Goal: Communication & Community: Answer question/provide support

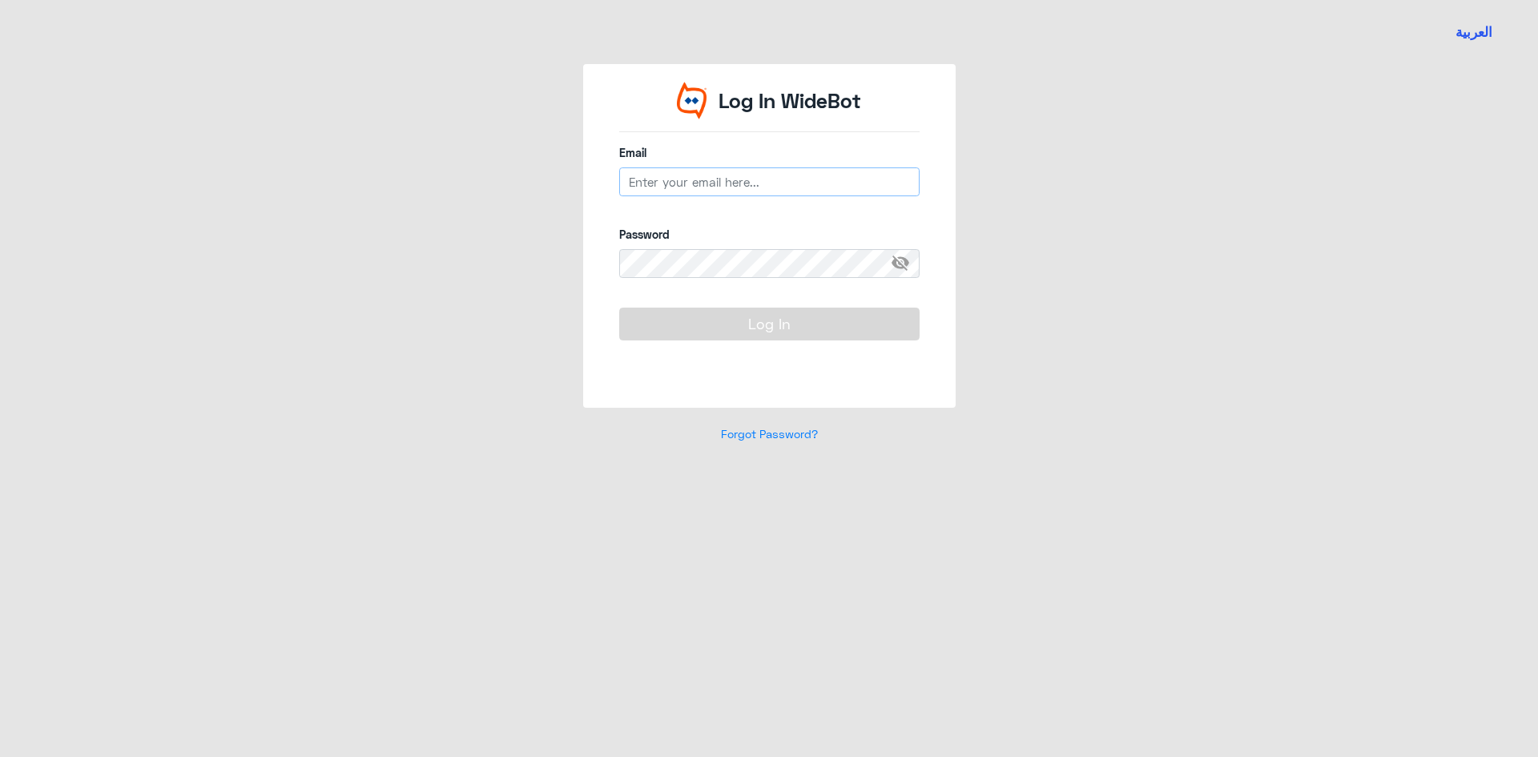
click at [658, 171] on input "email" at bounding box center [769, 181] width 300 height 29
type input "[EMAIL_ADDRESS][DOMAIN_NAME]"
click at [898, 259] on span "visibility_off" at bounding box center [905, 263] width 29 height 29
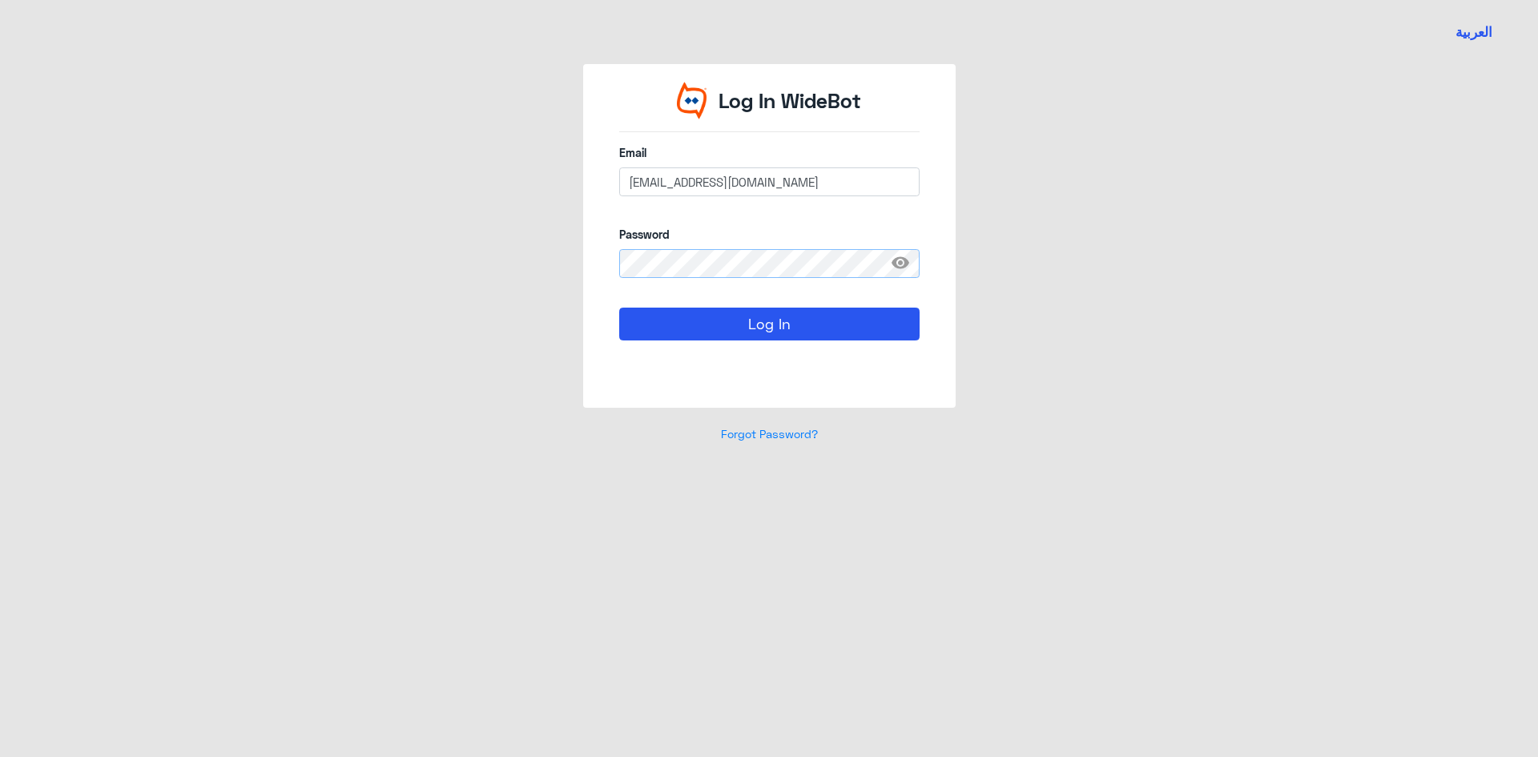
click at [619, 308] on button "Log In" at bounding box center [769, 324] width 300 height 32
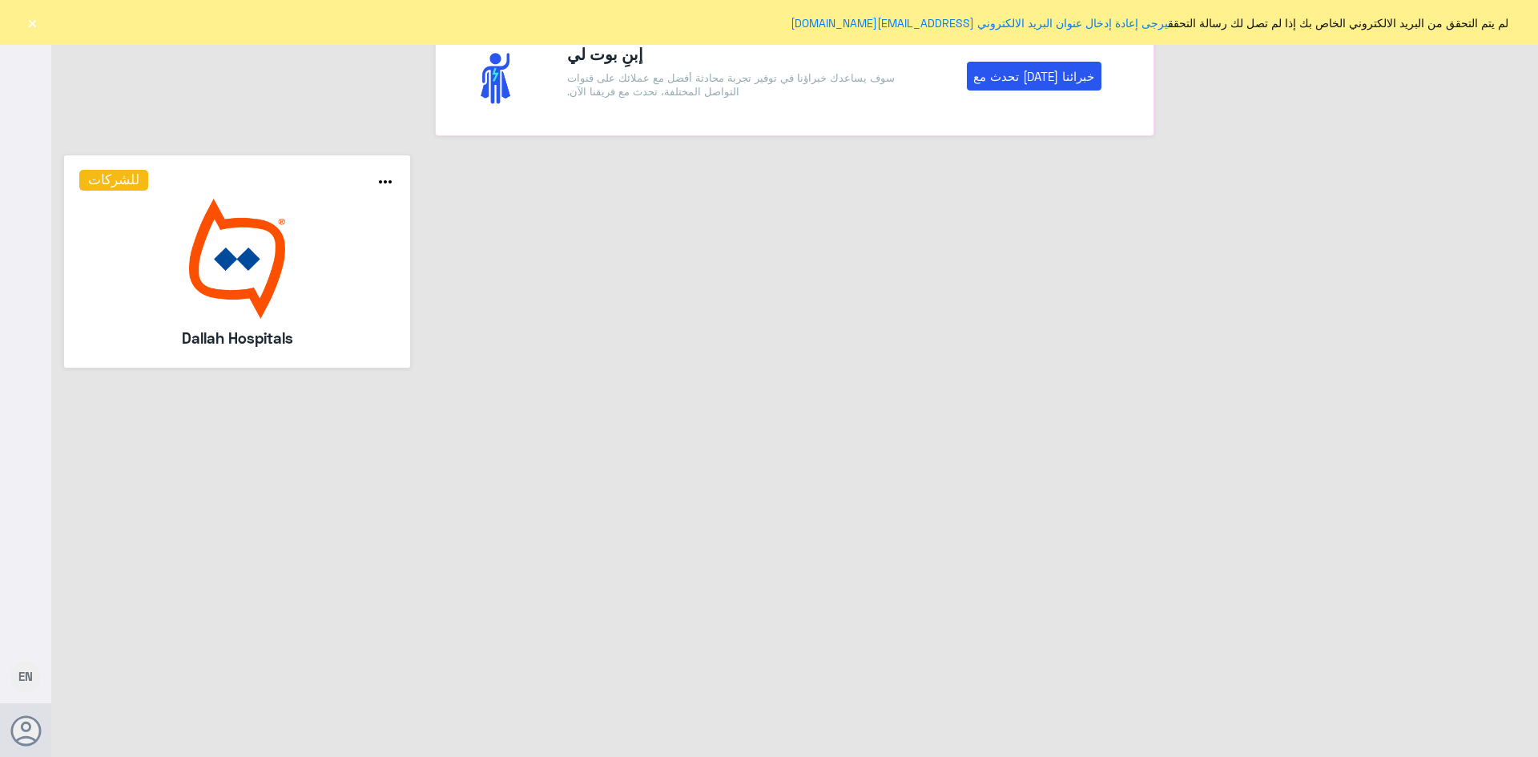
click at [32, 26] on button "×" at bounding box center [32, 22] width 16 height 16
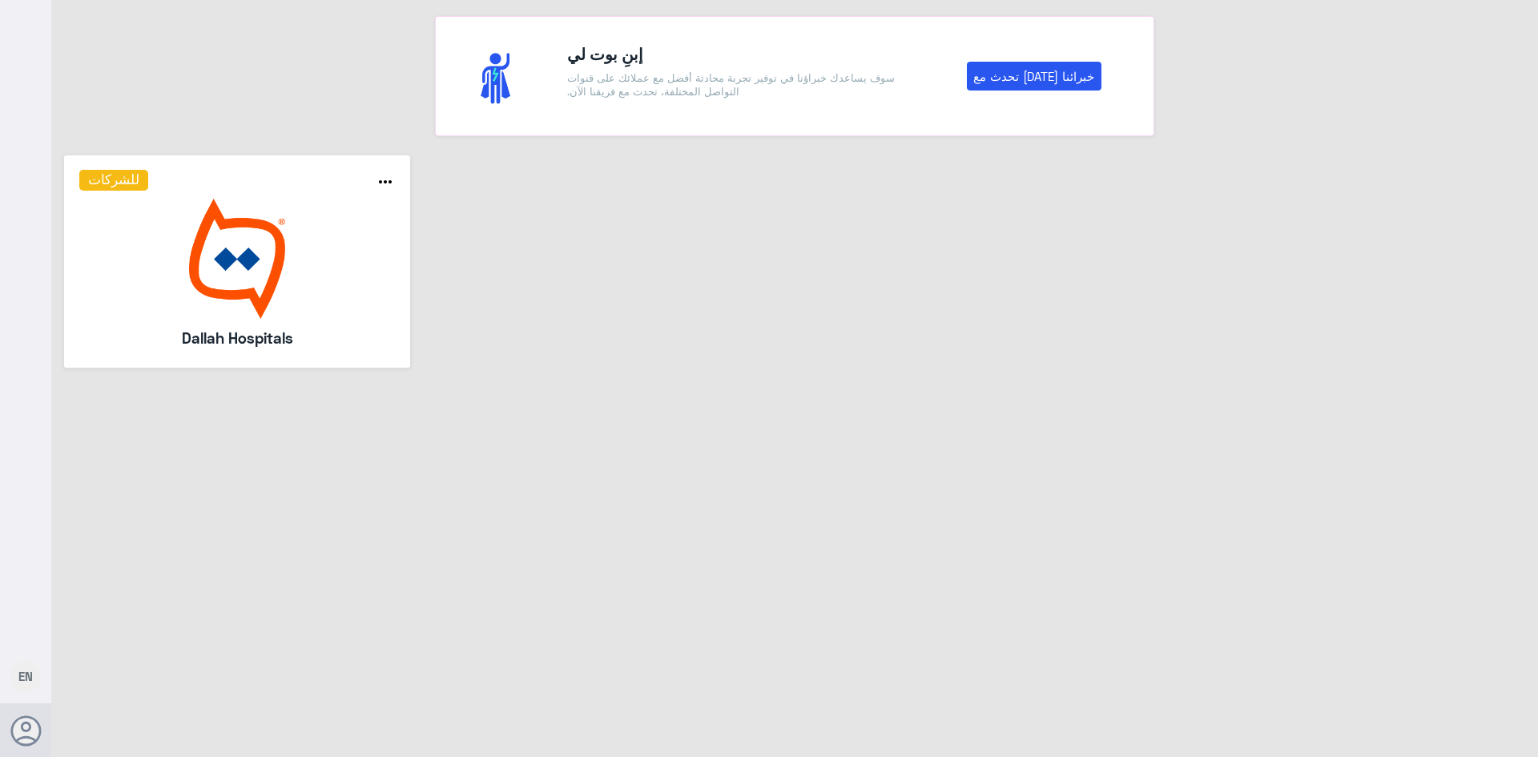
click at [211, 296] on img at bounding box center [237, 259] width 316 height 120
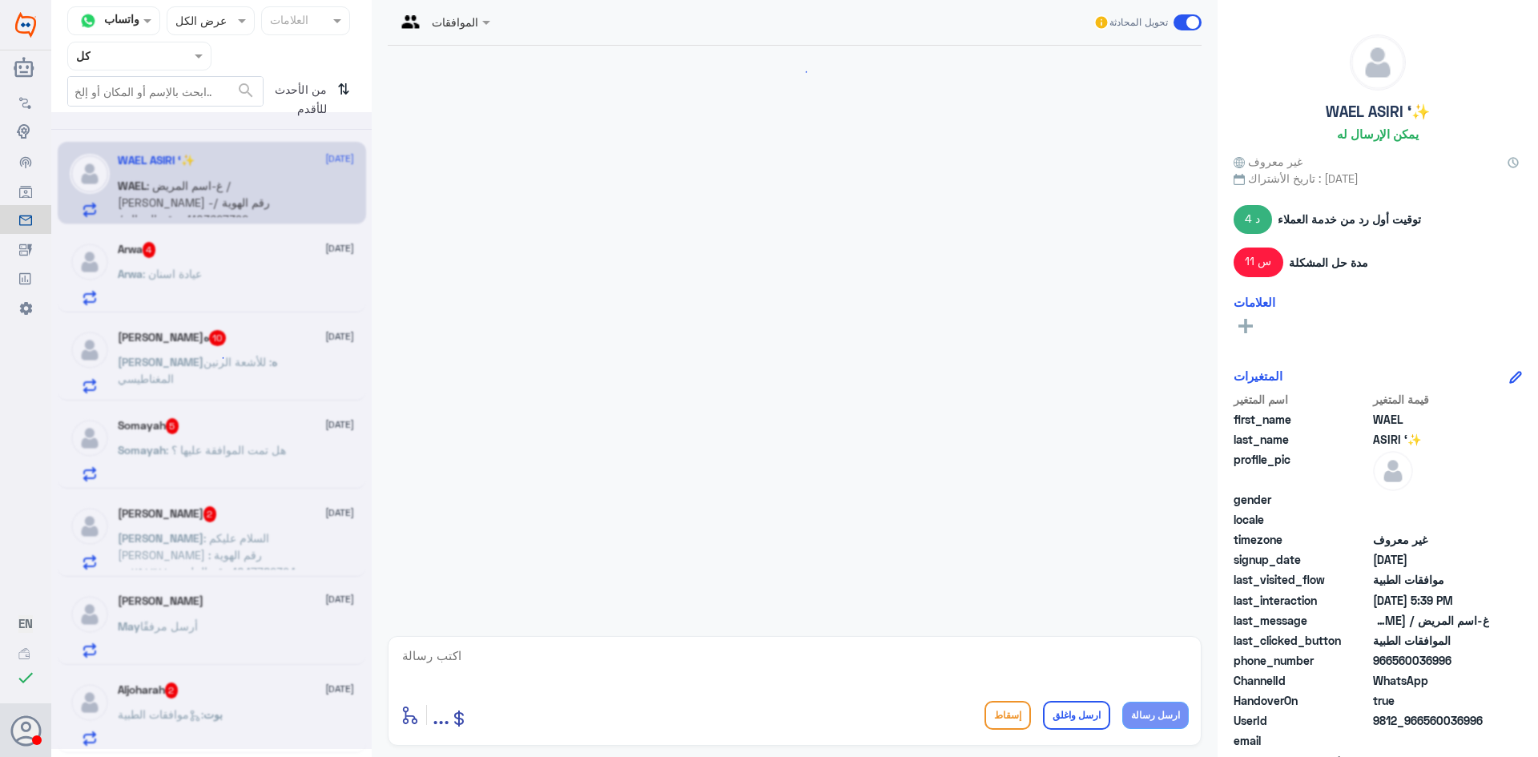
scroll to position [1955, 0]
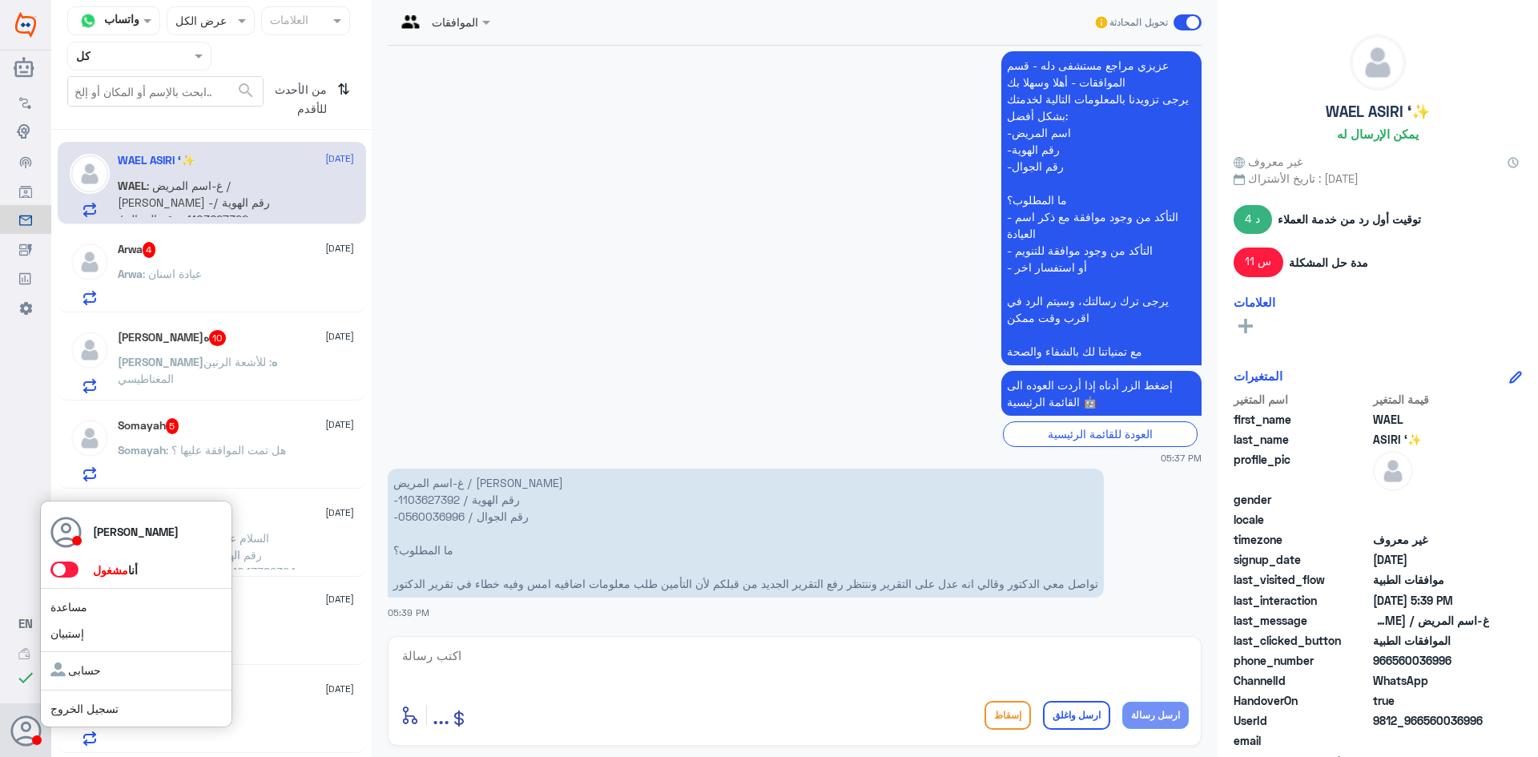
click at [61, 573] on span at bounding box center [64, 569] width 28 height 16
click at [0, 0] on input "checkbox" at bounding box center [0, 0] width 0 height 0
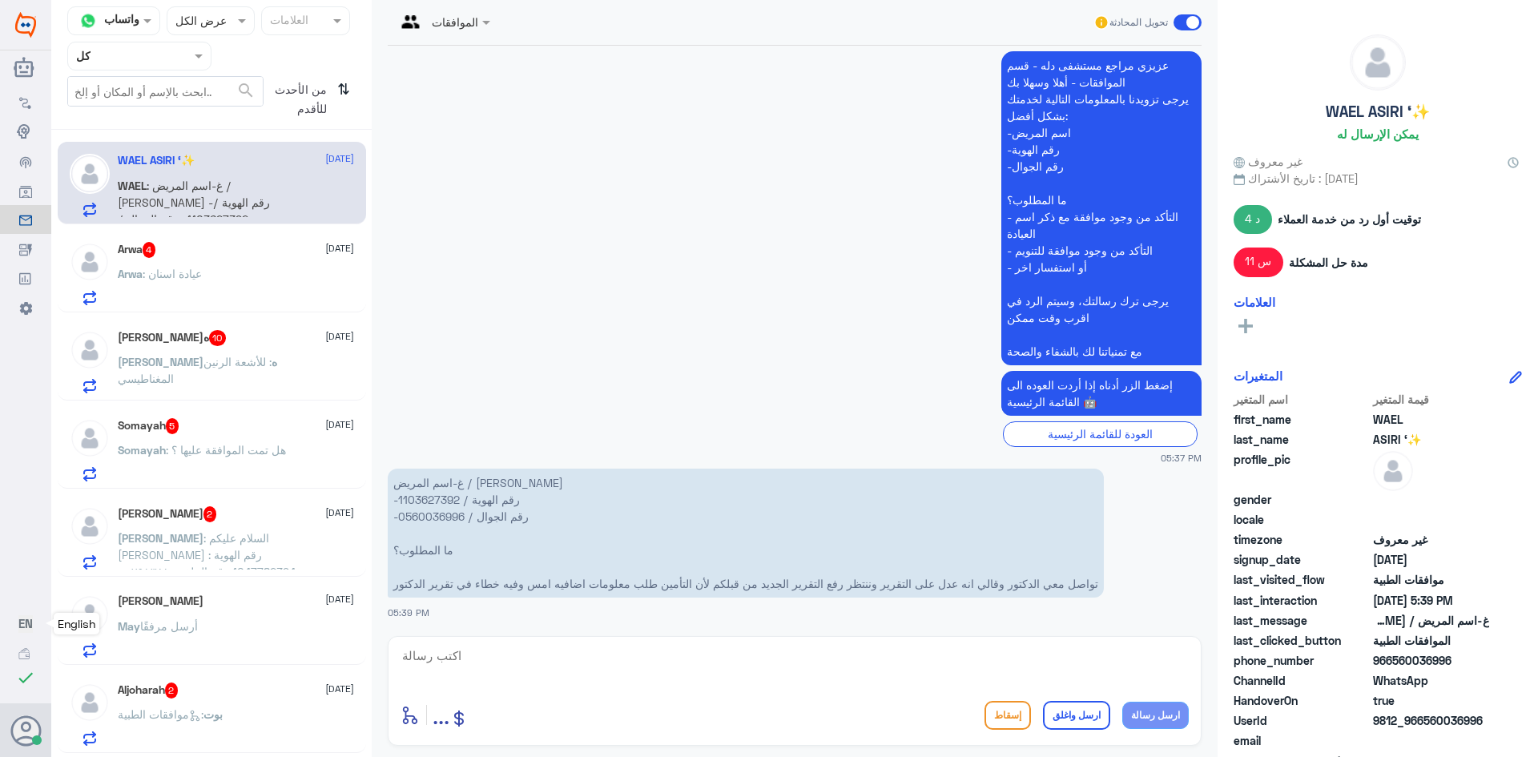
click at [38, 621] on link "EN English" at bounding box center [25, 623] width 51 height 29
click at [30, 624] on span "EN" at bounding box center [25, 623] width 14 height 14
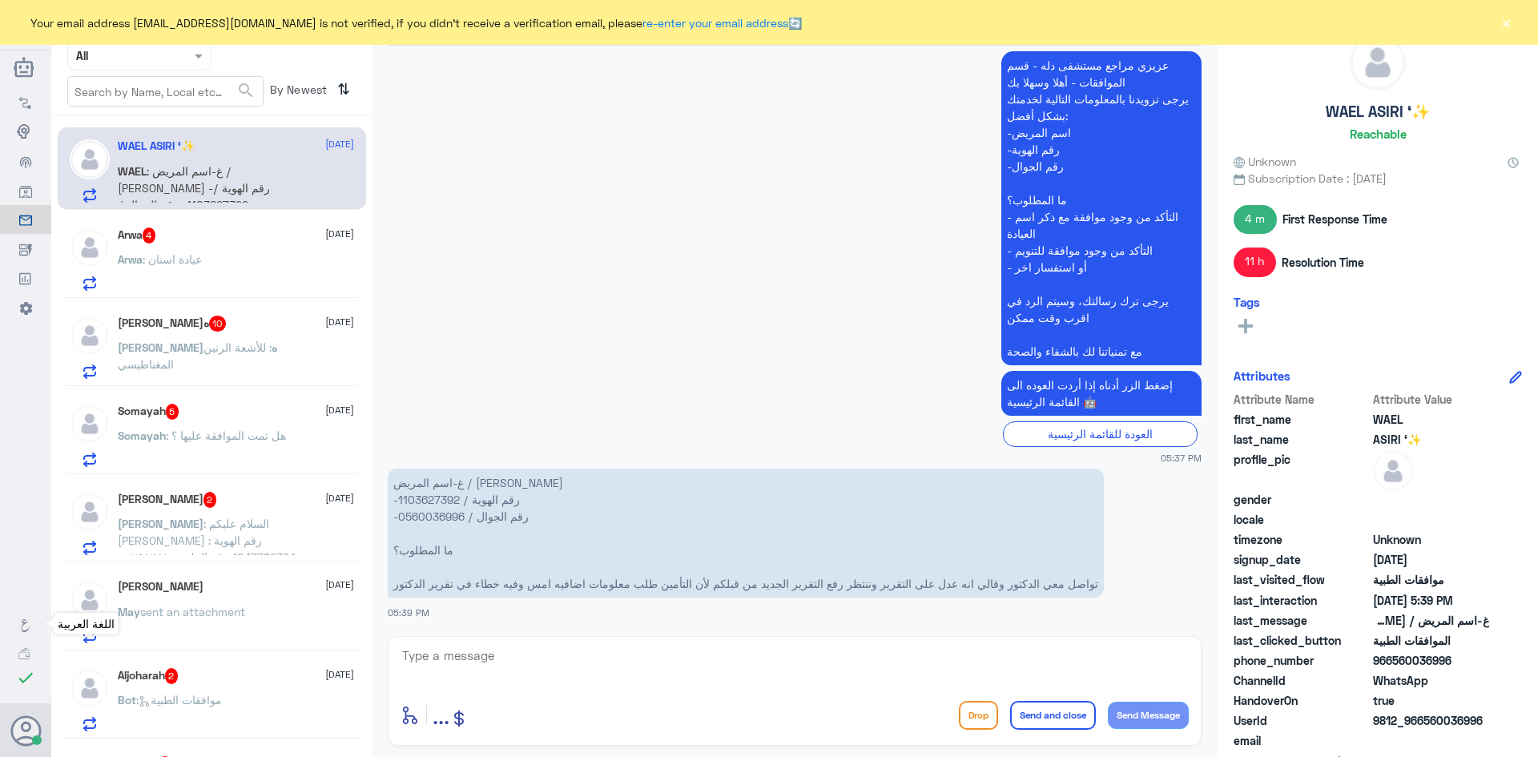
click at [24, 619] on icon at bounding box center [25, 625] width 13 height 13
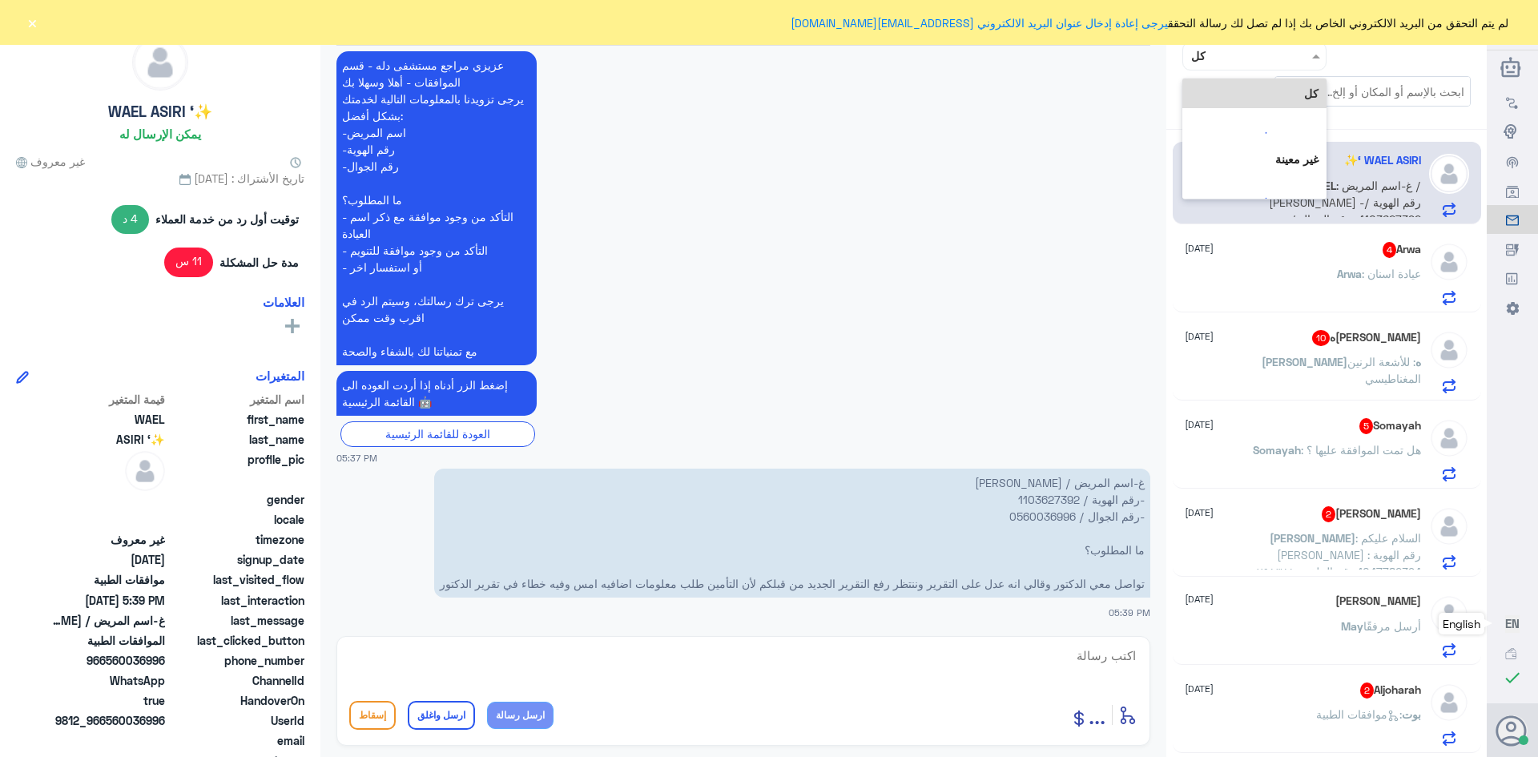
click at [1201, 56] on div at bounding box center [1254, 55] width 143 height 18
click at [1236, 155] on لديك "الوارد لديك" at bounding box center [1261, 162] width 50 height 14
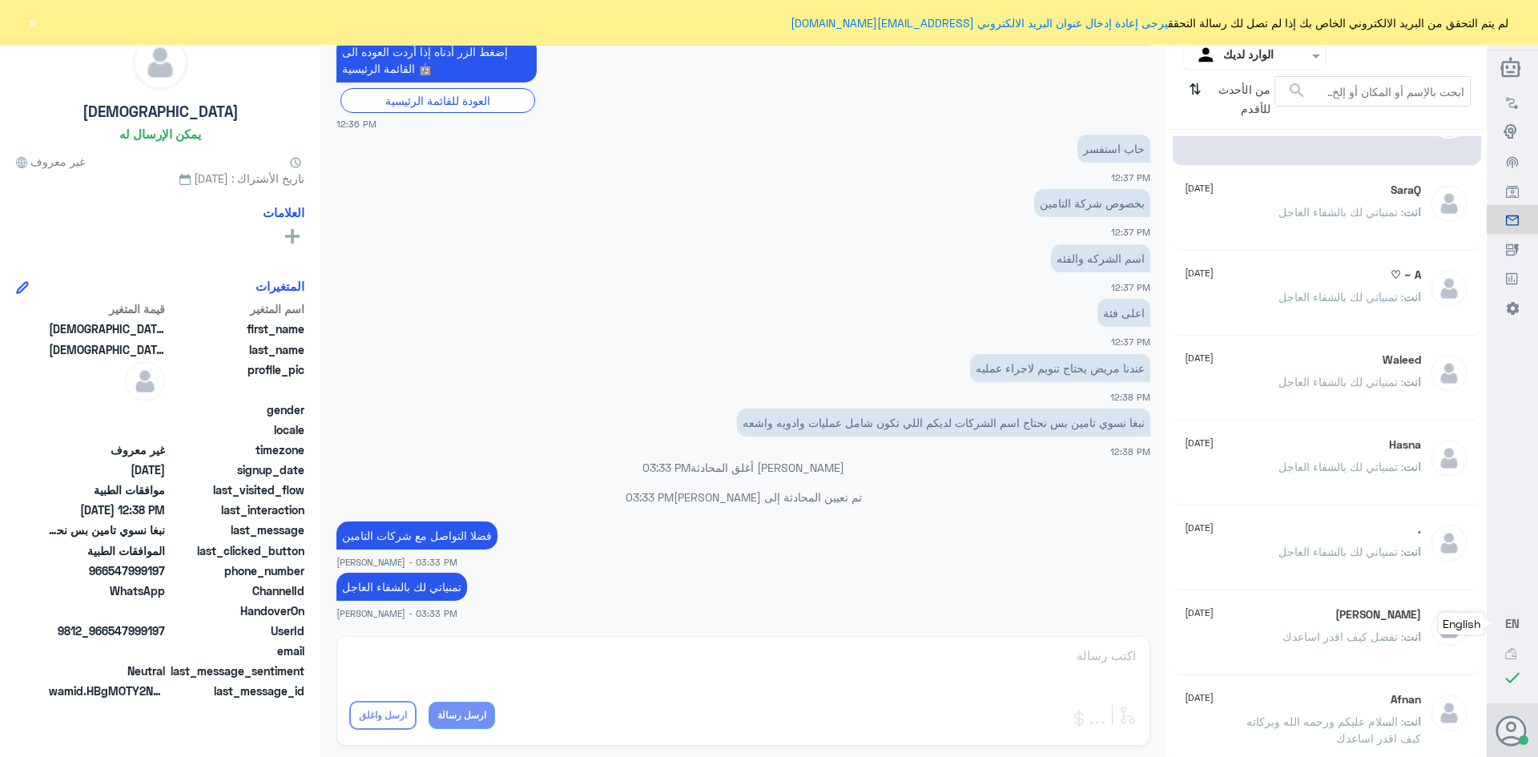
scroll to position [59, 0]
click at [1239, 90] on span "من الأحدث للأقدم" at bounding box center [1240, 99] width 67 height 46
click at [1231, 58] on input "text" at bounding box center [1267, 55] width 88 height 18
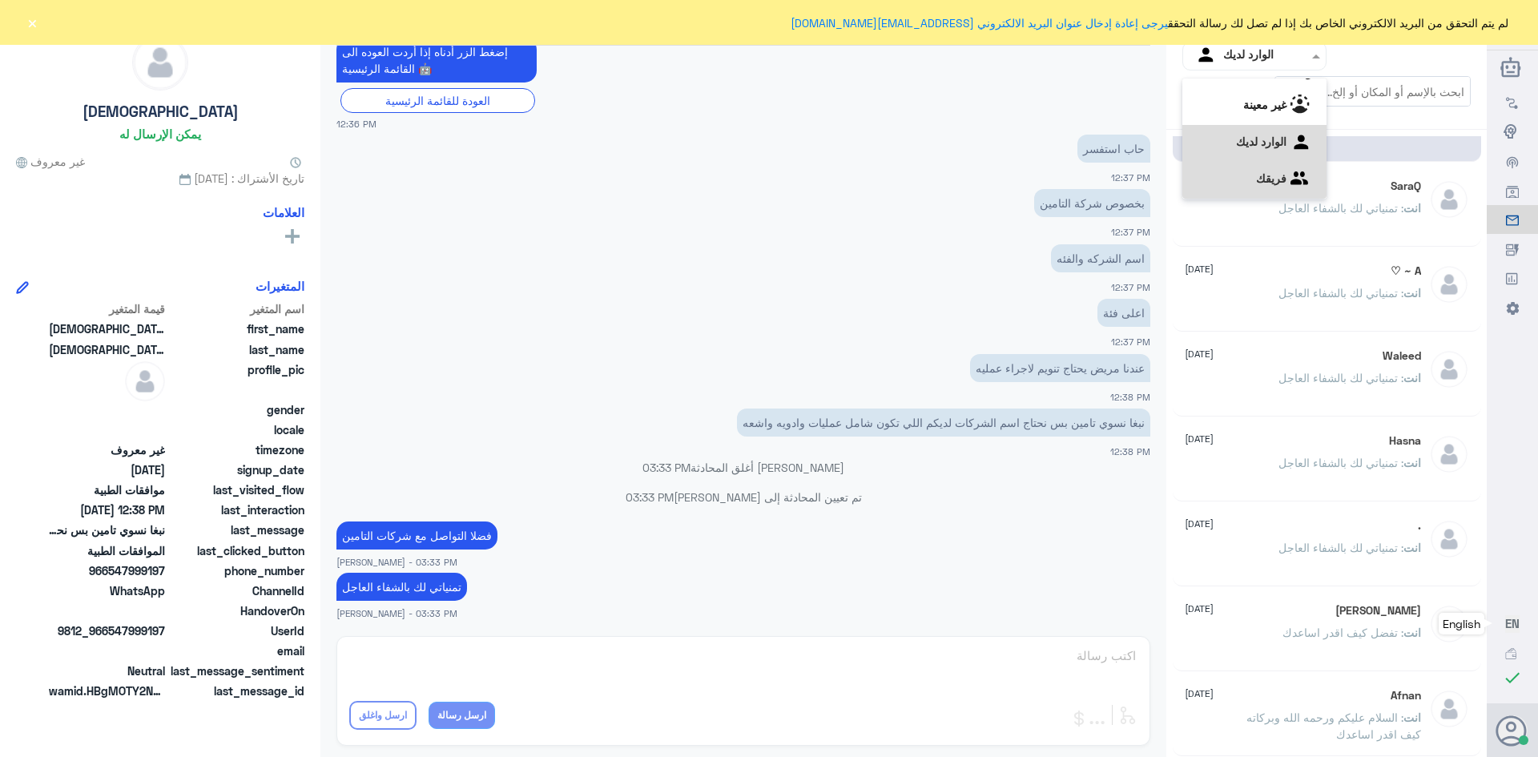
click at [1249, 175] on div "فريقك" at bounding box center [1254, 180] width 144 height 37
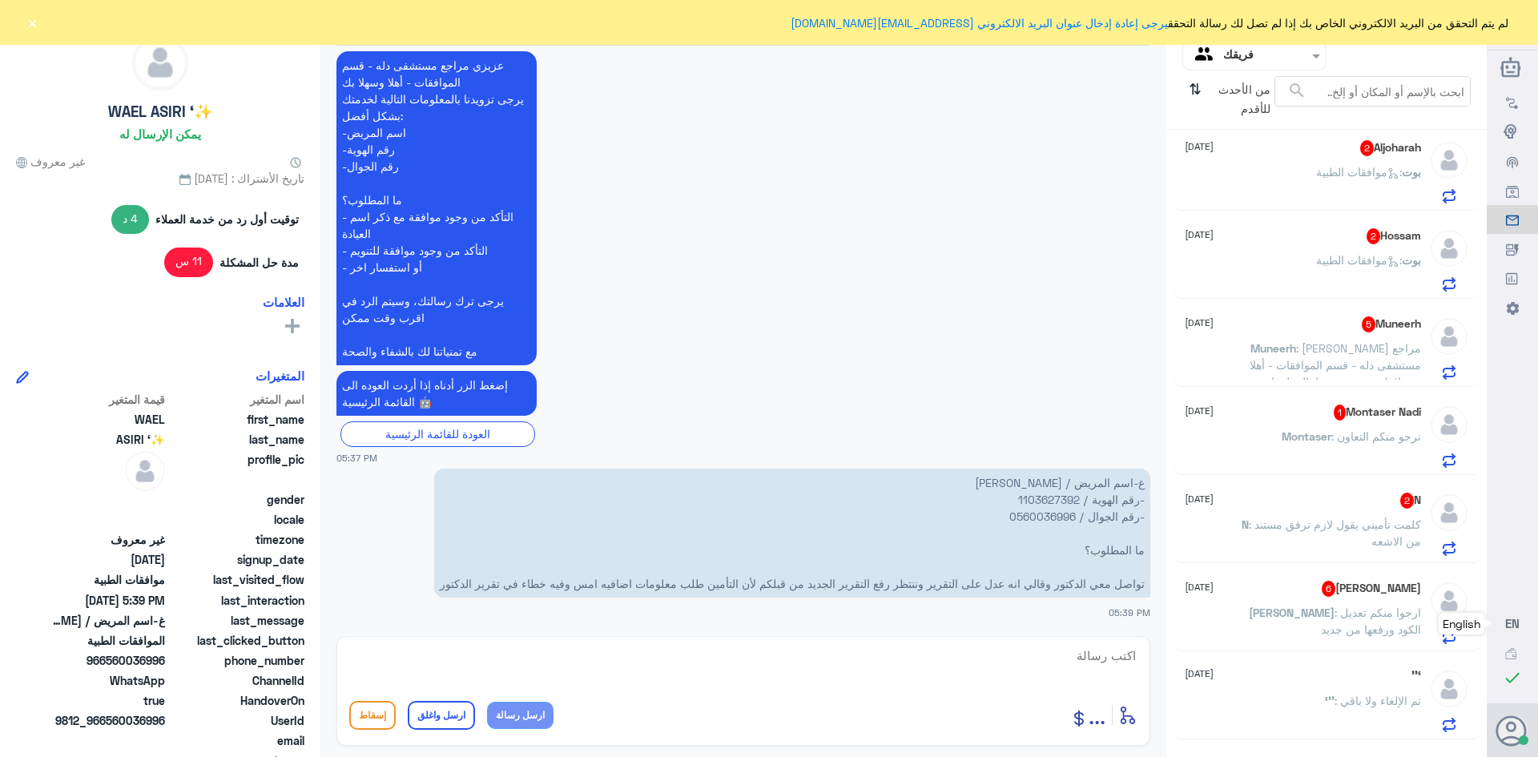
scroll to position [613, 0]
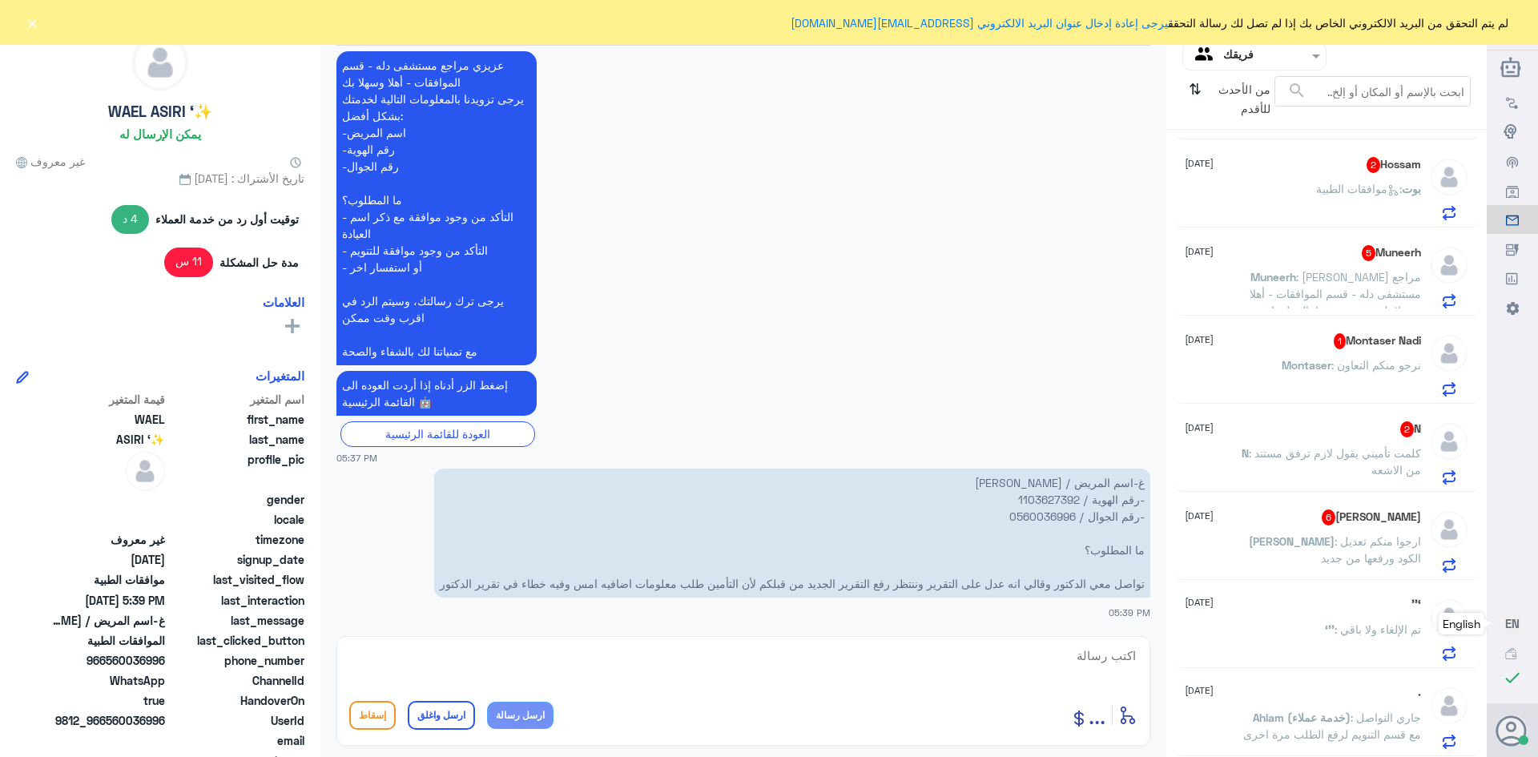
click at [1321, 546] on span ": ارجوا منكم تعديل الكود ورفعها من جديد" at bounding box center [1371, 549] width 100 height 30
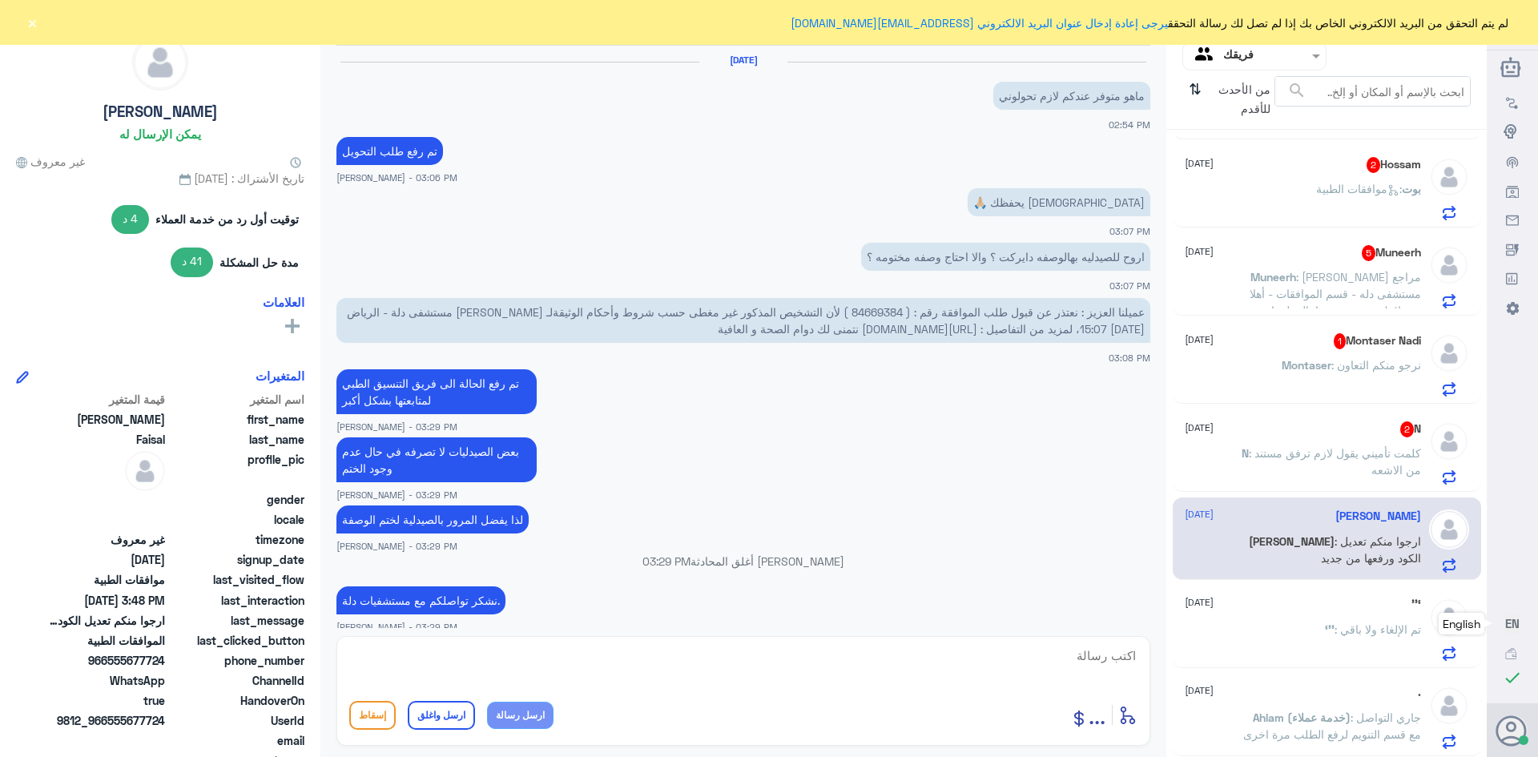
scroll to position [1061, 0]
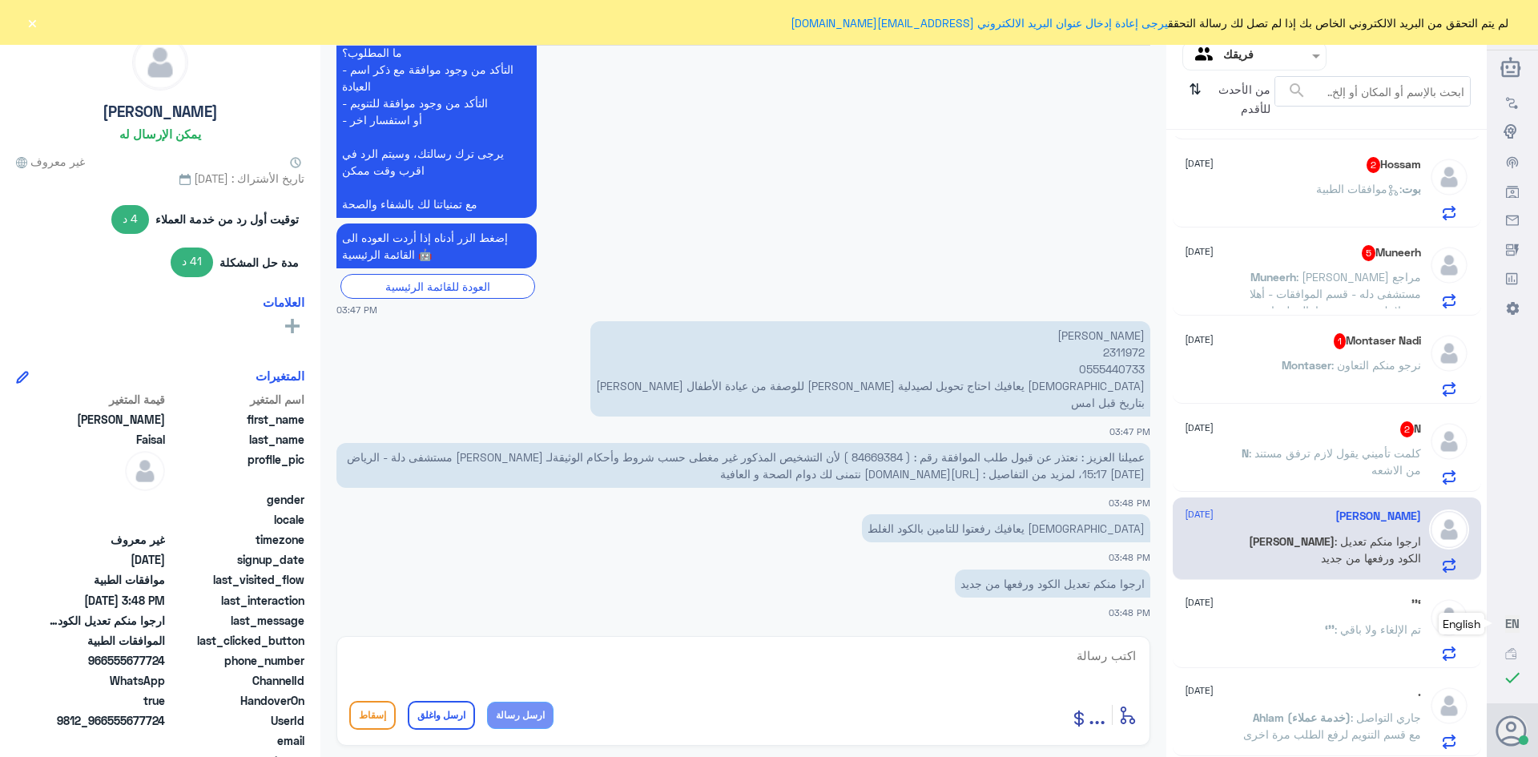
click at [1116, 356] on p "[PERSON_NAME] 2311972 0555440733 [DEMOGRAPHIC_DATA] يعافيك احتاج تحويل لصيدلية …" at bounding box center [870, 368] width 560 height 95
copy p "2311972"
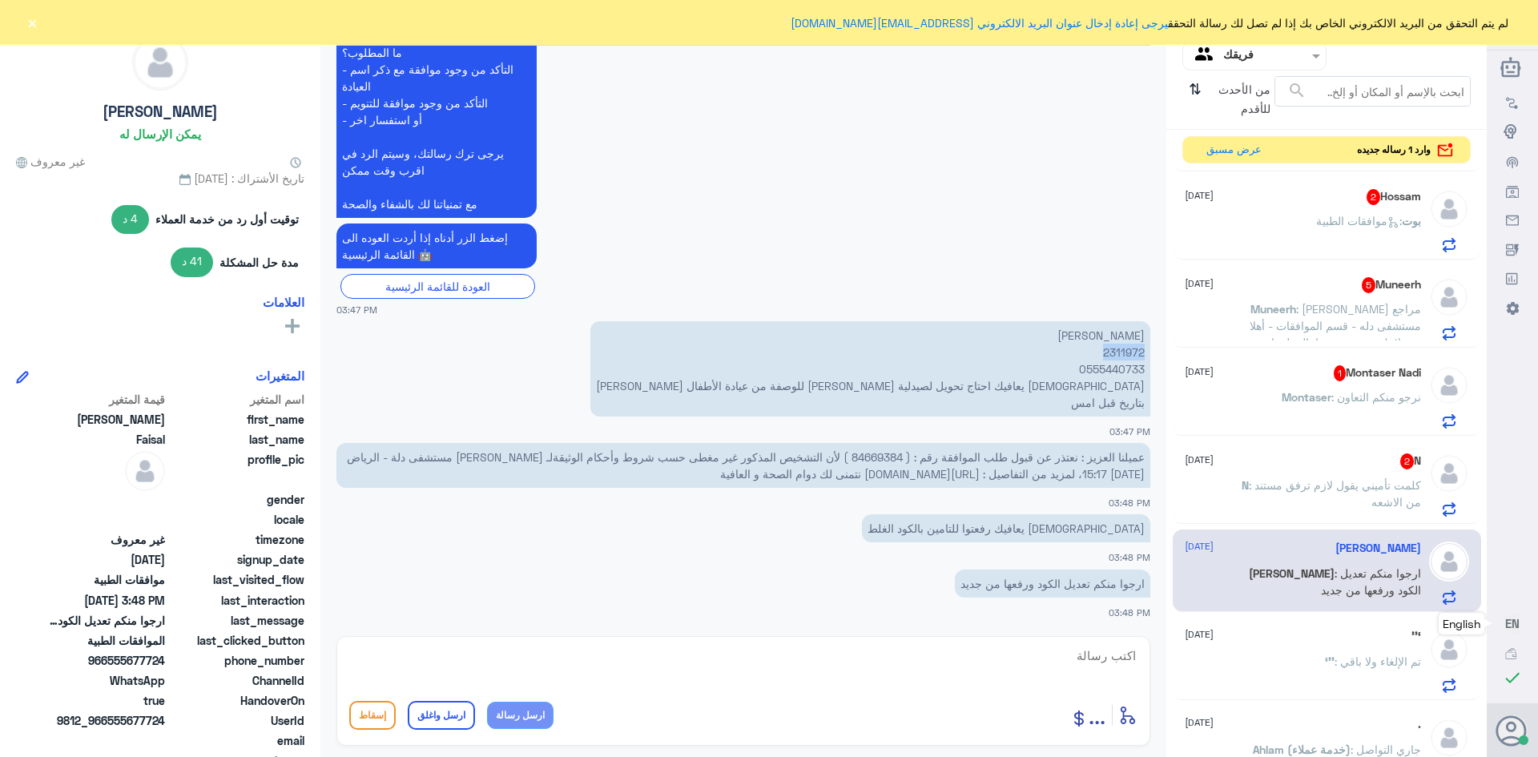
click at [1106, 355] on p "[PERSON_NAME] 2311972 0555440733 [DEMOGRAPHIC_DATA] يعافيك احتاج تحويل لصيدلية …" at bounding box center [870, 368] width 560 height 95
click at [1130, 352] on p "[PERSON_NAME] 2311972 0555440733 [DEMOGRAPHIC_DATA] يعافيك احتاج تحويل لصيدلية …" at bounding box center [870, 368] width 560 height 95
copy p "2311972"
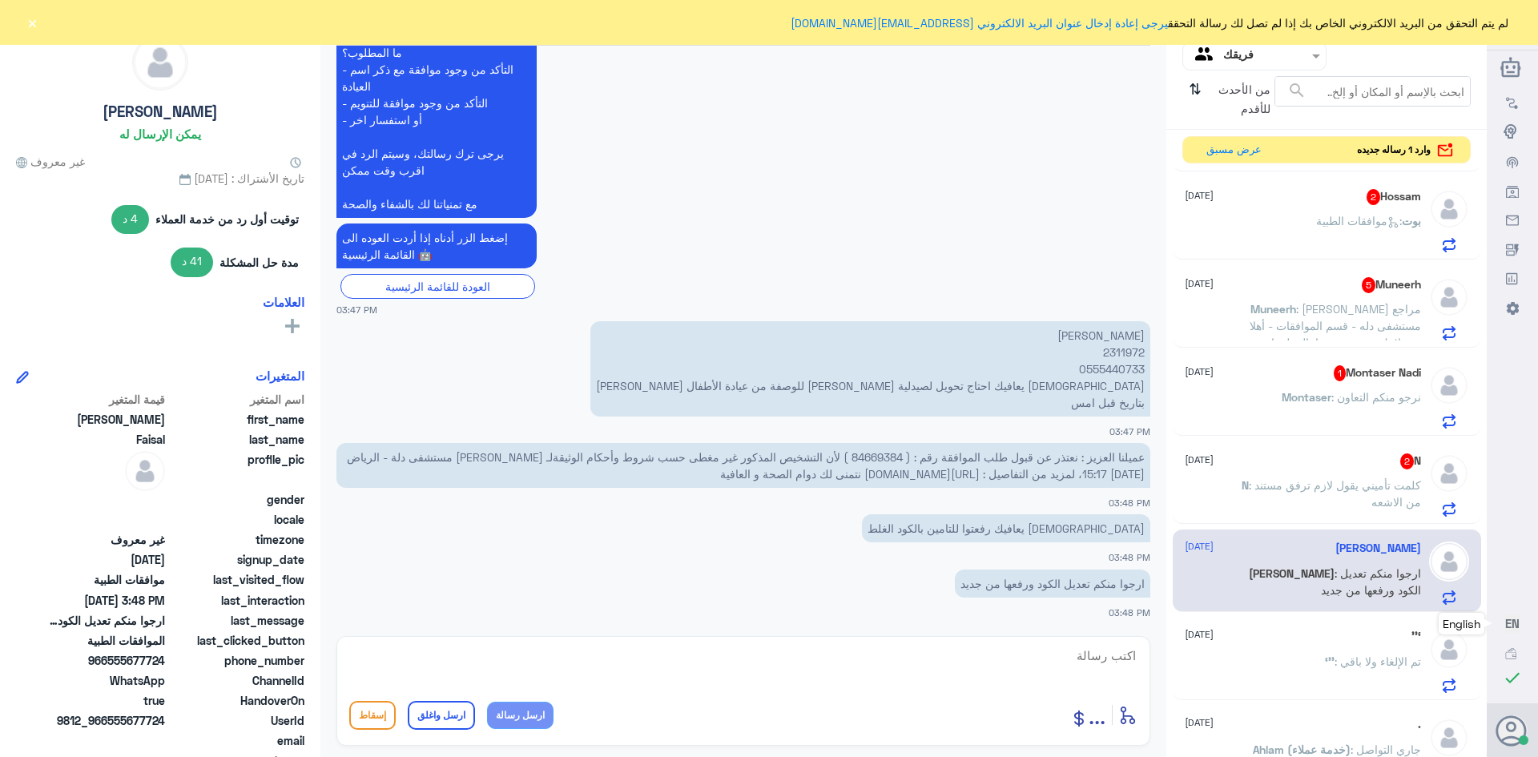
click at [1356, 211] on div "Hossam 2 [DATE] بوت : موافقات الطبية" at bounding box center [1302, 220] width 236 height 63
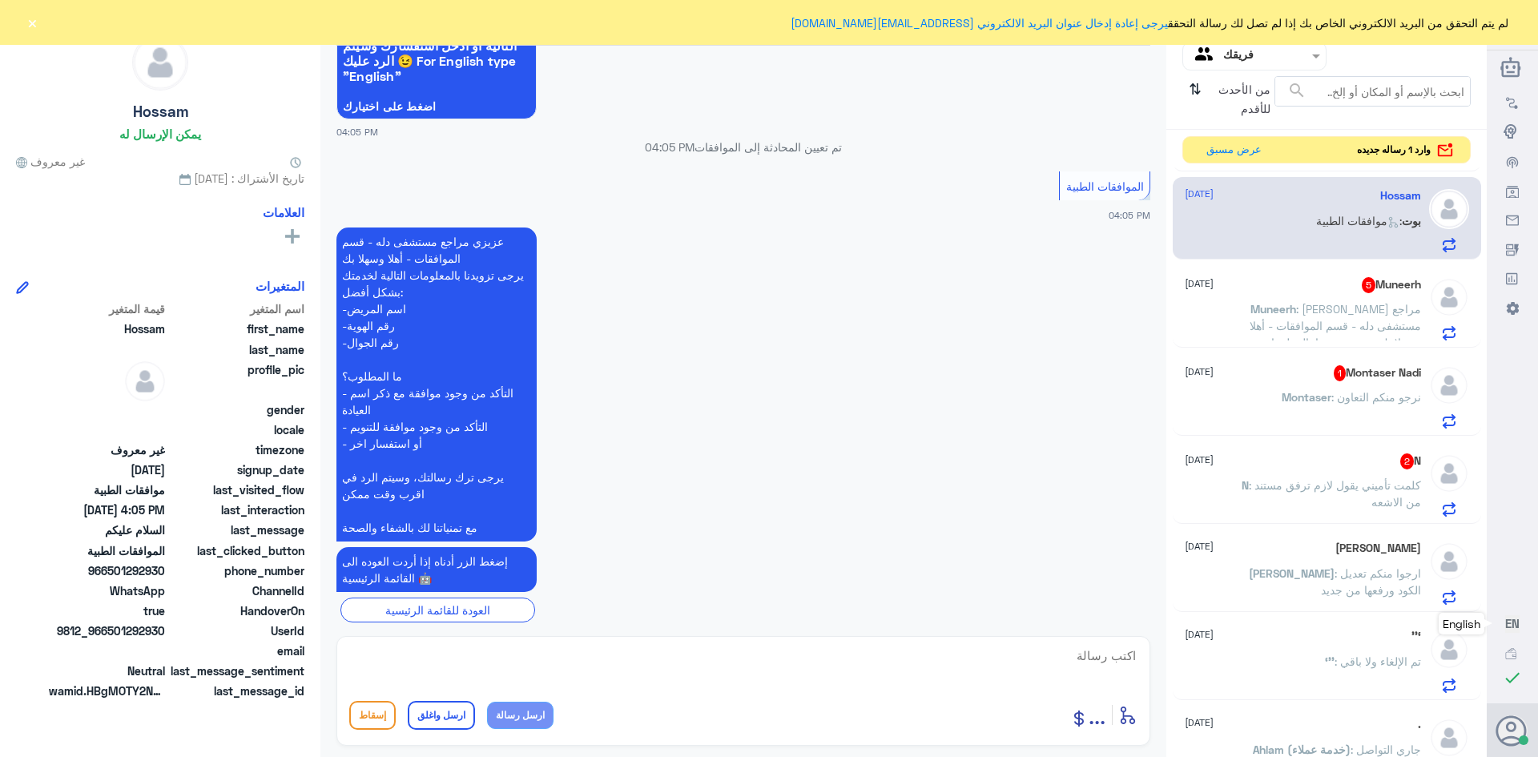
scroll to position [203, 0]
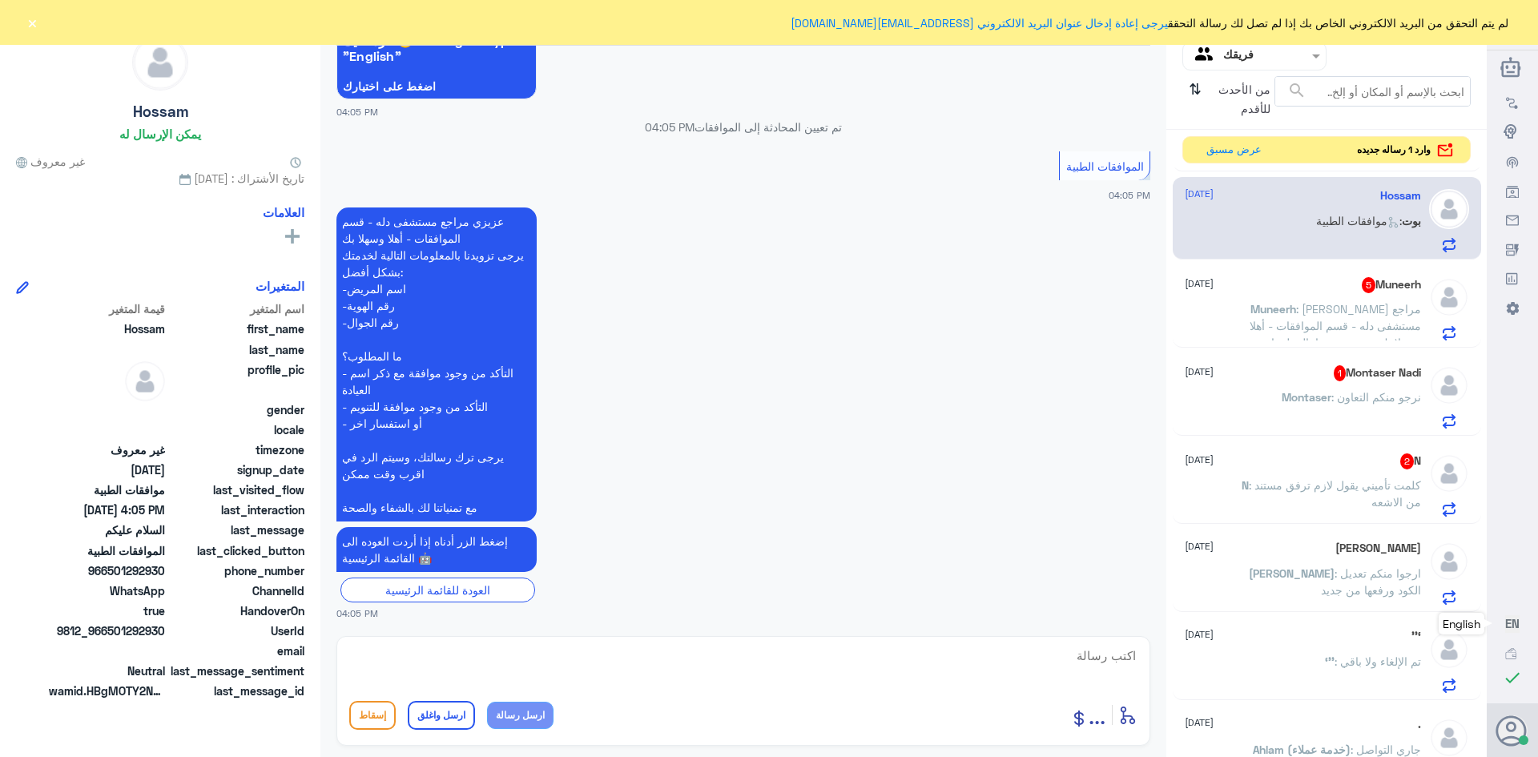
click at [1110, 660] on textarea at bounding box center [743, 664] width 788 height 39
type textarea "وعليكم السلام والرحمه تفضل كيف اقدر اساعدك"
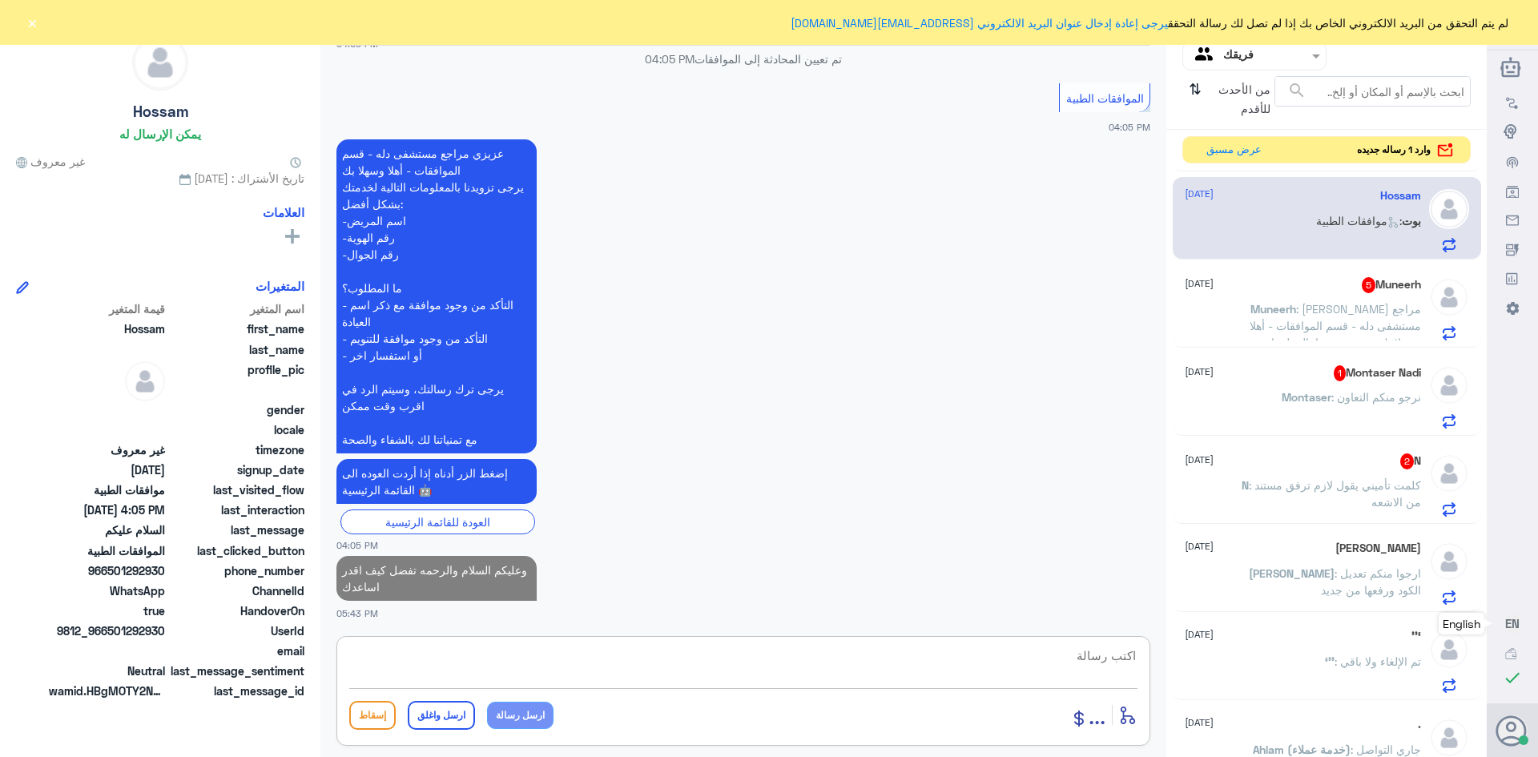
click at [1301, 317] on p "Muneerh : [PERSON_NAME] مراجع مستشفى دله - قسم الموافقات - أهلا وسهلا بك يرجى ت…" at bounding box center [1331, 320] width 180 height 40
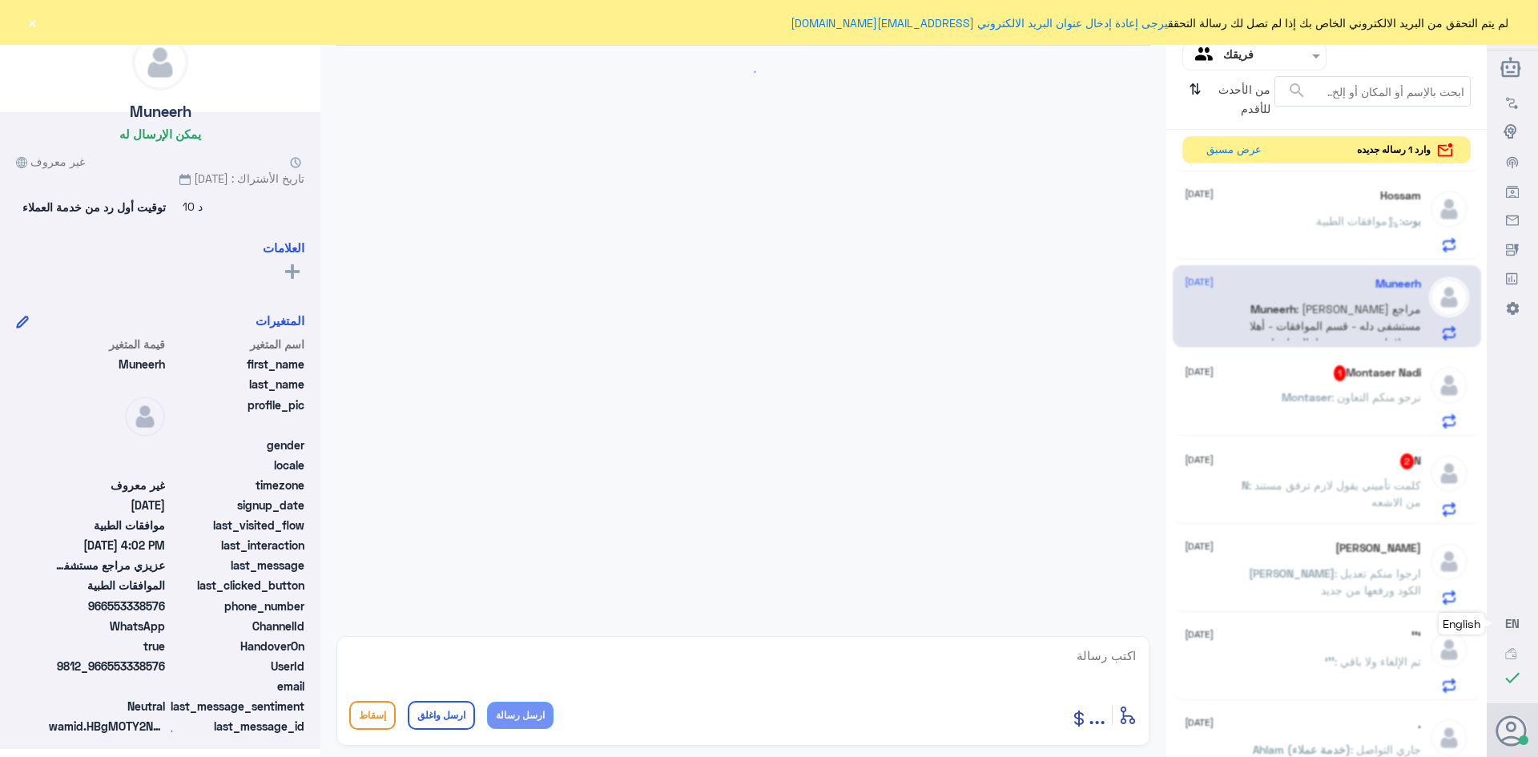
scroll to position [1945, 0]
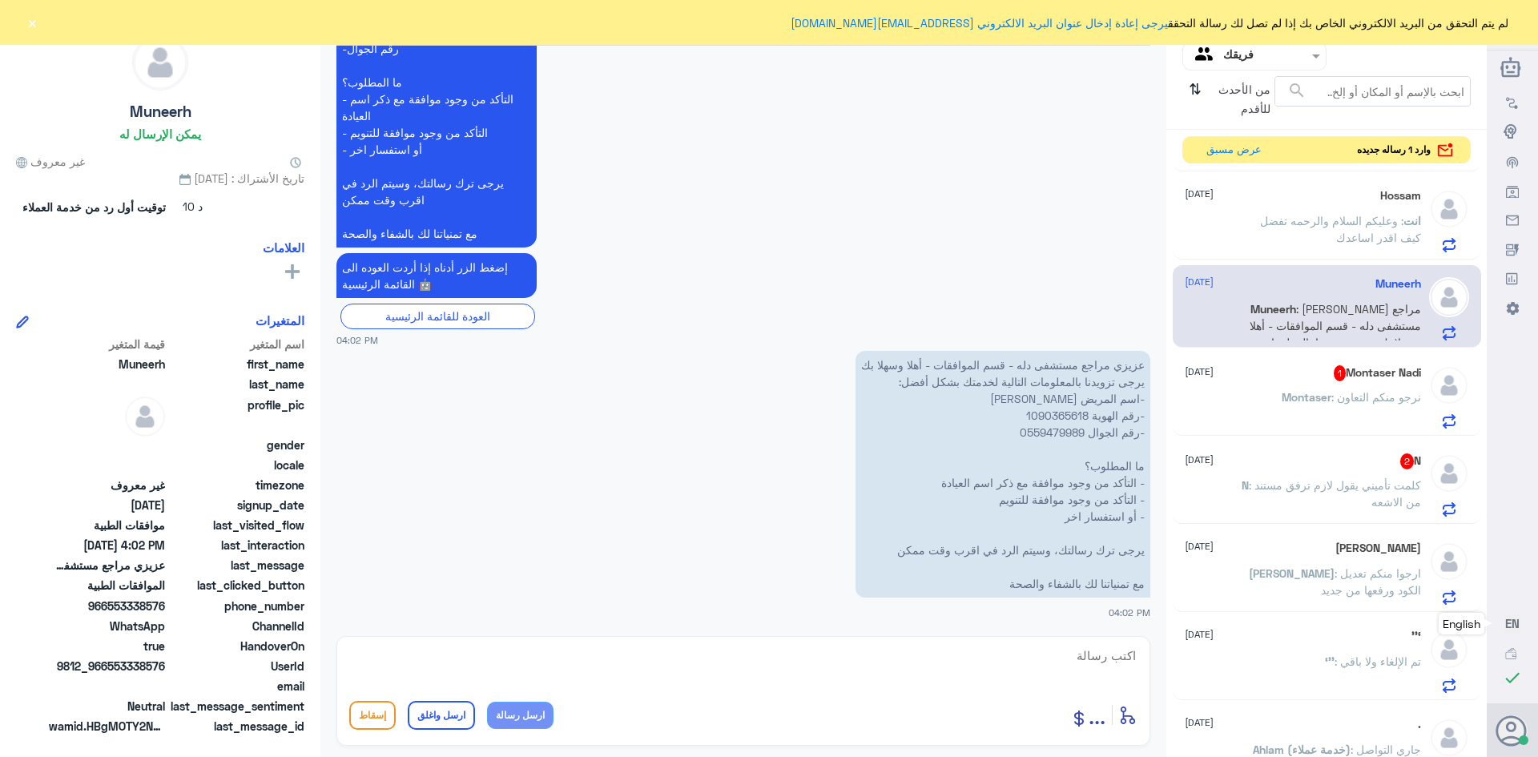
click at [1037, 410] on p "عزيزي مراجع مستشفى دله - قسم الموافقات - أهلا وسهلا بك يرجى تزويدنا بالمعلومات …" at bounding box center [1002, 474] width 295 height 247
copy p "1090365618"
click at [1115, 655] on textarea at bounding box center [743, 664] width 788 height 39
type textarea "السلام عليكم ورحمه الله وبركاته تفضل كيف اقدر اساعدك"
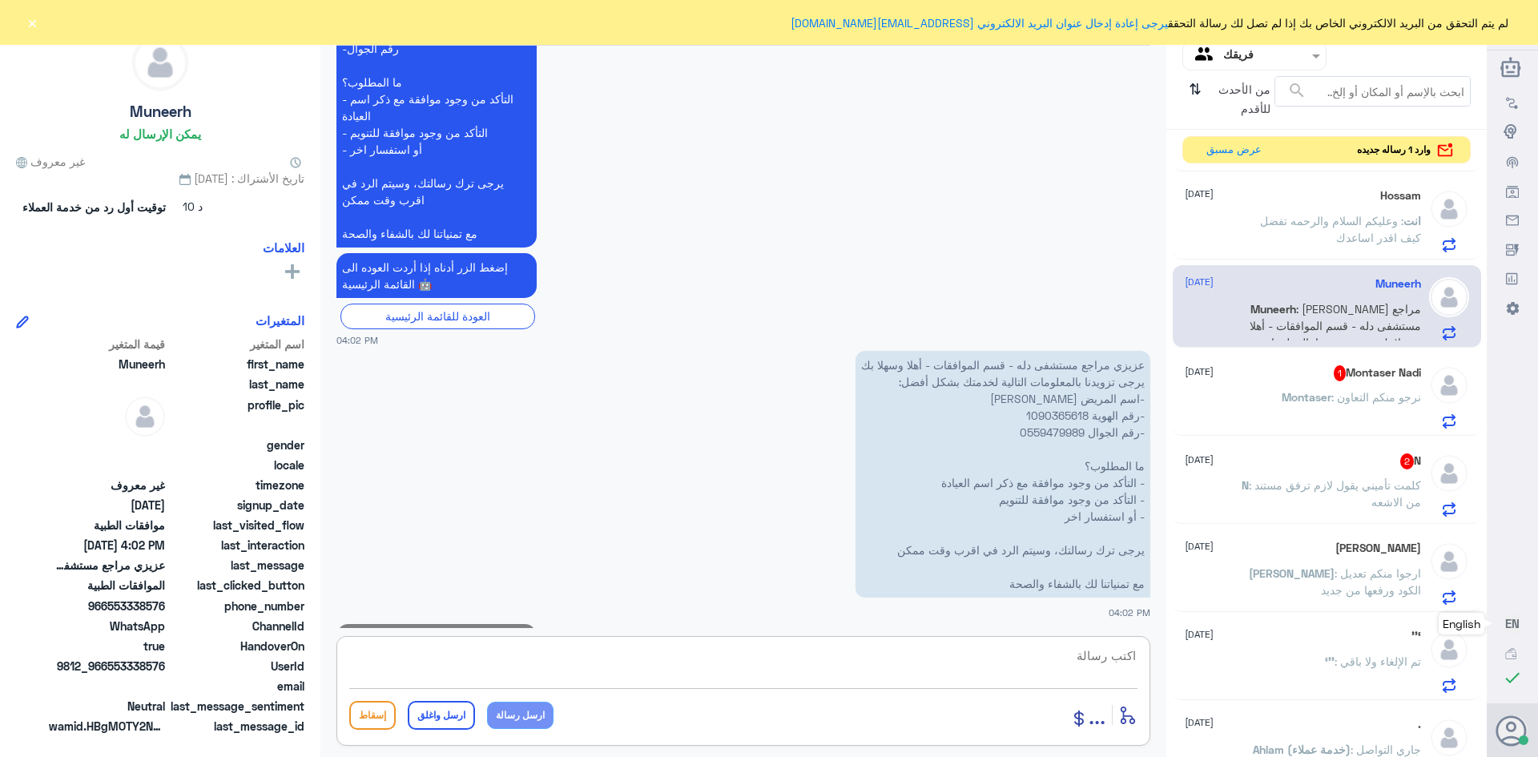
scroll to position [2013, 0]
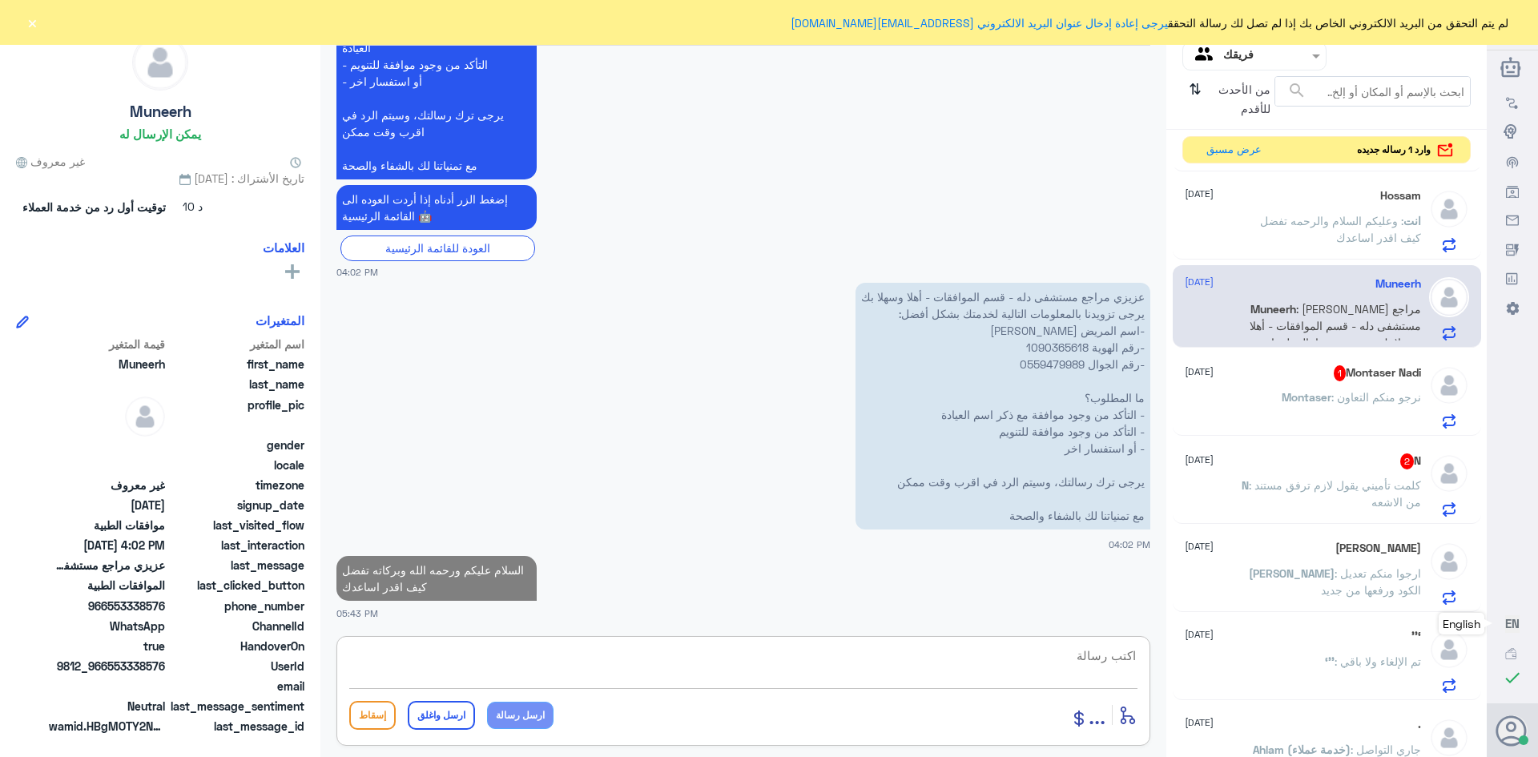
click at [1333, 395] on span ": نرجو منكم التعاون" at bounding box center [1376, 397] width 90 height 14
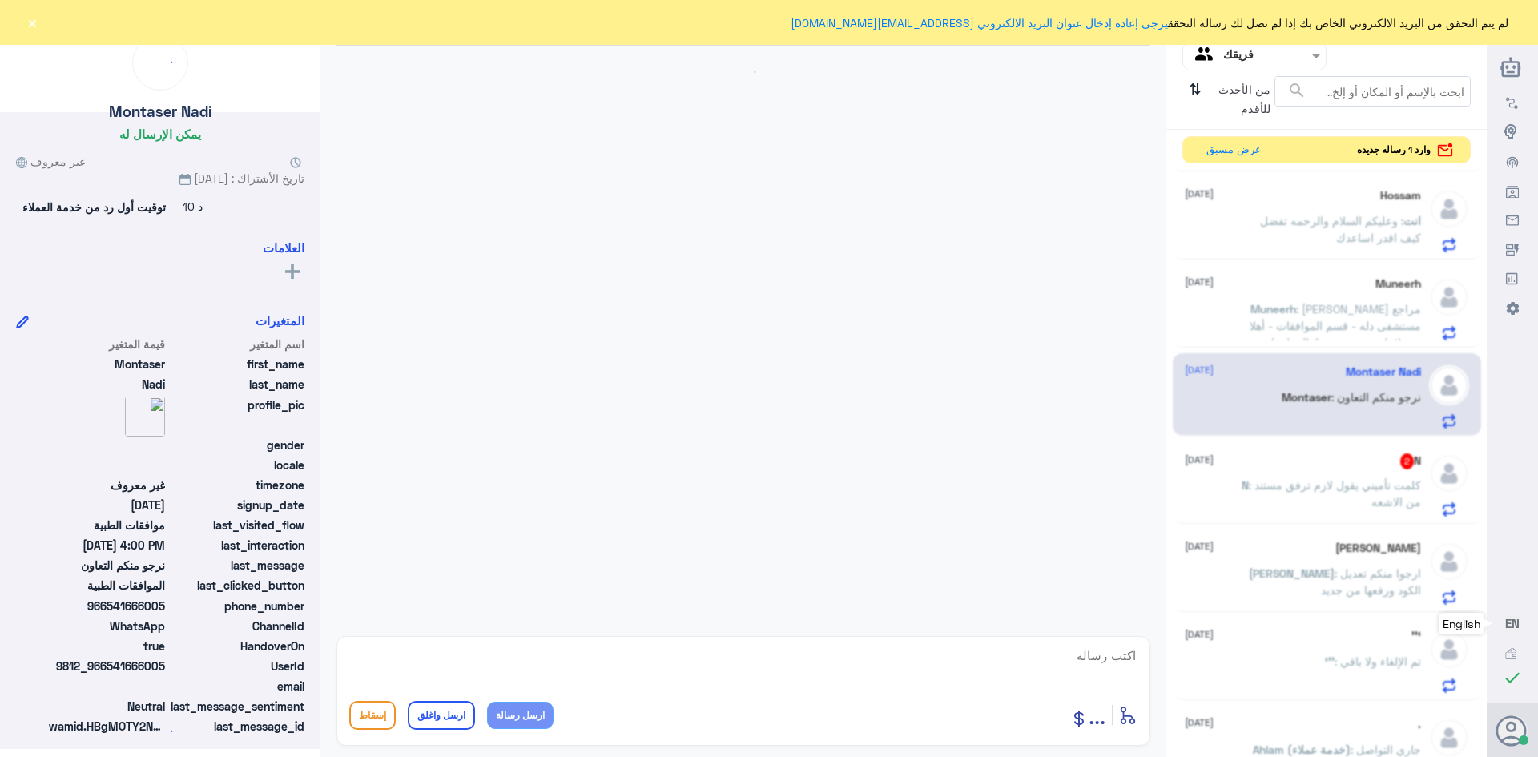
scroll to position [985, 0]
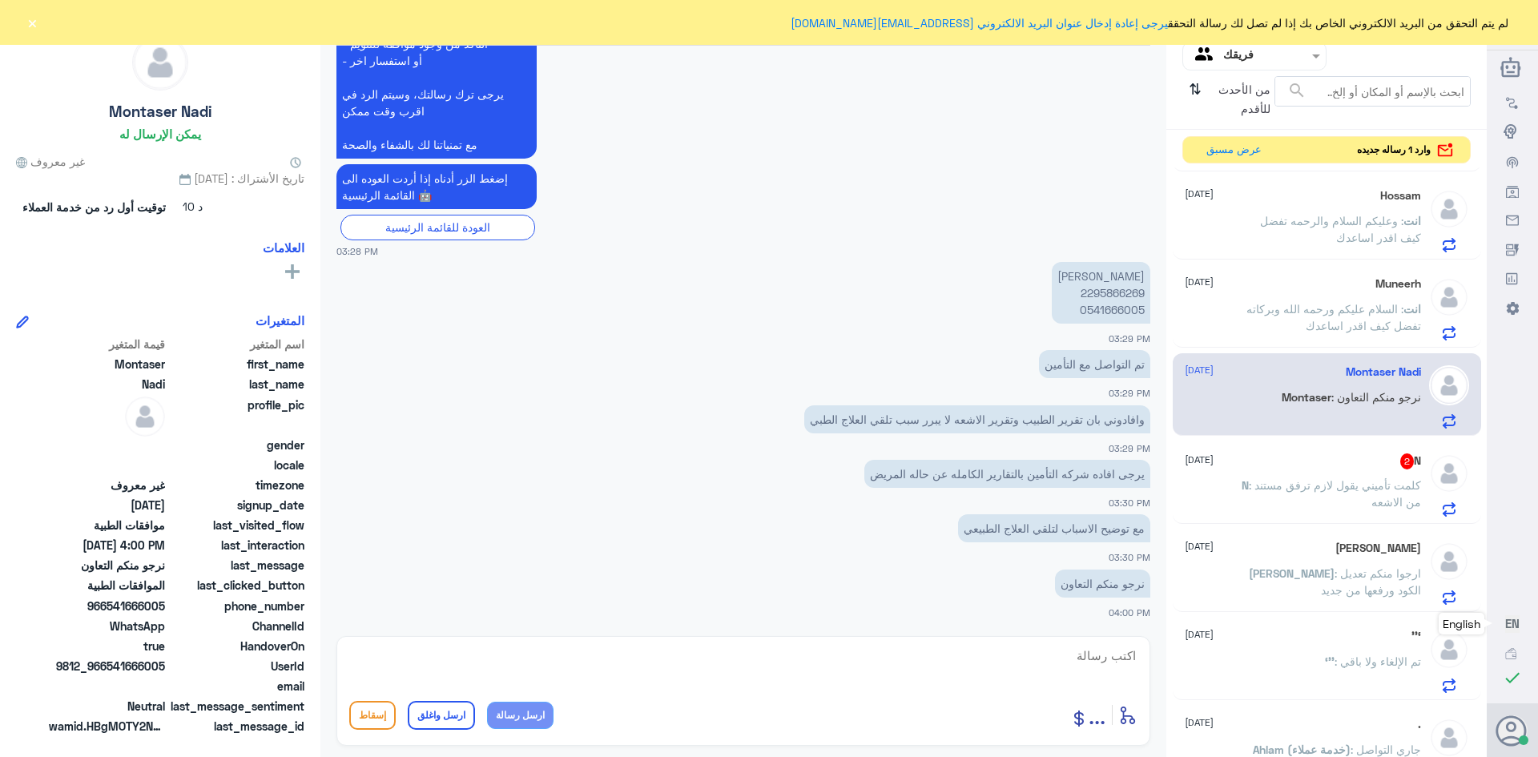
click at [1092, 295] on p "[PERSON_NAME] 2295866269 0541666005" at bounding box center [1101, 293] width 99 height 62
copy p "2295866269"
click at [1049, 658] on textarea at bounding box center [743, 664] width 788 height 39
type textarea "السلام عليكم روحمه الله وبركاته تم تحديث طلبك"
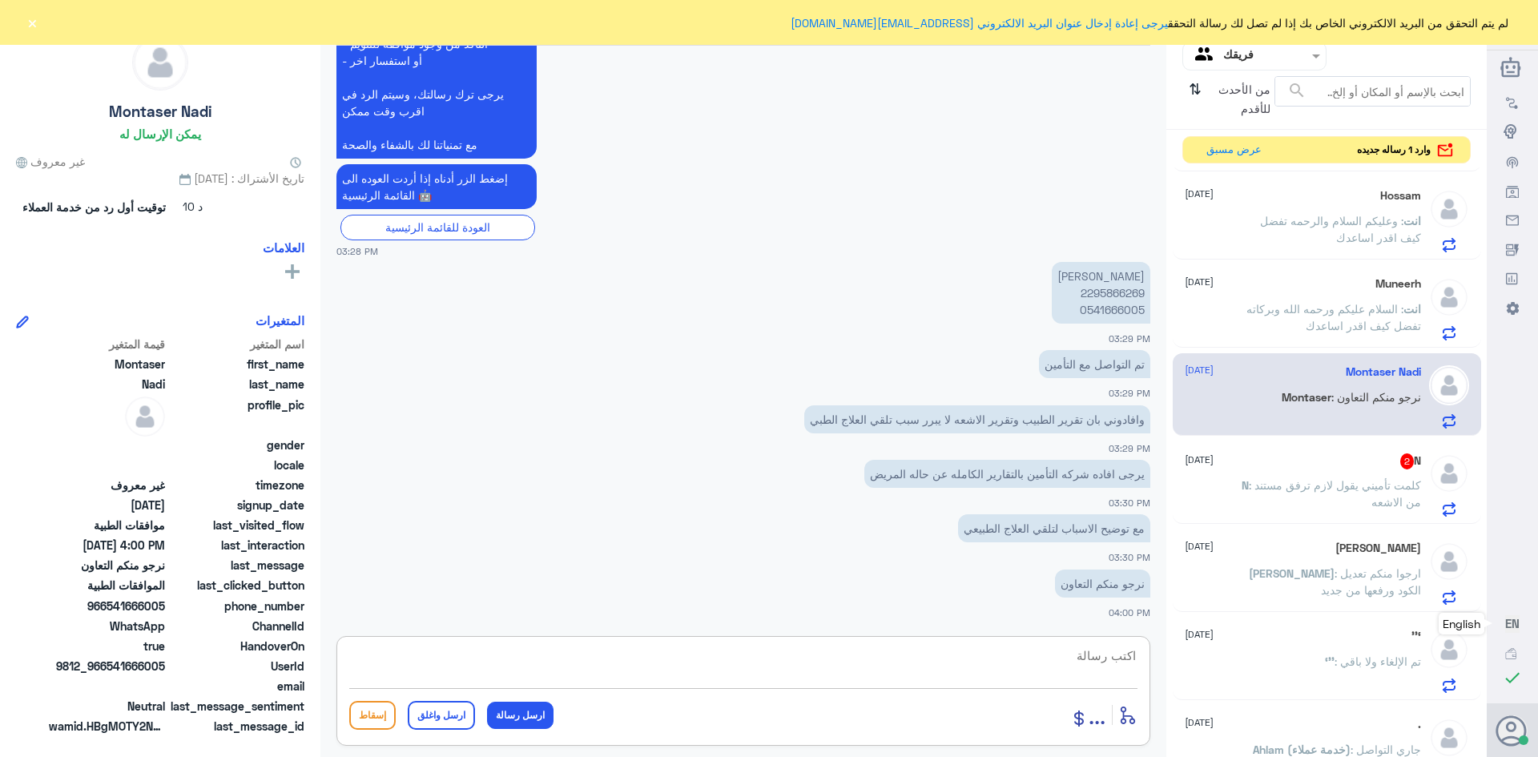
scroll to position [1053, 0]
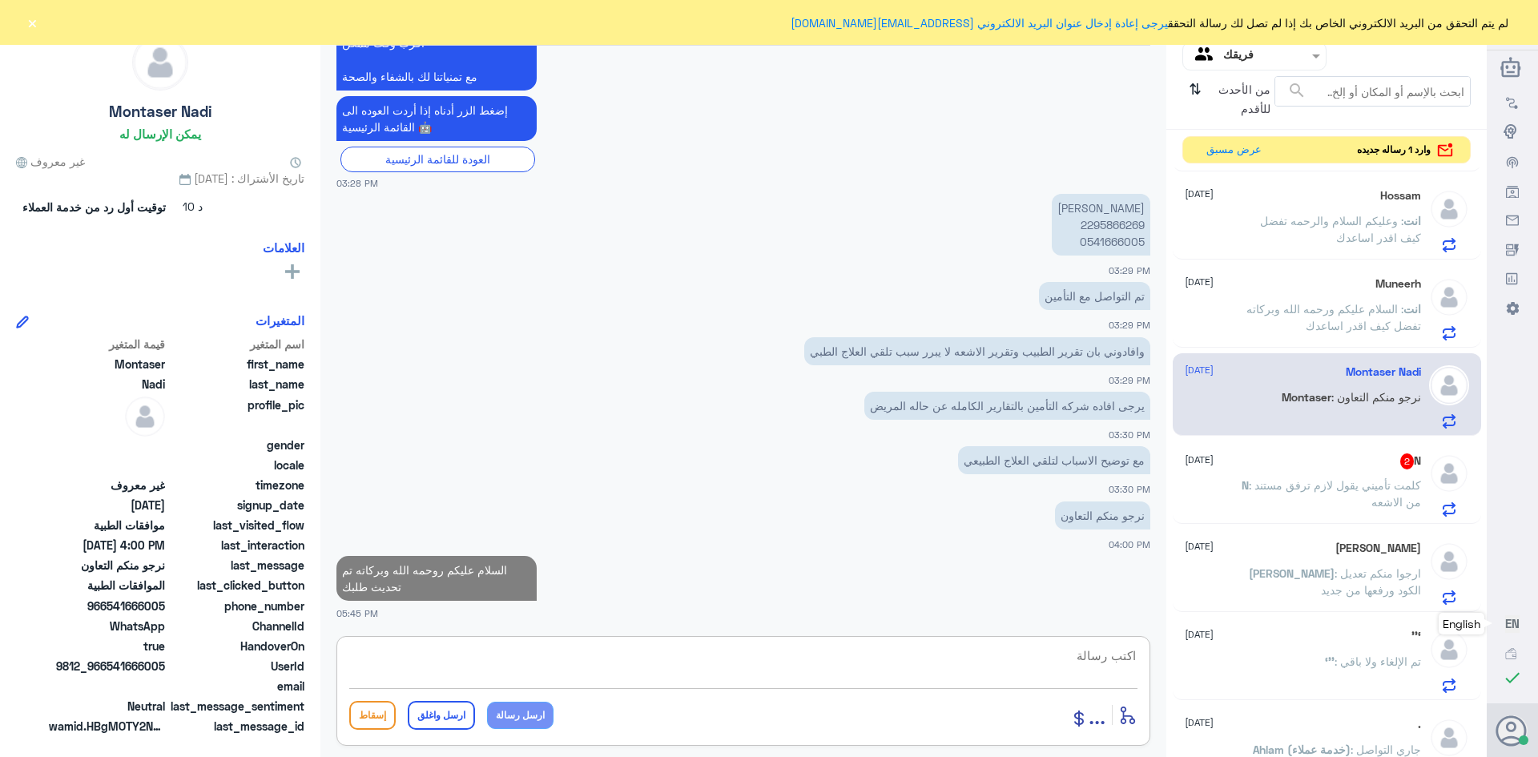
click at [1341, 498] on span ": كلمت تأميني يقول لازم ترفق مستند من الاشعه" at bounding box center [1335, 493] width 172 height 30
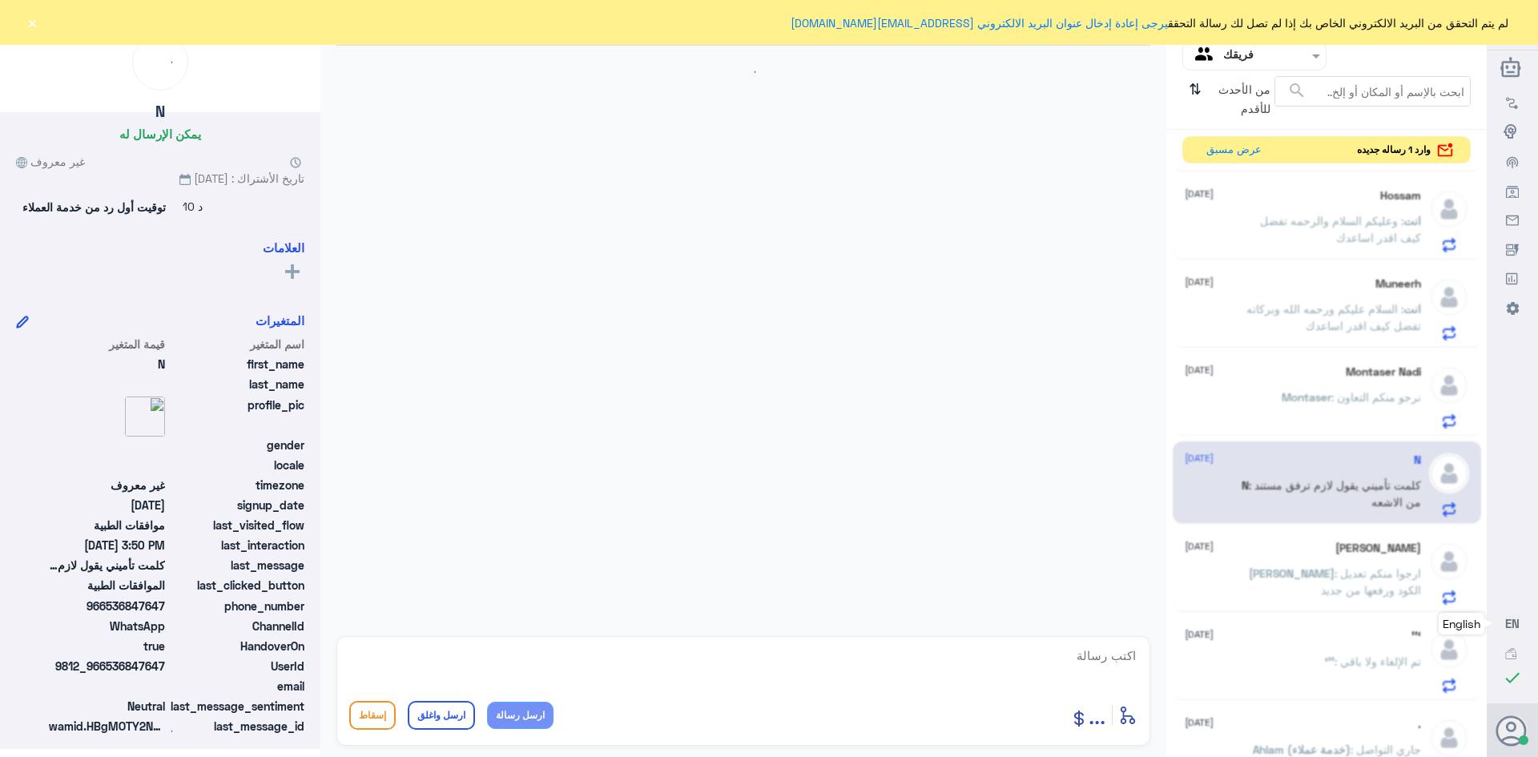
scroll to position [417, 0]
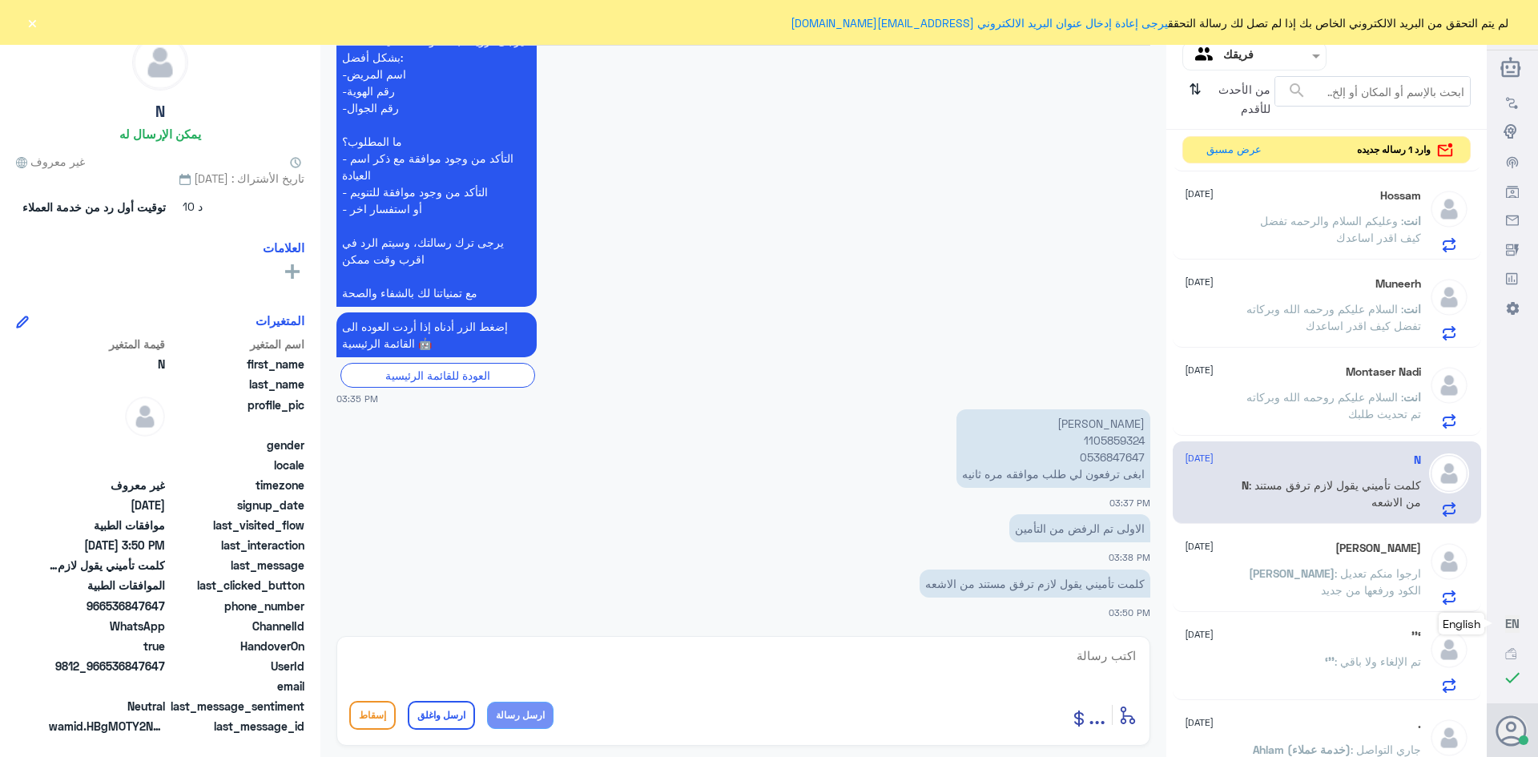
click at [1100, 440] on p "[PERSON_NAME] 1105859324 0536847647 ابغى ترفعون لي طلب موافقه مره ثانيه" at bounding box center [1053, 448] width 194 height 78
copy p "1105859324"
click at [1124, 654] on textarea at bounding box center [743, 664] width 788 height 39
type textarea "السلام عليكم ورحمه الله وبركاته"
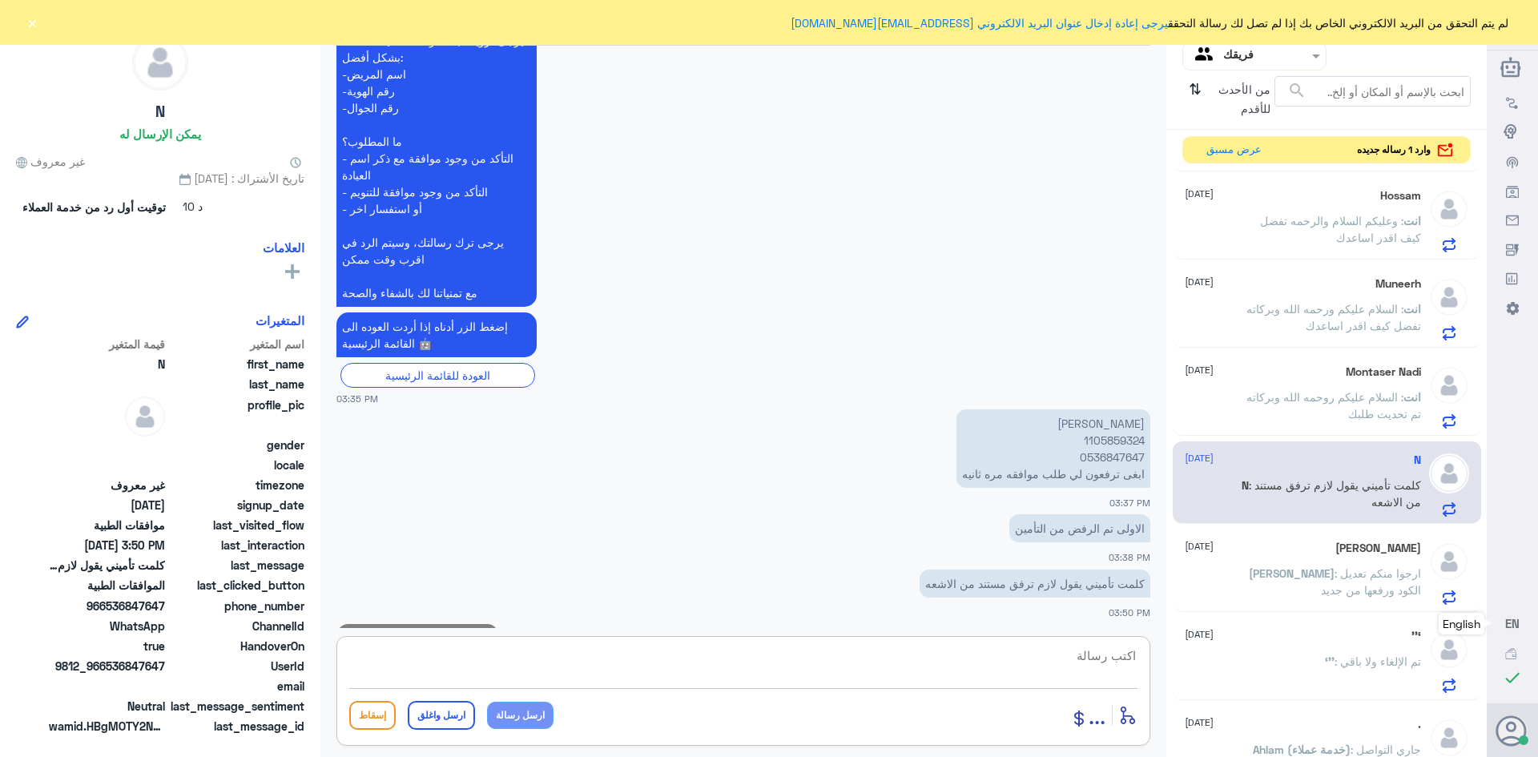
scroll to position [469, 0]
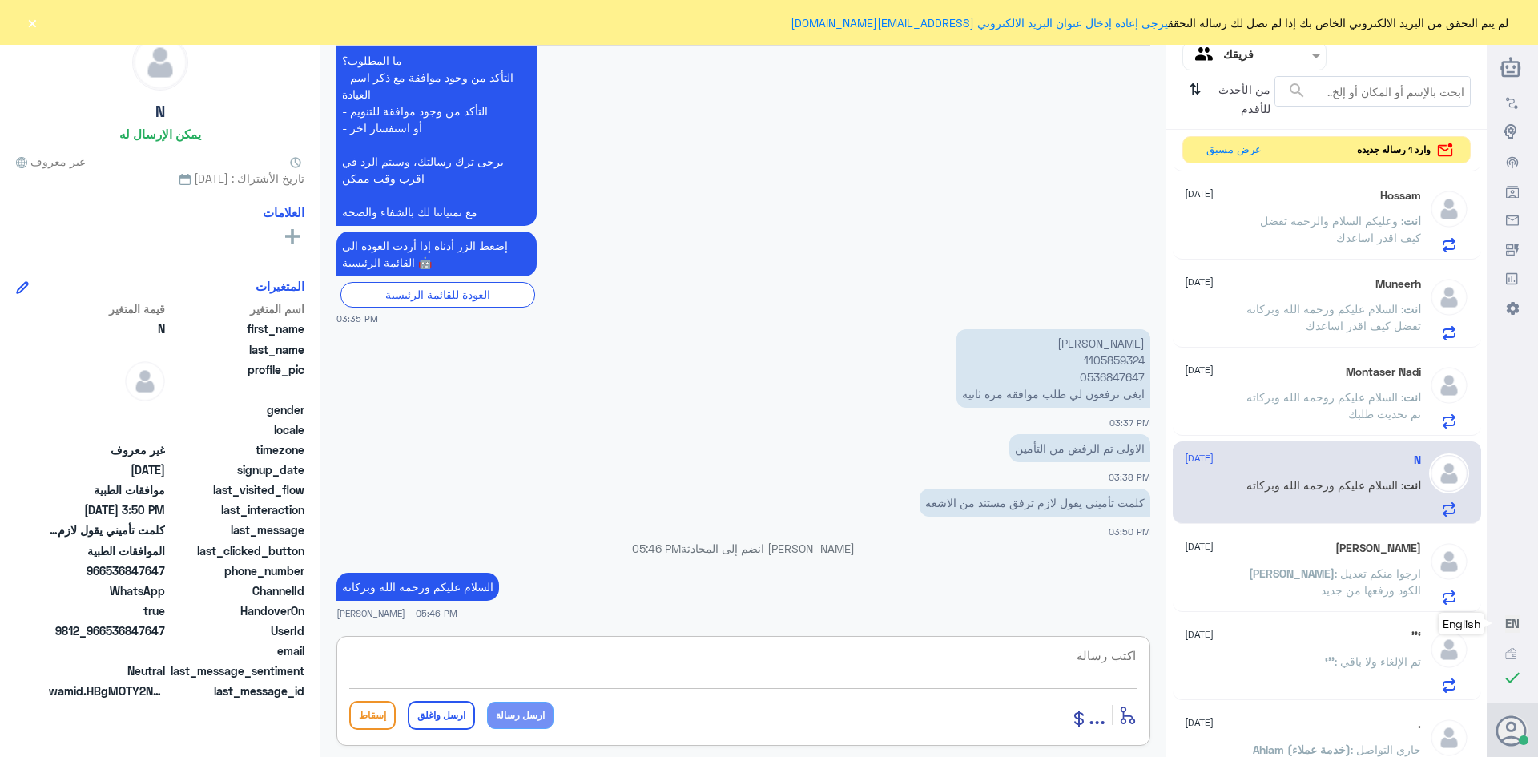
click at [1106, 654] on textarea at bounding box center [743, 664] width 788 height 39
type textarea "ممكن تزودني بتقرير الاشعه"
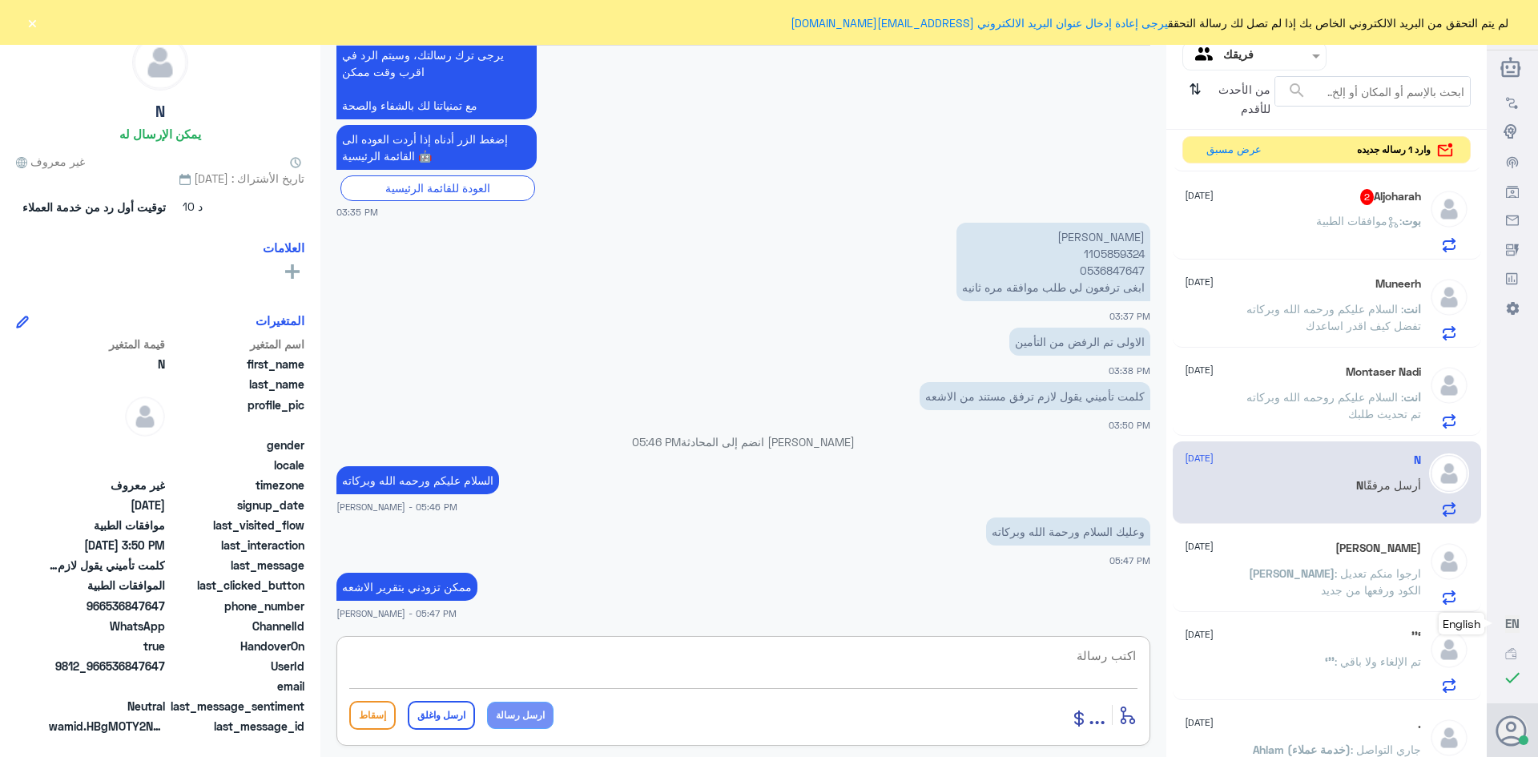
scroll to position [657, 0]
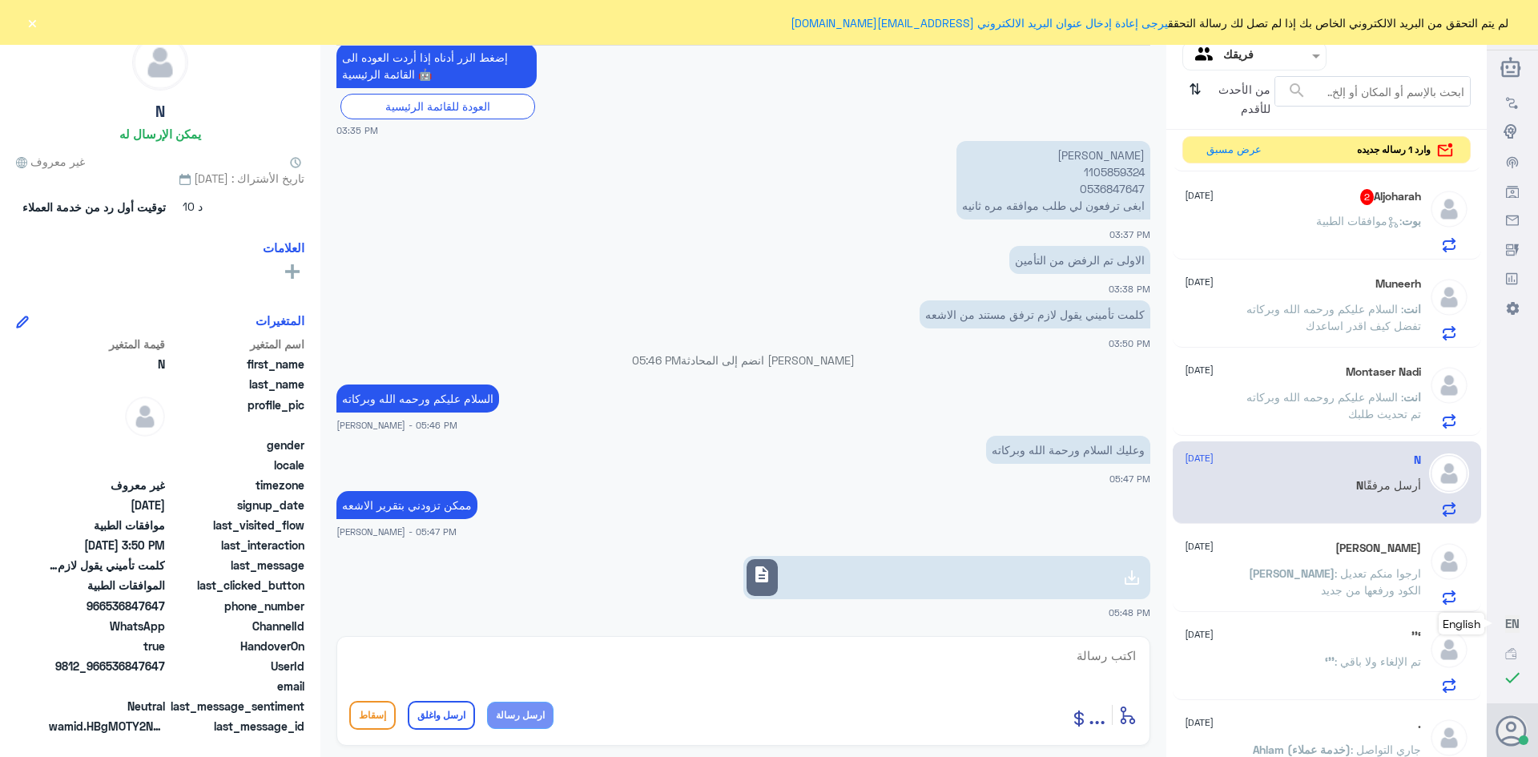
click at [1090, 174] on p "[PERSON_NAME] 1105859324 0536847647 ابغى ترفعون لي طلب موافقه مره ثانيه" at bounding box center [1053, 180] width 194 height 78
copy p "1105859324"
click at [1115, 577] on link "description" at bounding box center [946, 577] width 407 height 43
click at [1114, 660] on textarea at bounding box center [743, 664] width 788 height 39
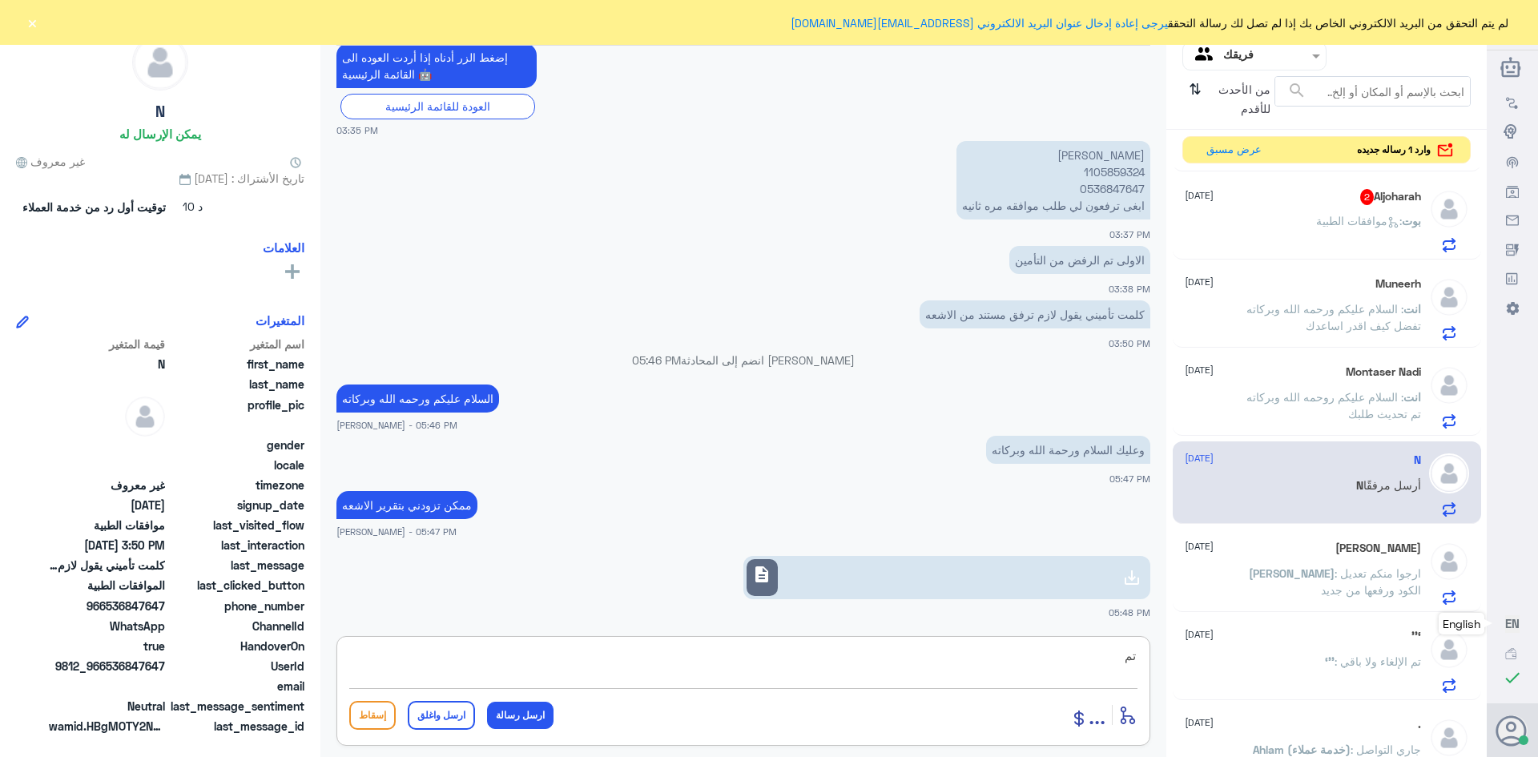
type textarea "ت"
type textarea "ارفقت الاشعه بنتظار رد شركه التامين"
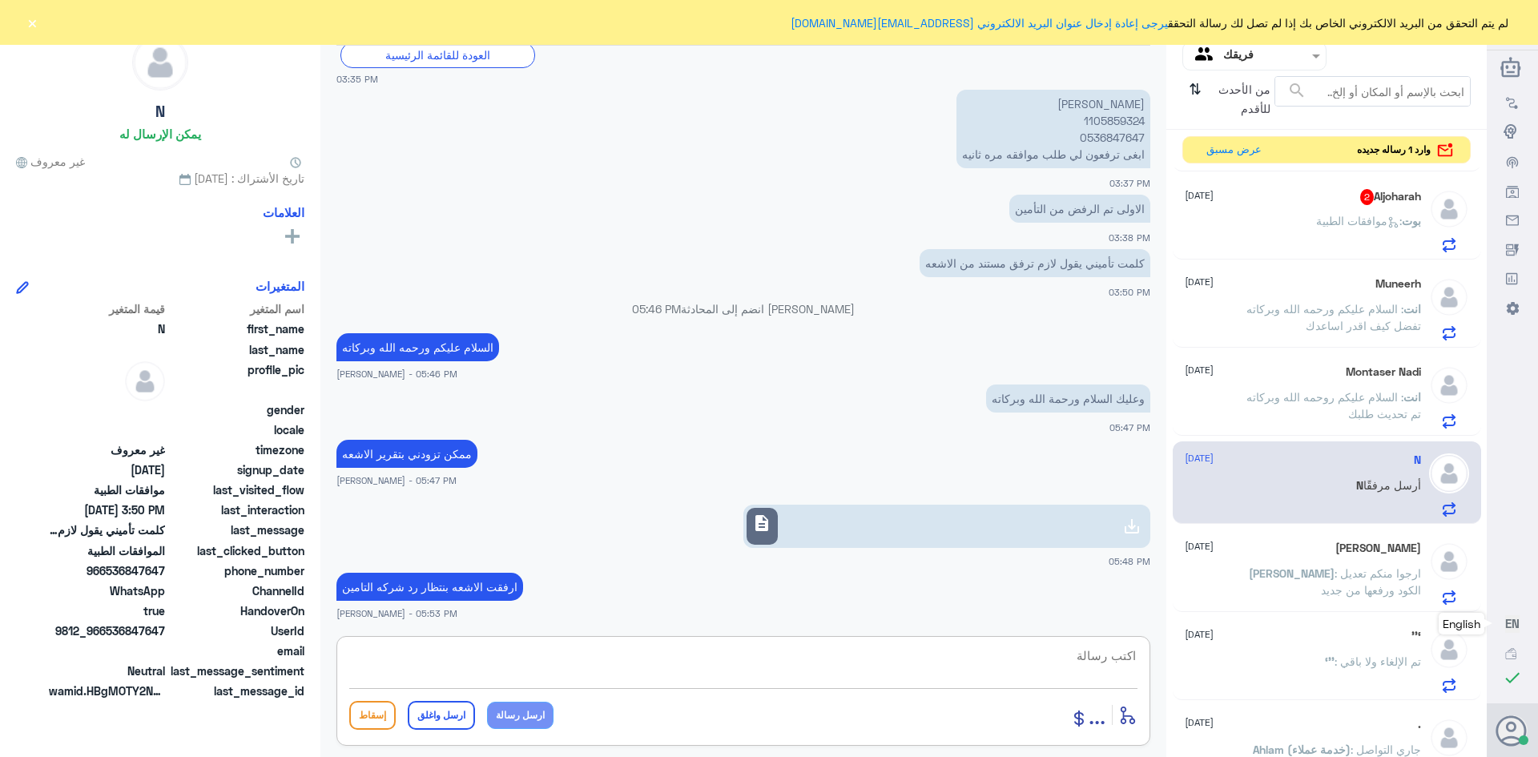
click at [1097, 664] on textarea at bounding box center [743, 664] width 788 height 39
paste textarea "تمنياتي لك بالشفاء العاجل"
type textarea "تمنياتي لك بالشفاء العاجل"
click at [444, 718] on button "ارسل واغلق" at bounding box center [441, 715] width 67 height 29
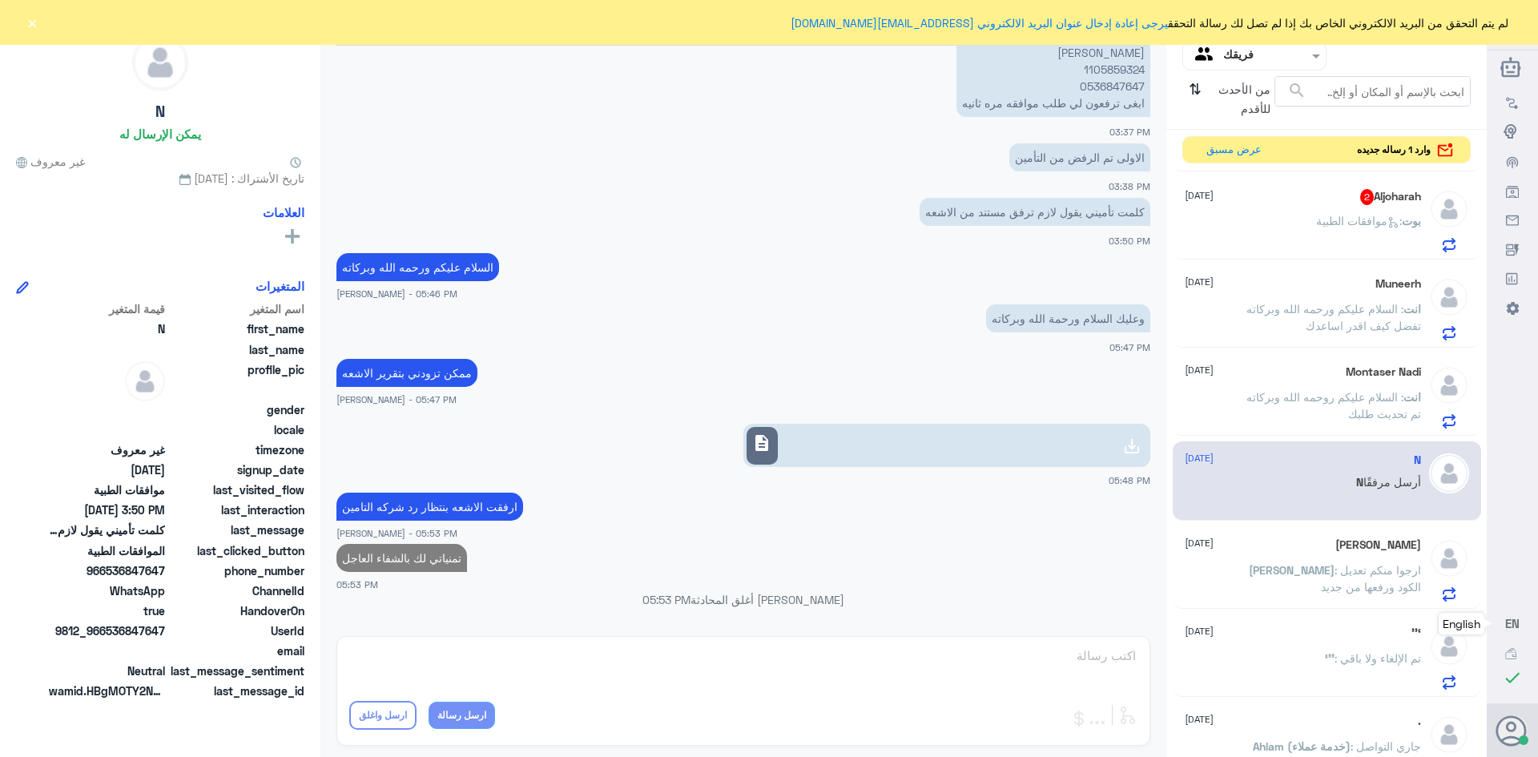
click at [1316, 223] on span ": موافقات الطبية" at bounding box center [1359, 221] width 86 height 14
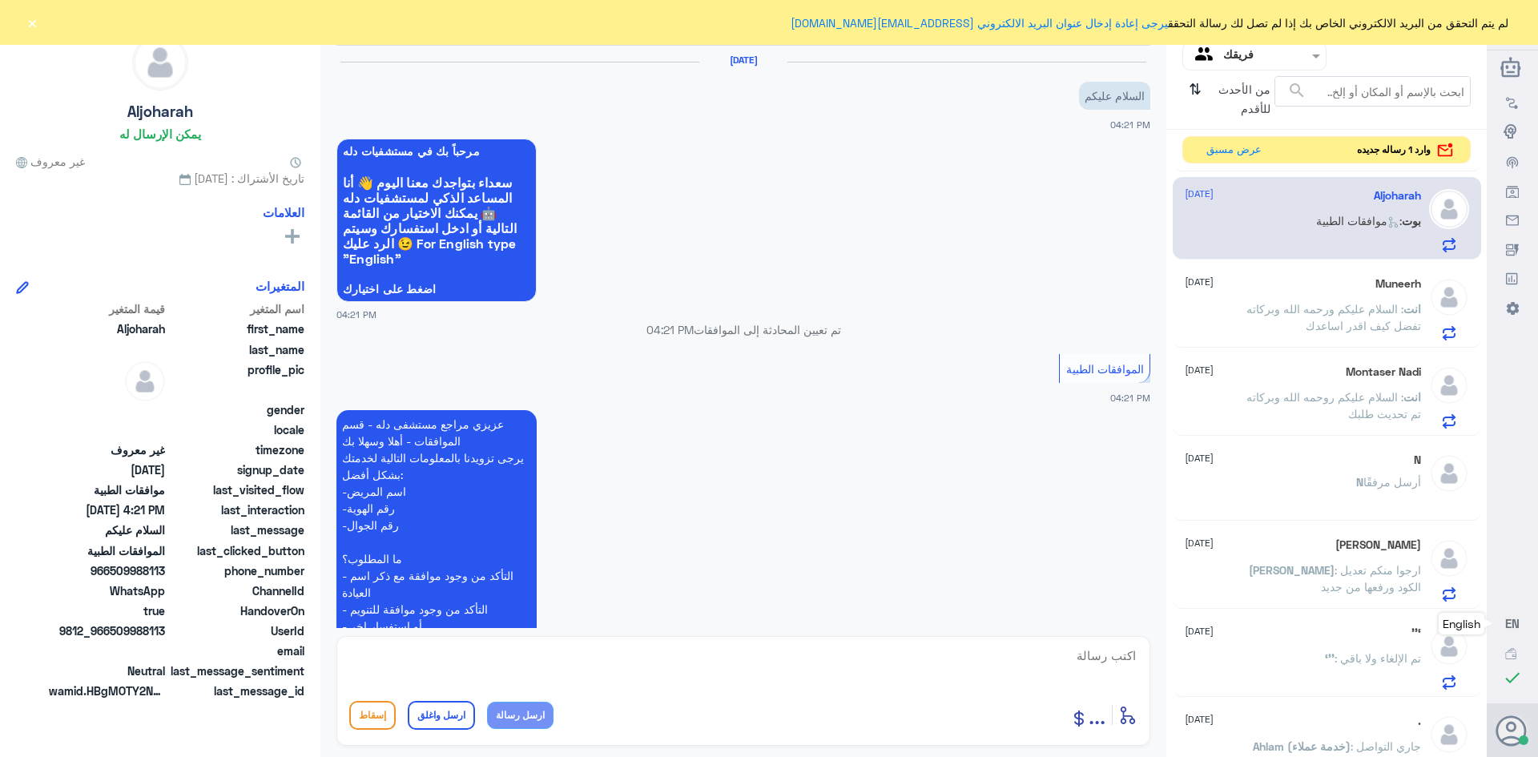
click at [1092, 657] on textarea at bounding box center [743, 664] width 788 height 39
type textarea "تفضل كيف اقدر اخدمك"
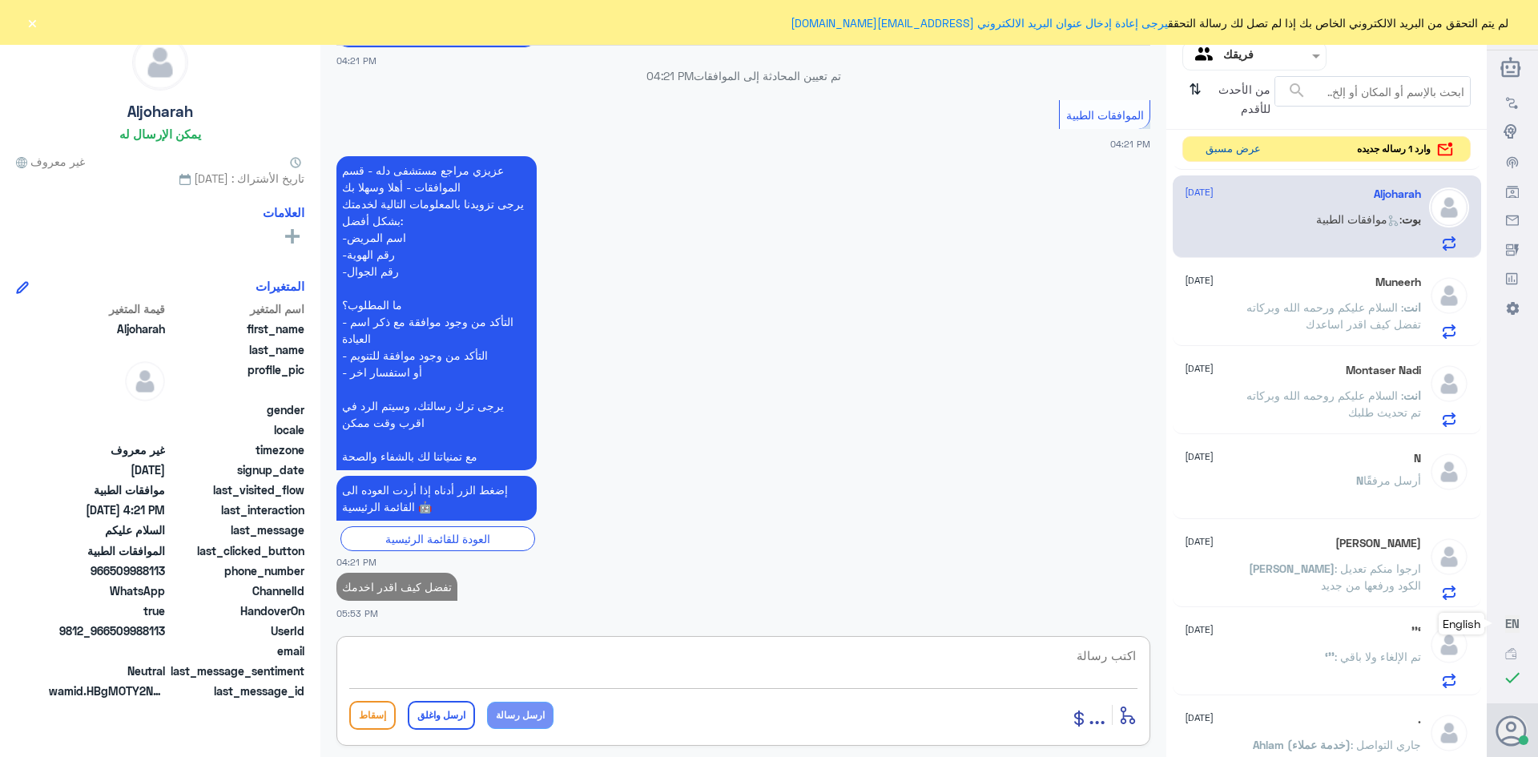
click at [1208, 142] on button "عرض مسبق" at bounding box center [1232, 149] width 67 height 25
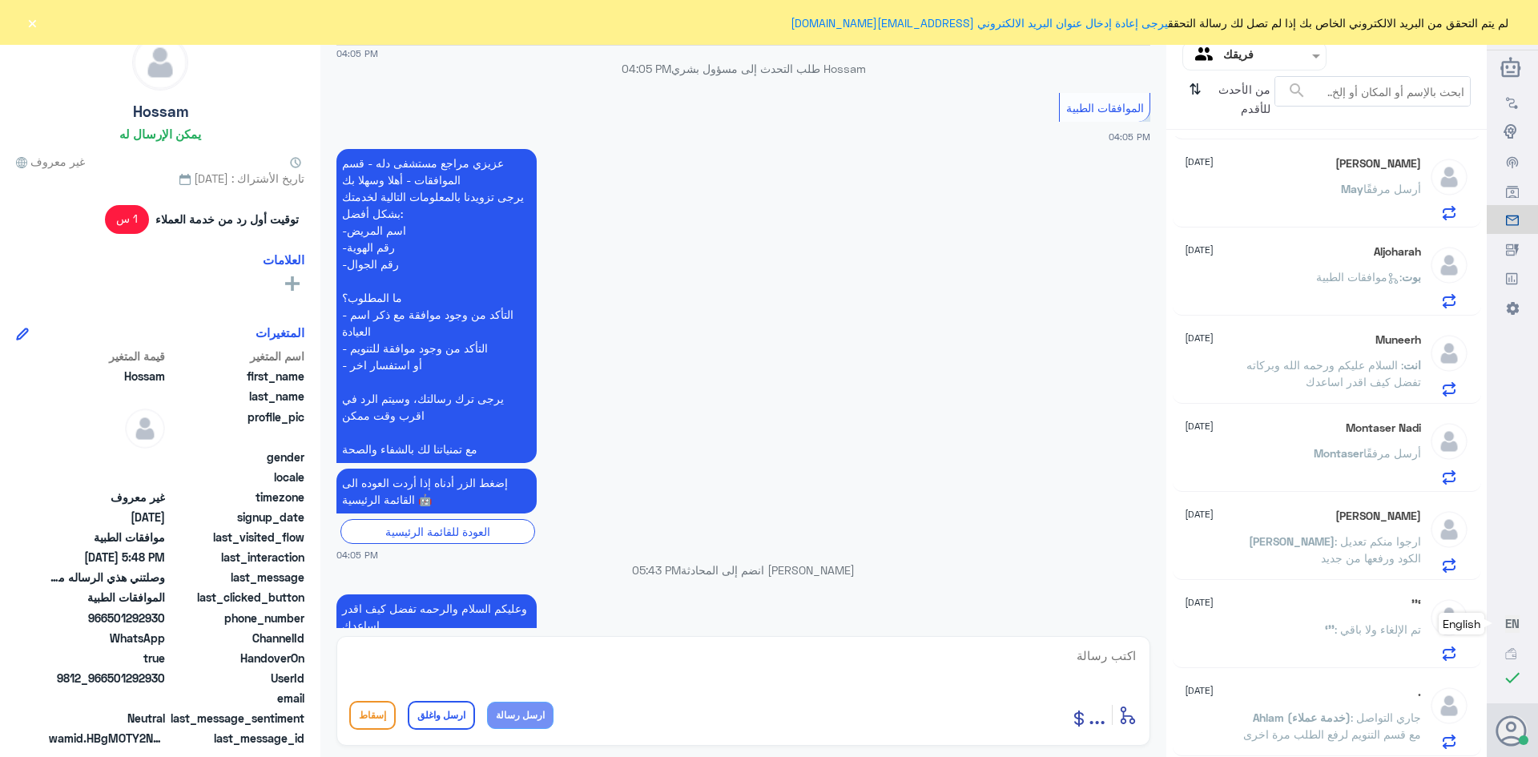
scroll to position [400, 0]
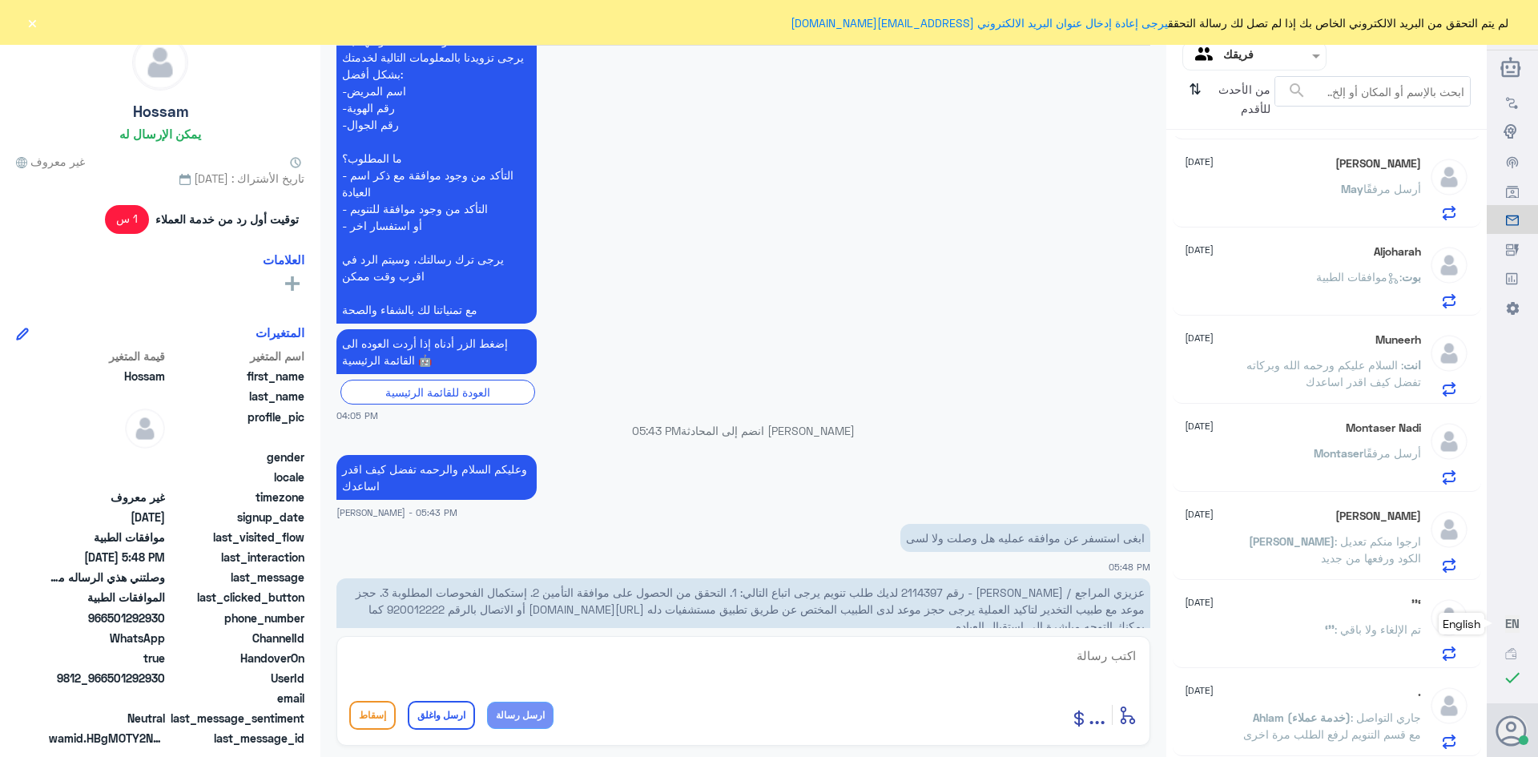
click at [941, 593] on span "عزيزي المراجع / [PERSON_NAME] - رقم 2114397 لديك طلب تنويم يرجى اتباع التالي: 1…" at bounding box center [750, 608] width 789 height 47
copy span "2114397"
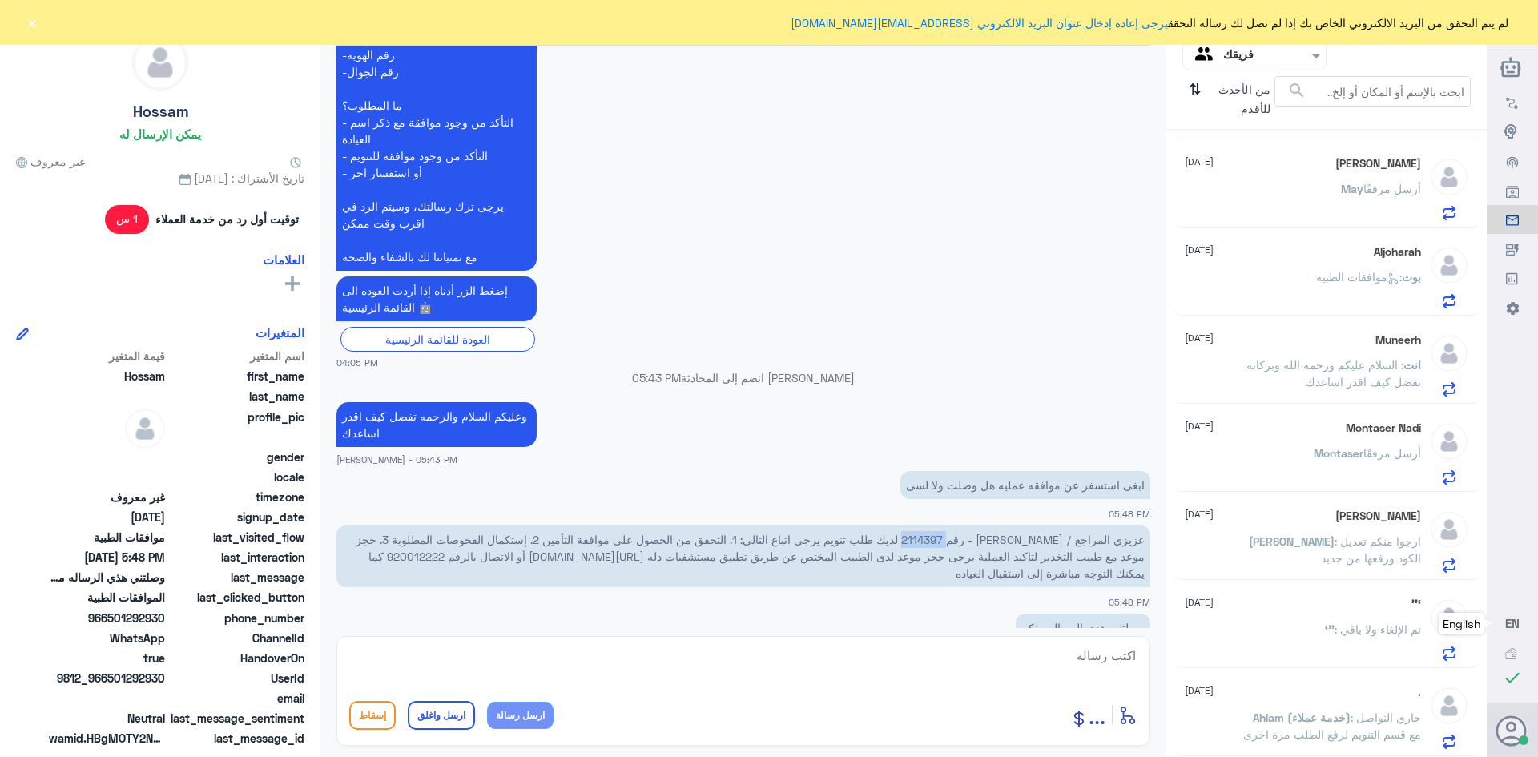
scroll to position [498, 0]
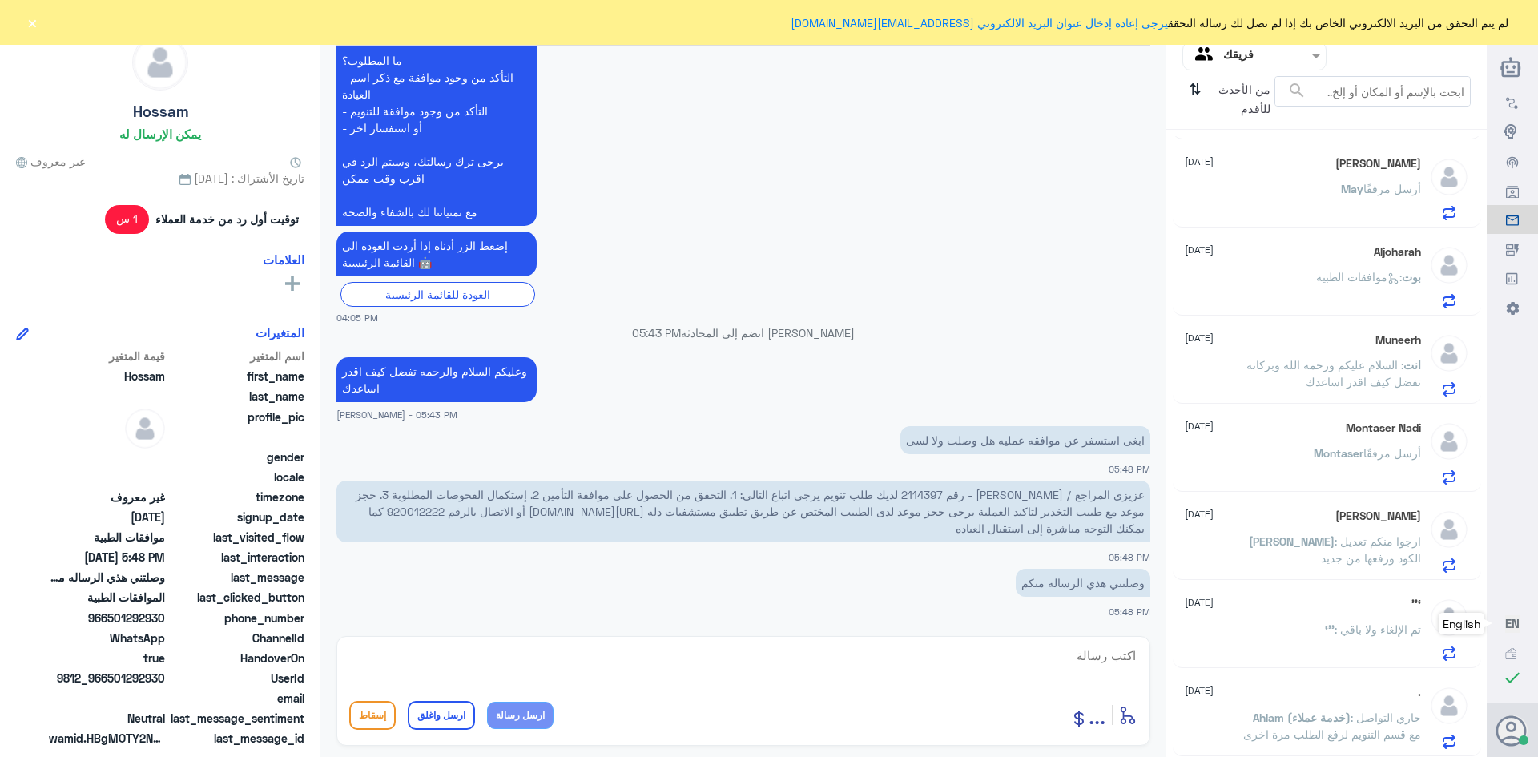
click at [1104, 658] on textarea at bounding box center [743, 664] width 788 height 39
type textarea "جاري العمل على طلبك في حال الموافقه سوف تصلك رساله"
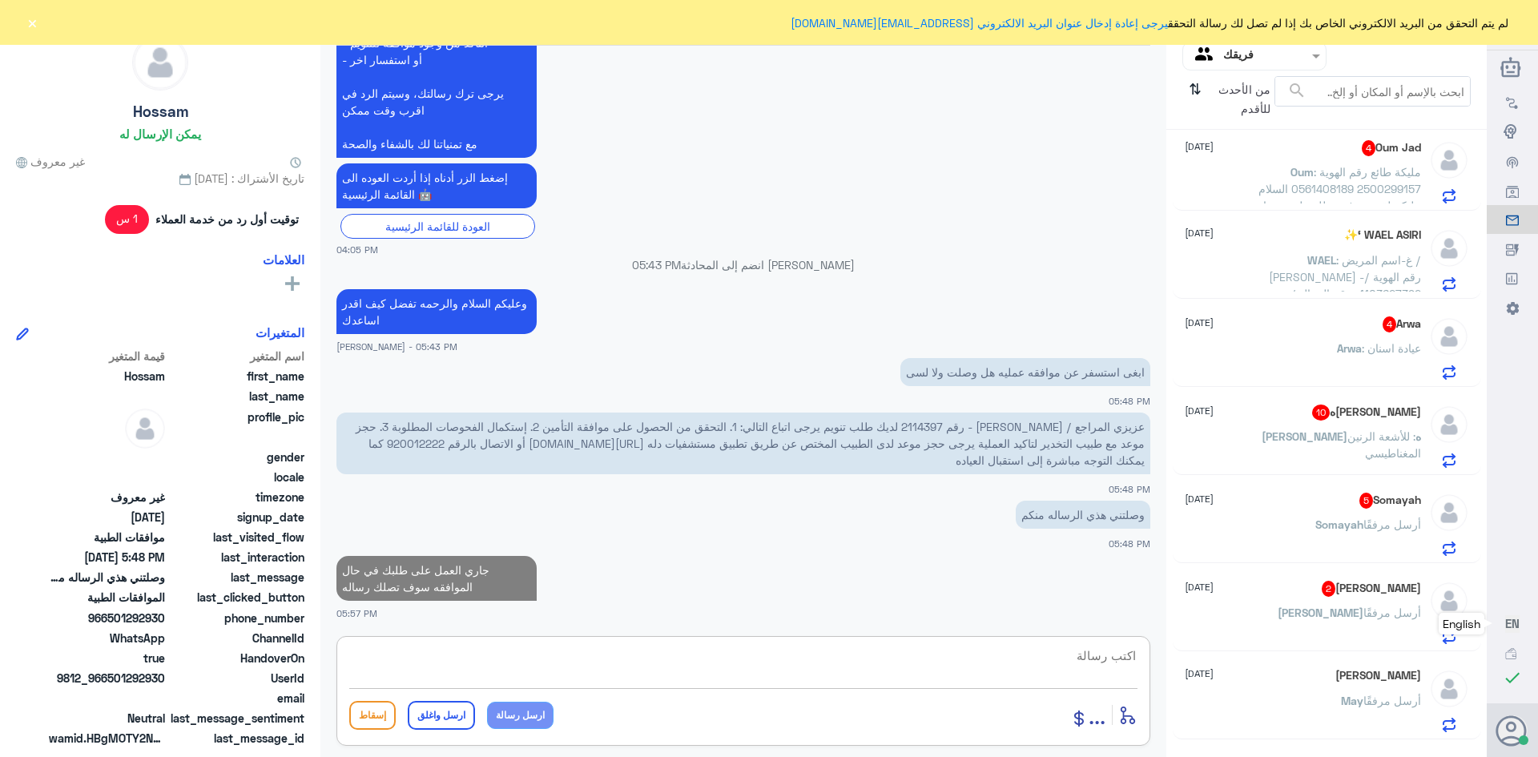
scroll to position [240, 0]
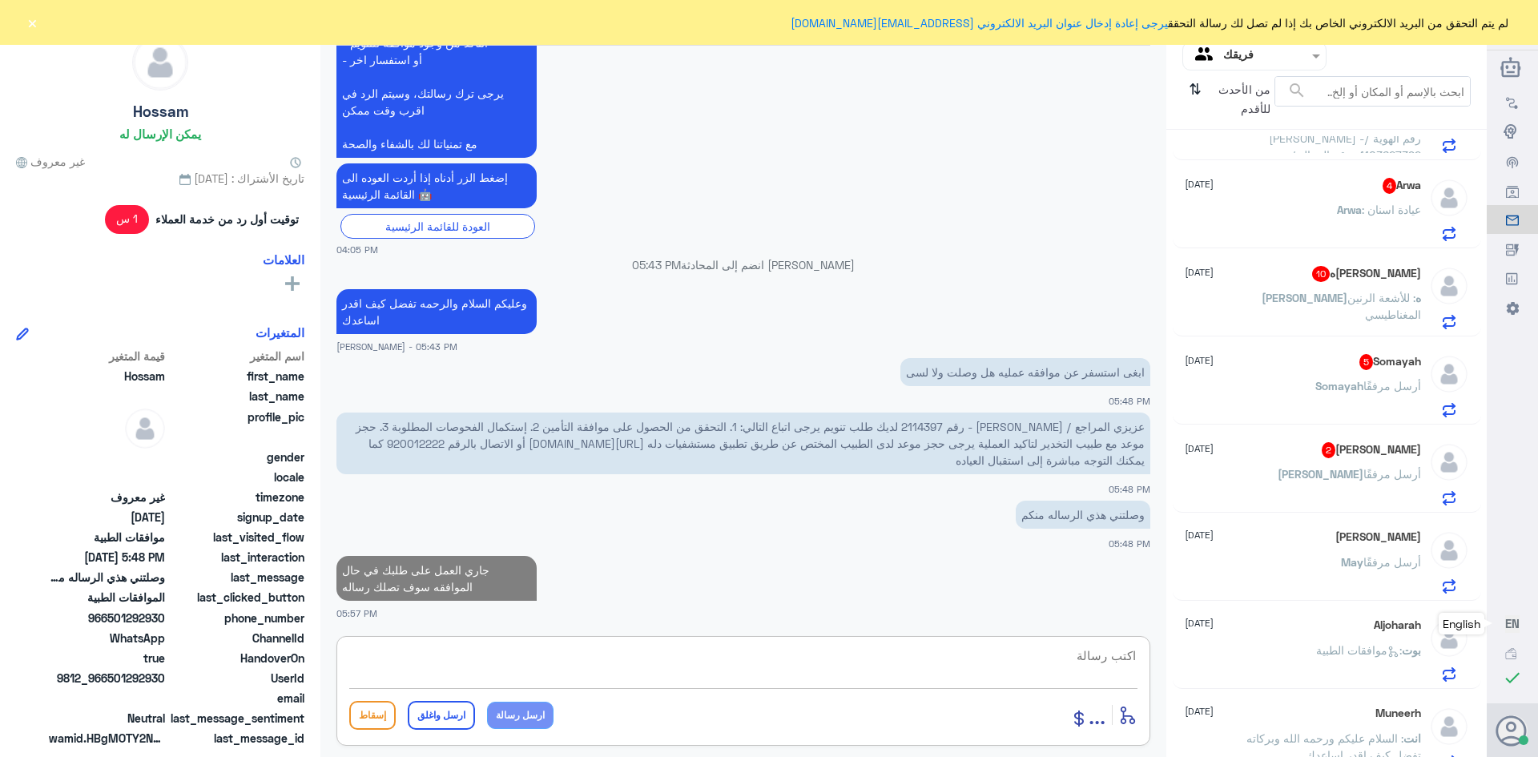
click at [1342, 465] on div "[PERSON_NAME] 2 [DATE] [PERSON_NAME] أرسل مرفقًا" at bounding box center [1302, 473] width 236 height 63
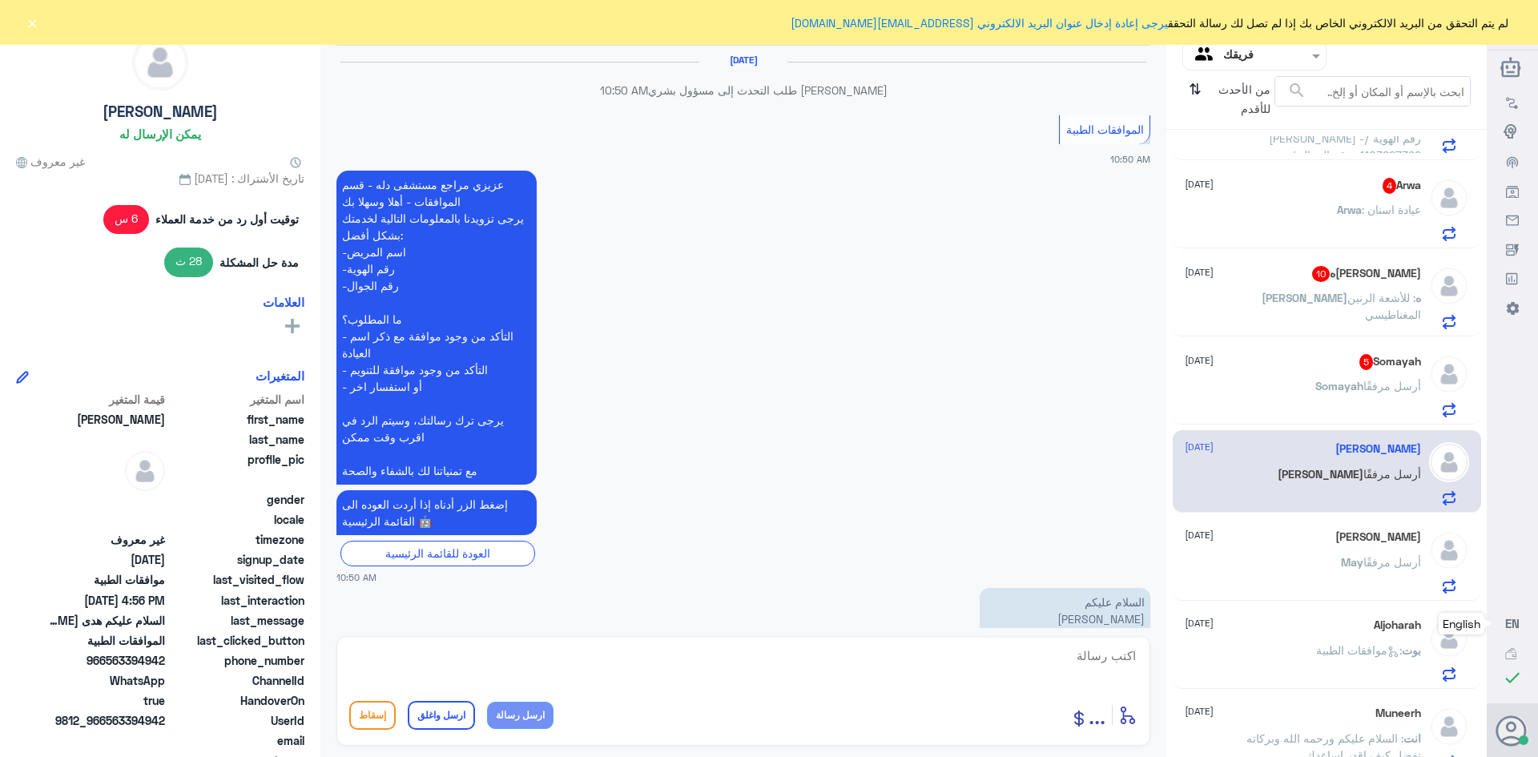
scroll to position [1606, 0]
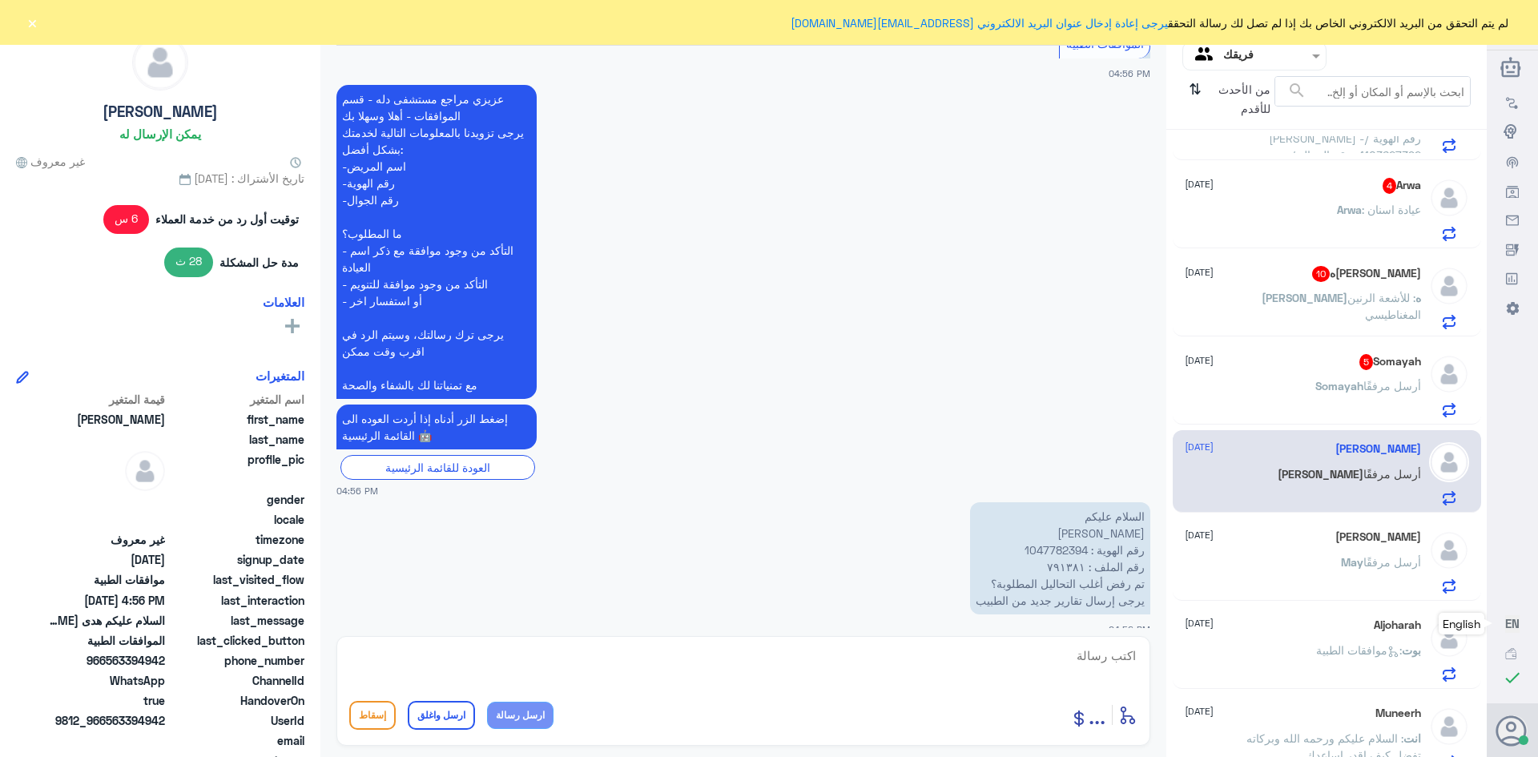
click at [1044, 533] on p "السلام عليكم هدى [PERSON_NAME] رقم الهوية : 1047782394 رقم الملف : ٧٩١٣٨١ تم رف…" at bounding box center [1060, 558] width 180 height 112
copy p "1047782394"
click at [1100, 659] on textarea at bounding box center [743, 664] width 788 height 39
type textarea "السلام عليكم ورحمه الله وبركاته"
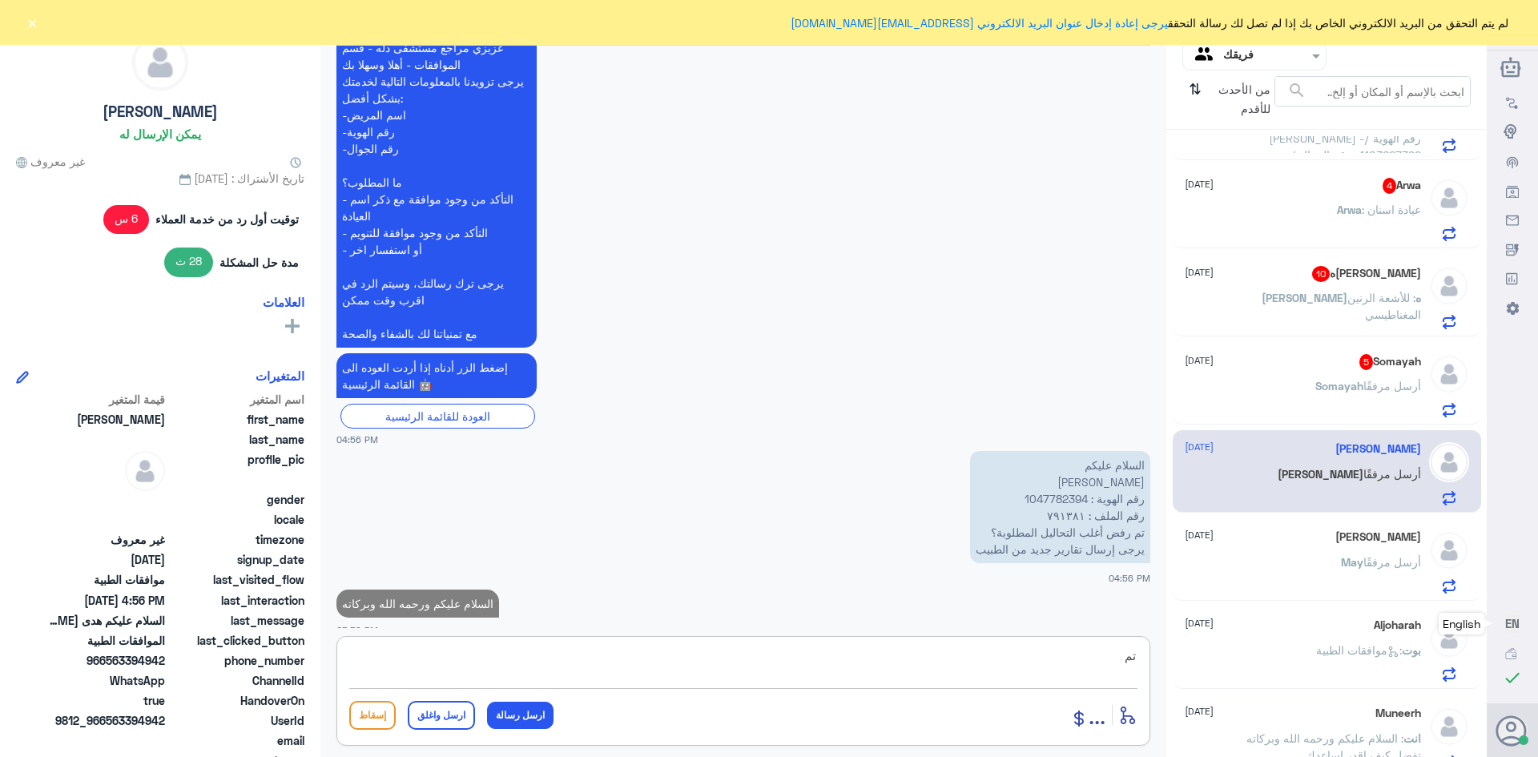
scroll to position [1653, 0]
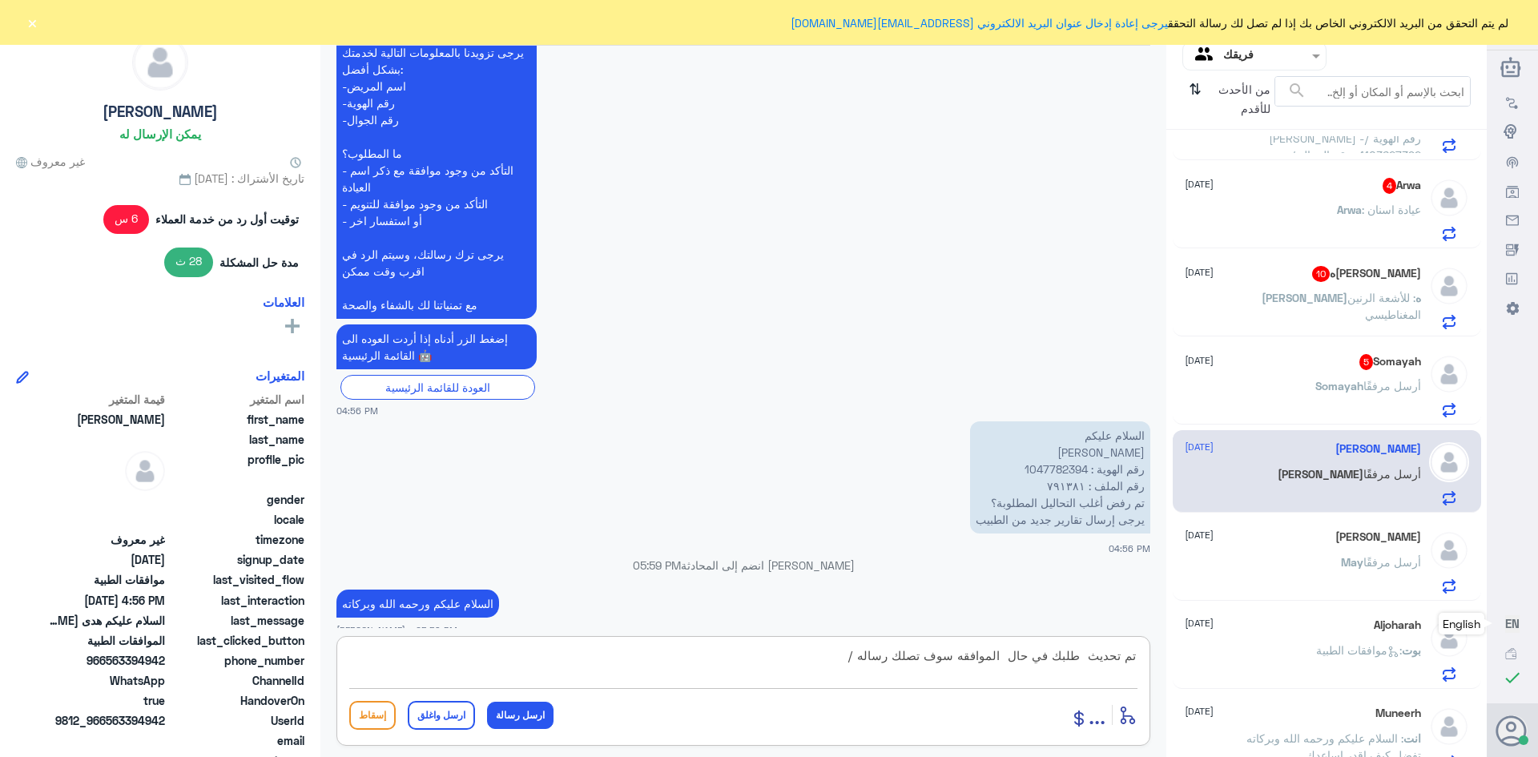
paste textarea "تمنياتي لك بالشفاء العاجل"
type textarea "تم تحديث طلبك في حال الموافقه سوف تصلك رساله /تمنياتي لك بالشفاء العاجل"
click at [442, 718] on button "ارسل واغلق" at bounding box center [441, 715] width 67 height 29
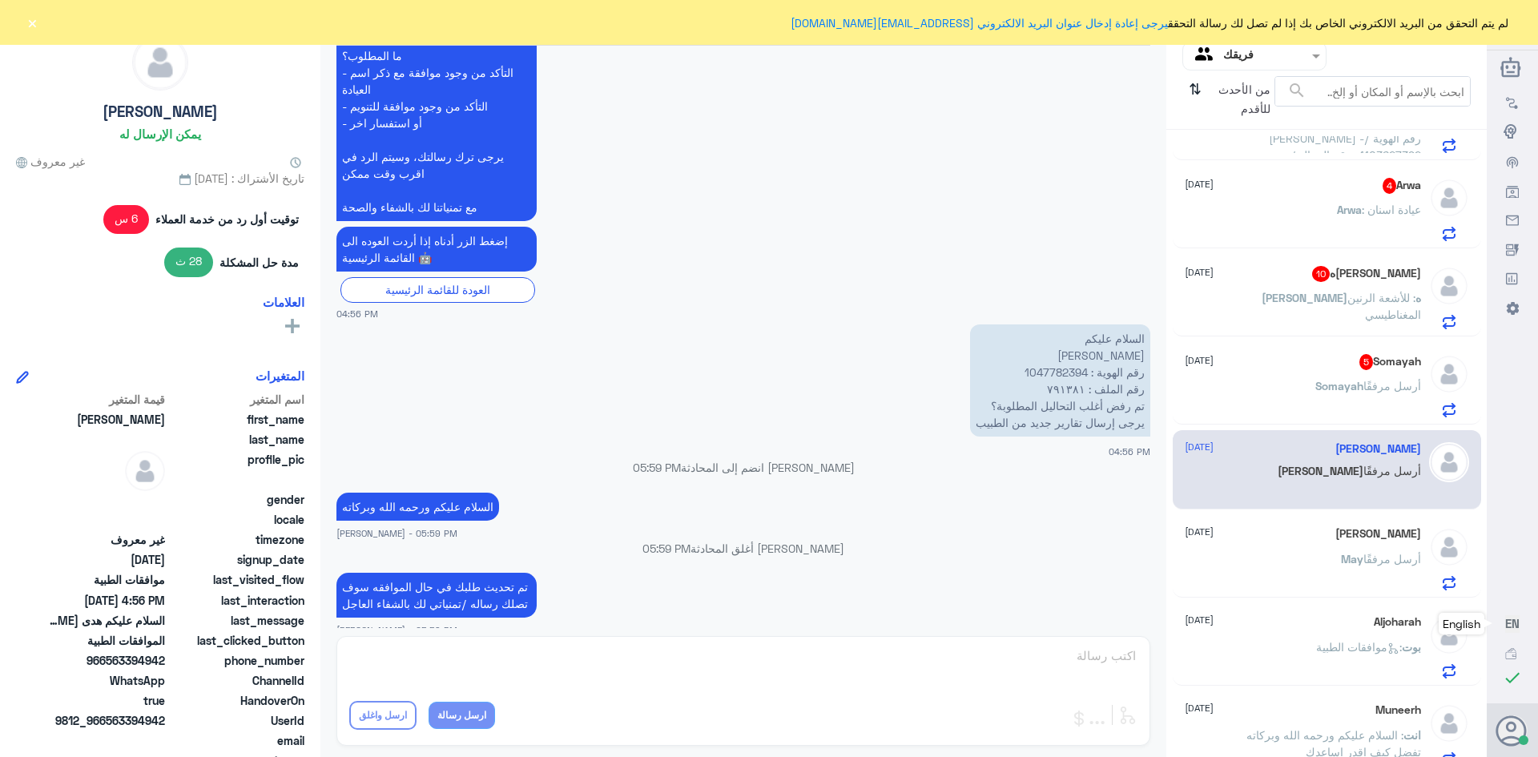
click at [1317, 380] on span "Somayah" at bounding box center [1339, 386] width 48 height 14
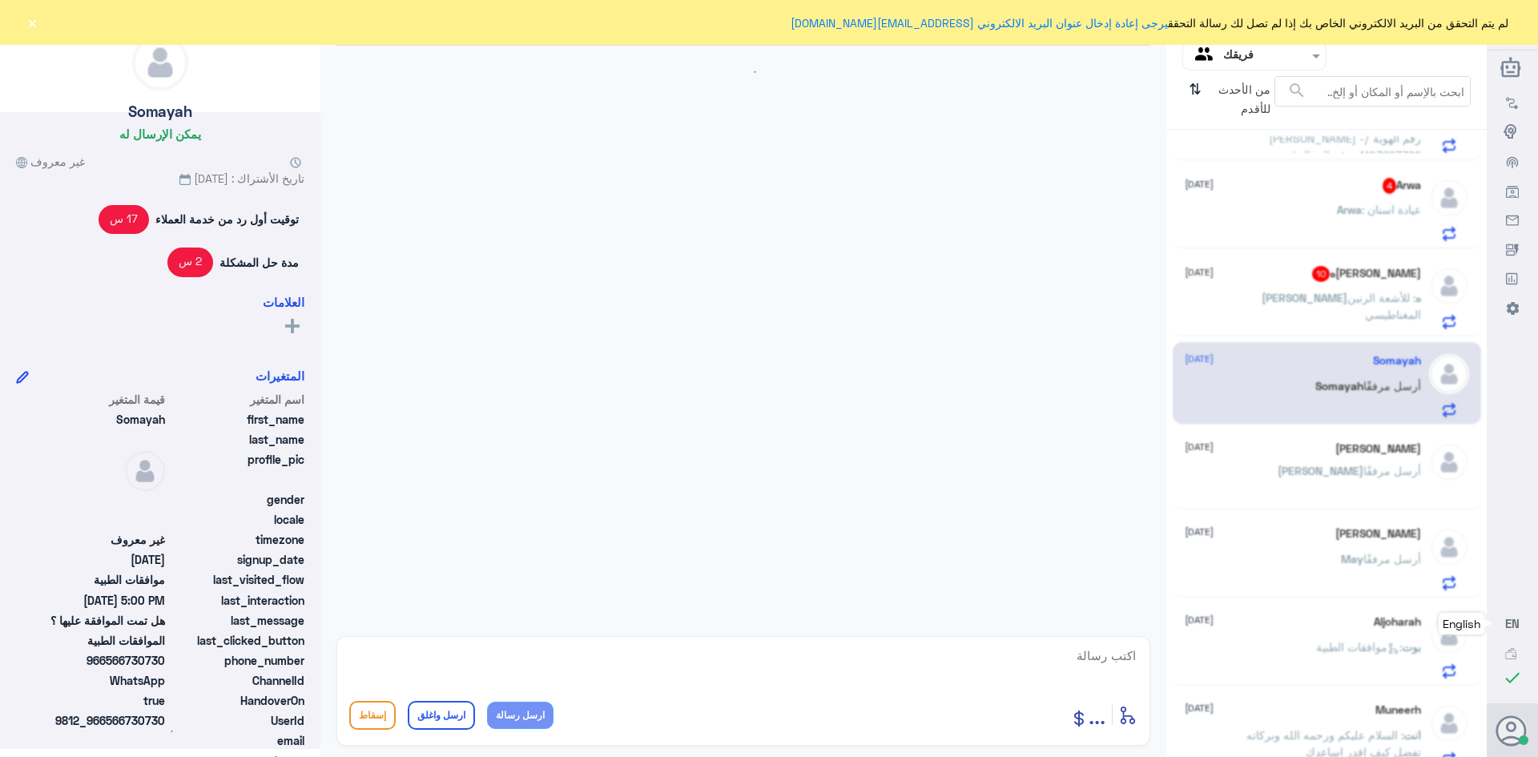
scroll to position [1668, 0]
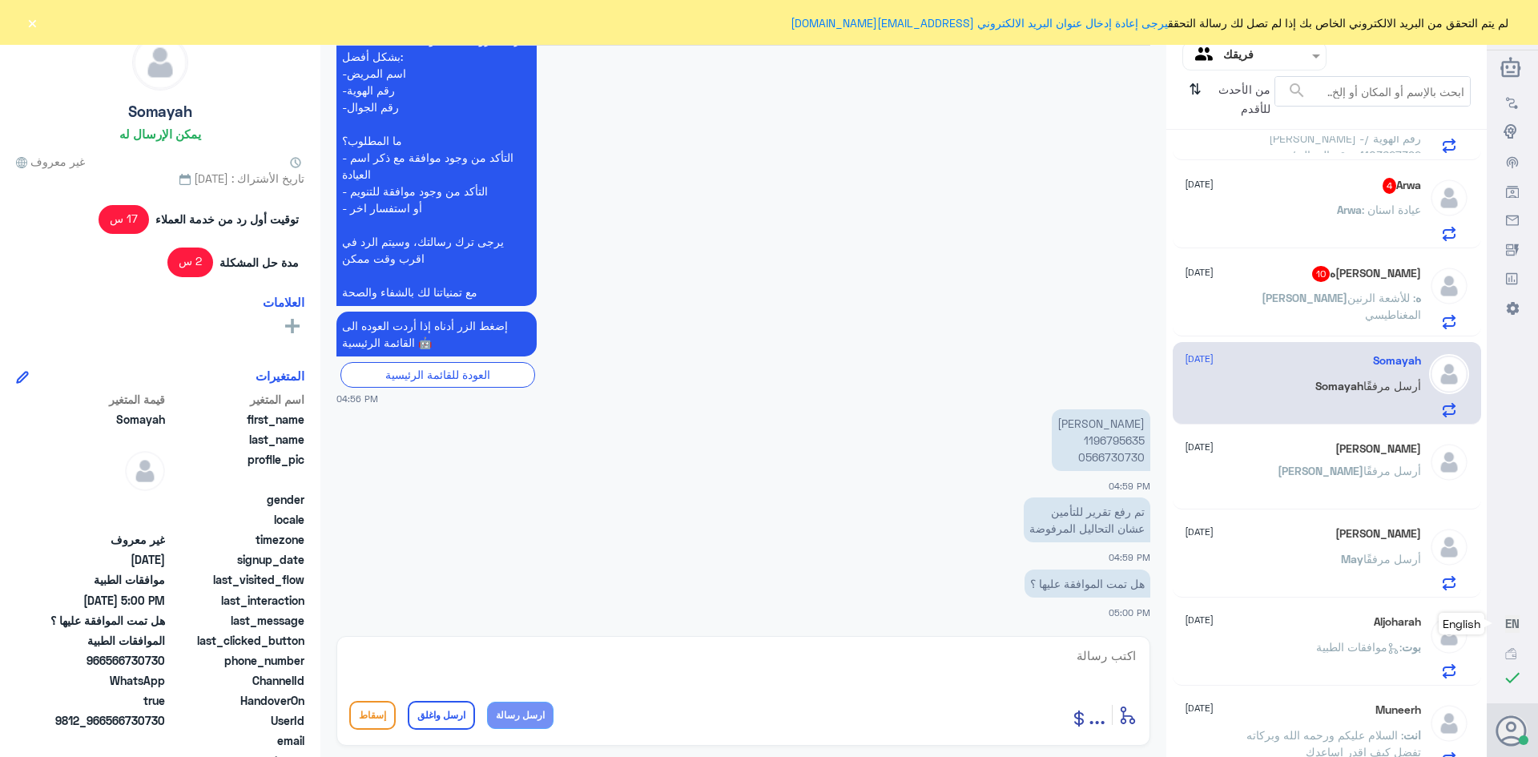
click at [1094, 441] on p "[PERSON_NAME] 1196795635 0566730730" at bounding box center [1101, 440] width 99 height 62
copy p "1196795635"
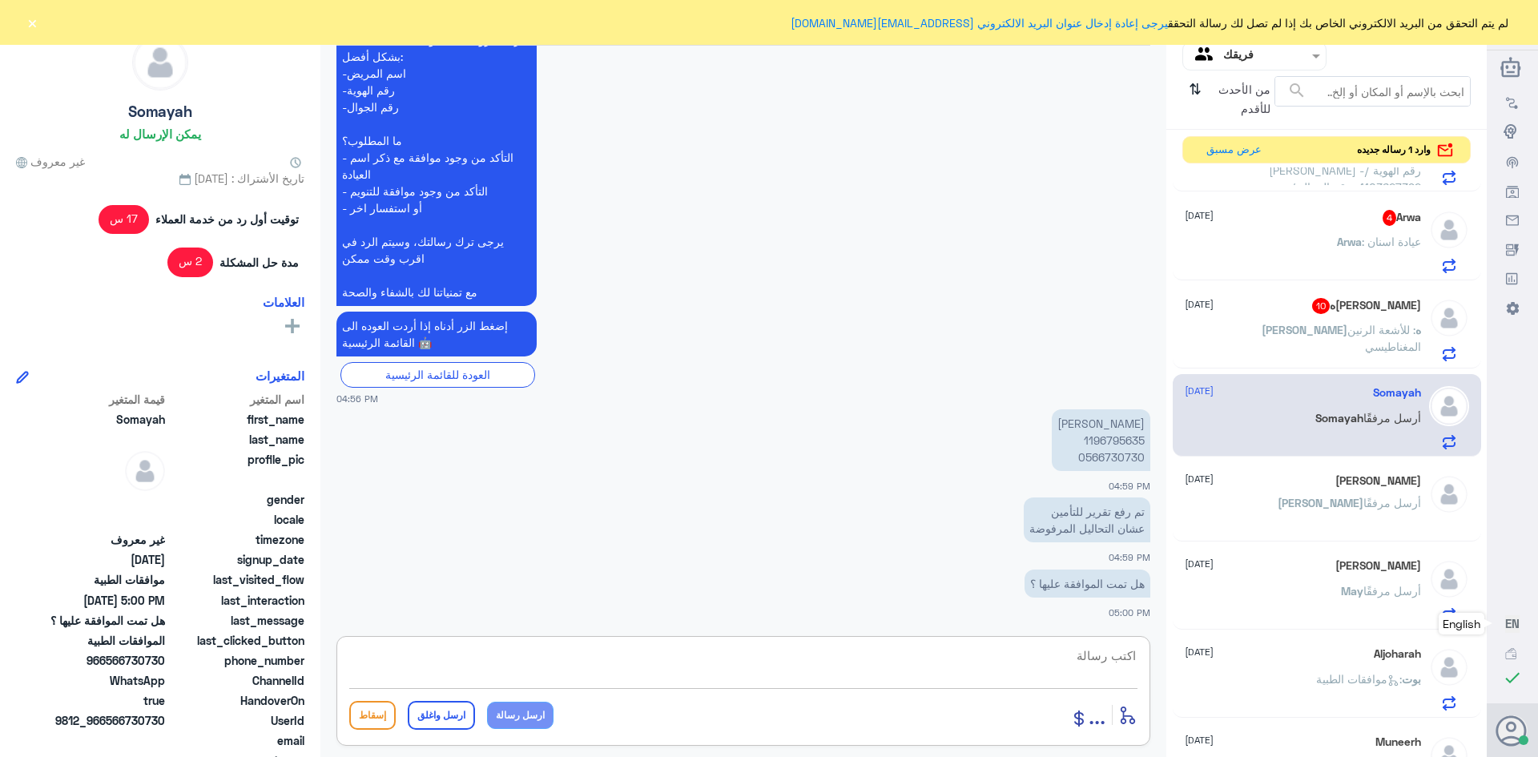
click at [1080, 662] on textarea at bounding box center [743, 664] width 788 height 39
type textarea "السلام عليكم ورحمه الله وبركاته"
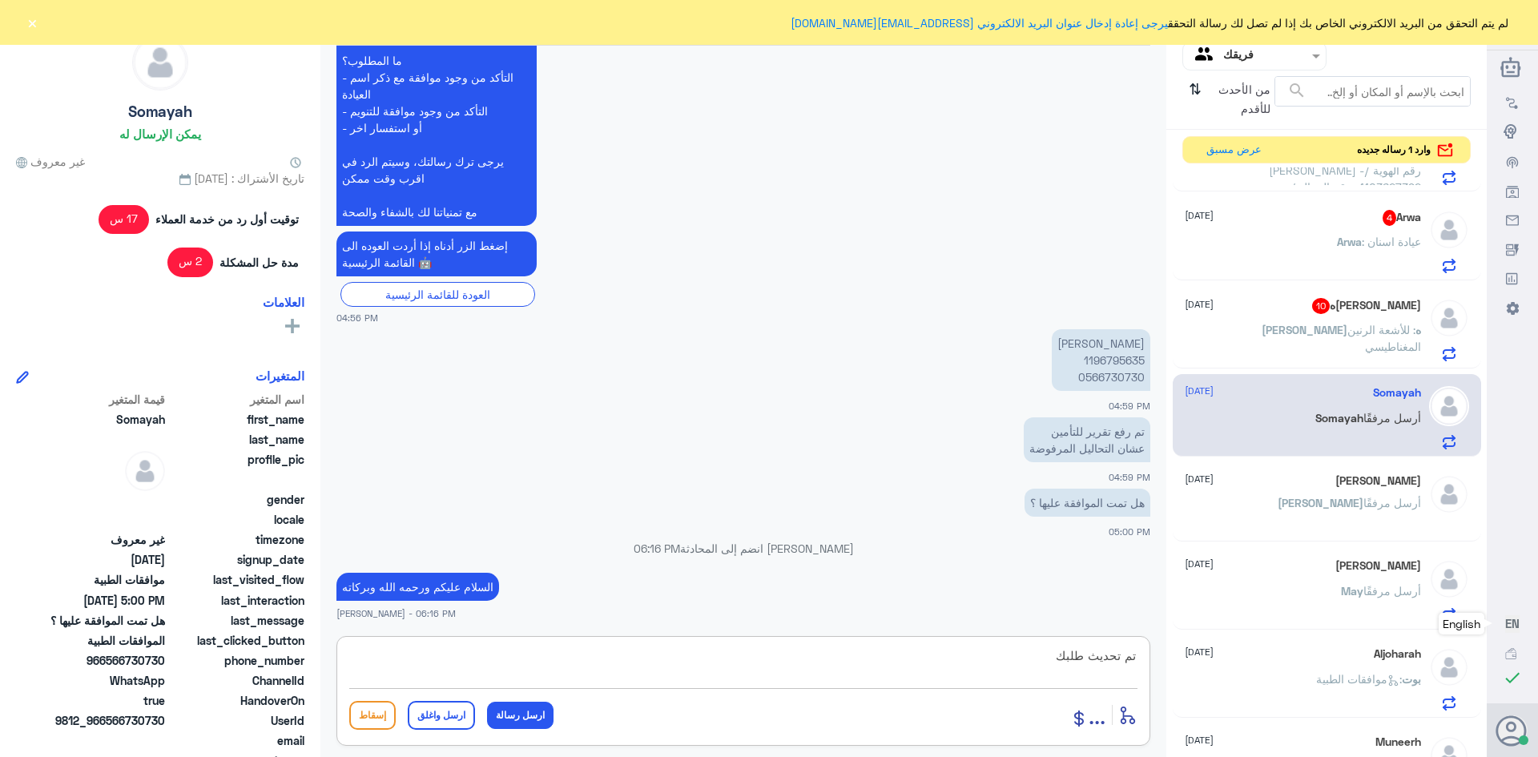
type textarea "تم تحديث طلبك"
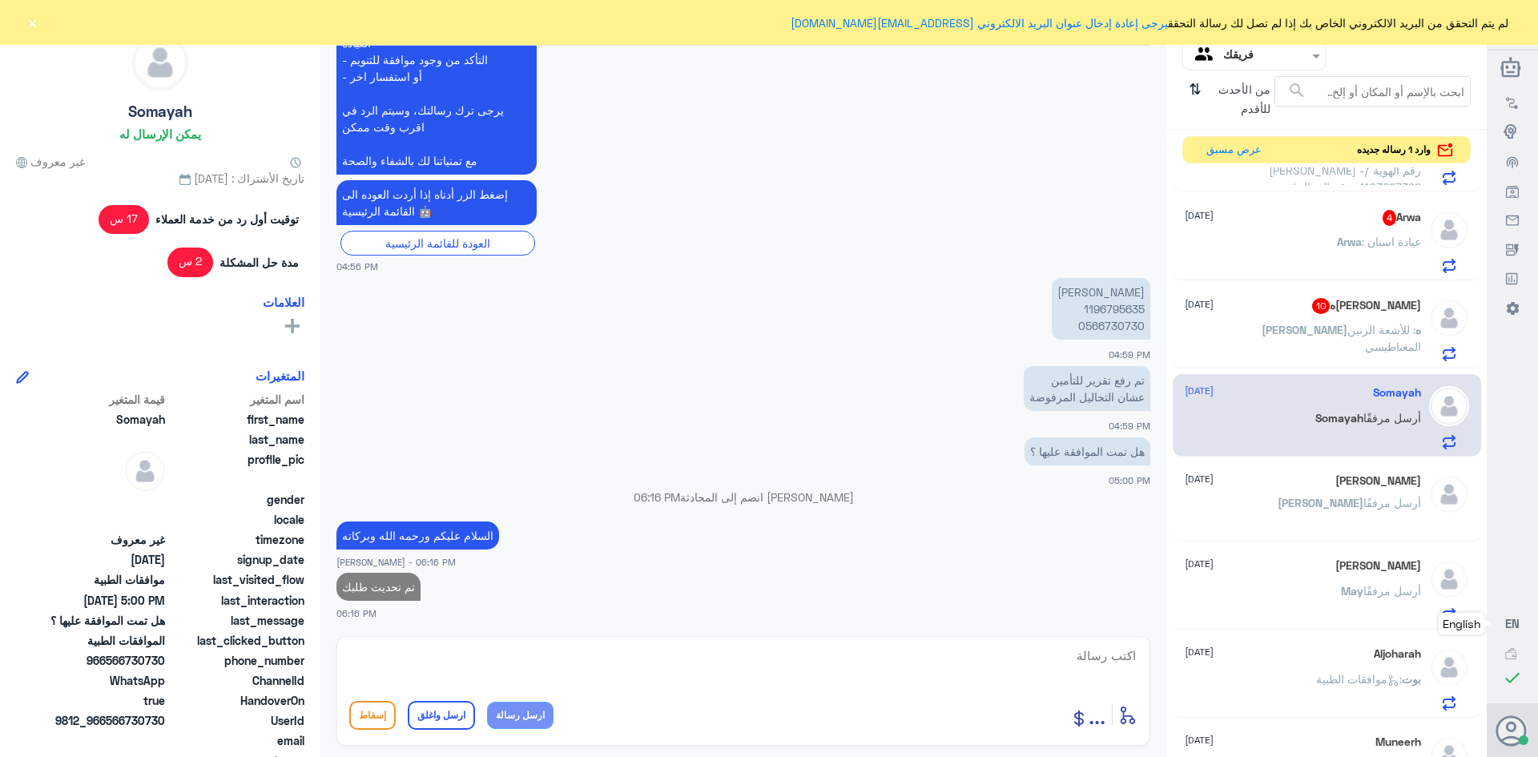
click at [1347, 332] on span ": للأشعة الرنين المغناطيسي" at bounding box center [1384, 338] width 74 height 30
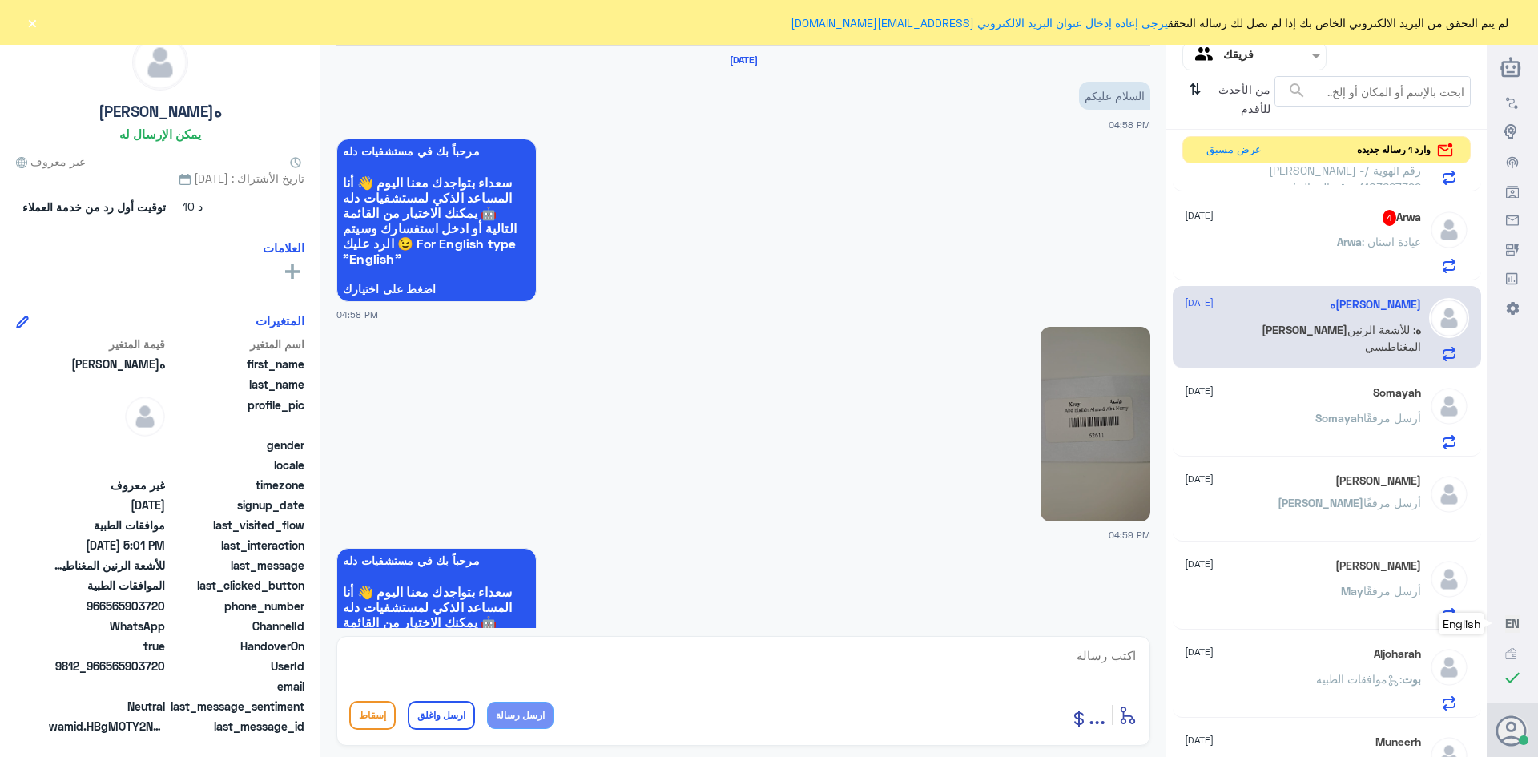
scroll to position [1231, 0]
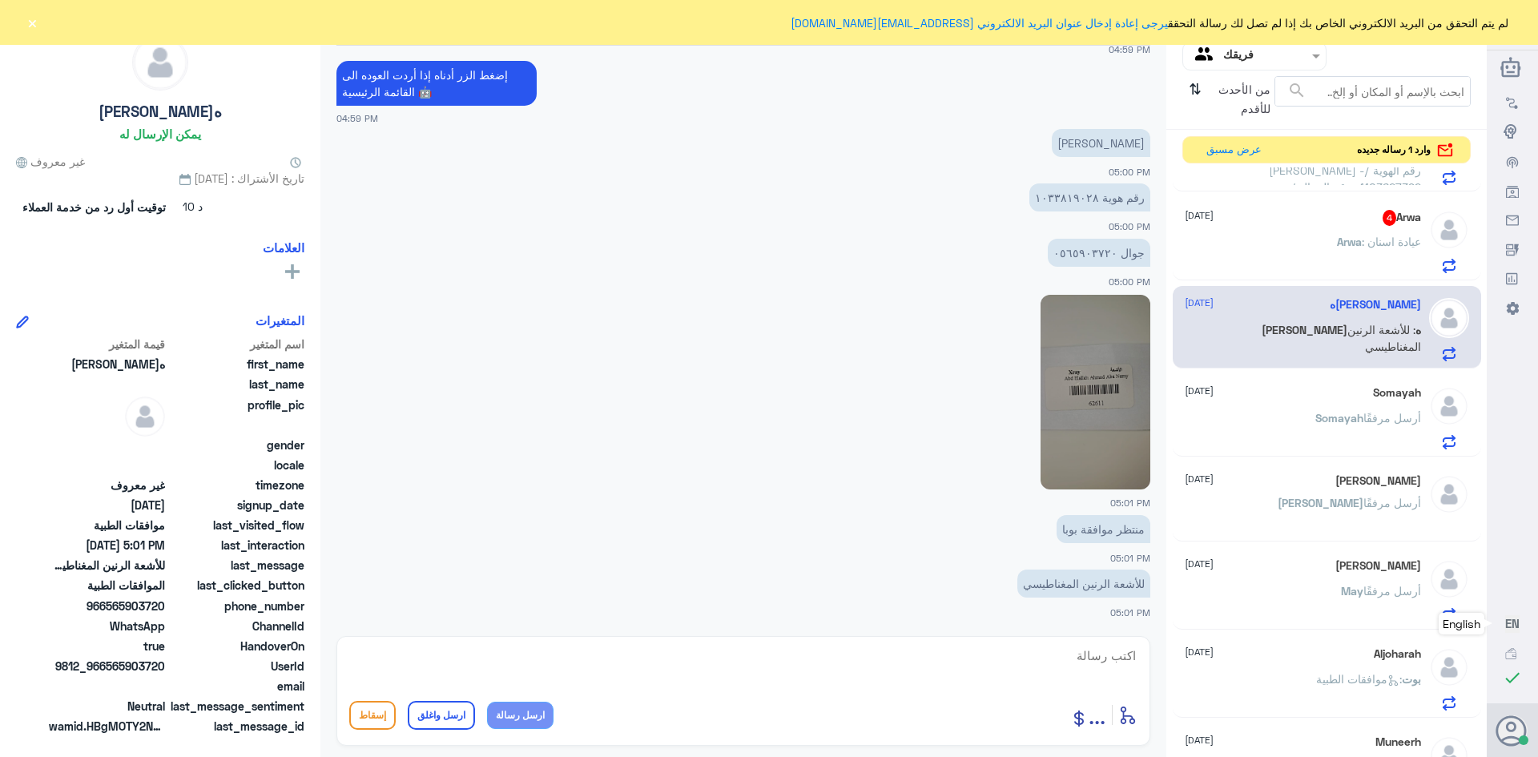
click at [1083, 384] on img at bounding box center [1095, 392] width 110 height 195
click at [1108, 658] on textarea at bounding box center [743, 664] width 788 height 39
type textarea "السلام عليكم ورحمه الله تم ارفاق الاشعه بنتظار رد شركه التامين"
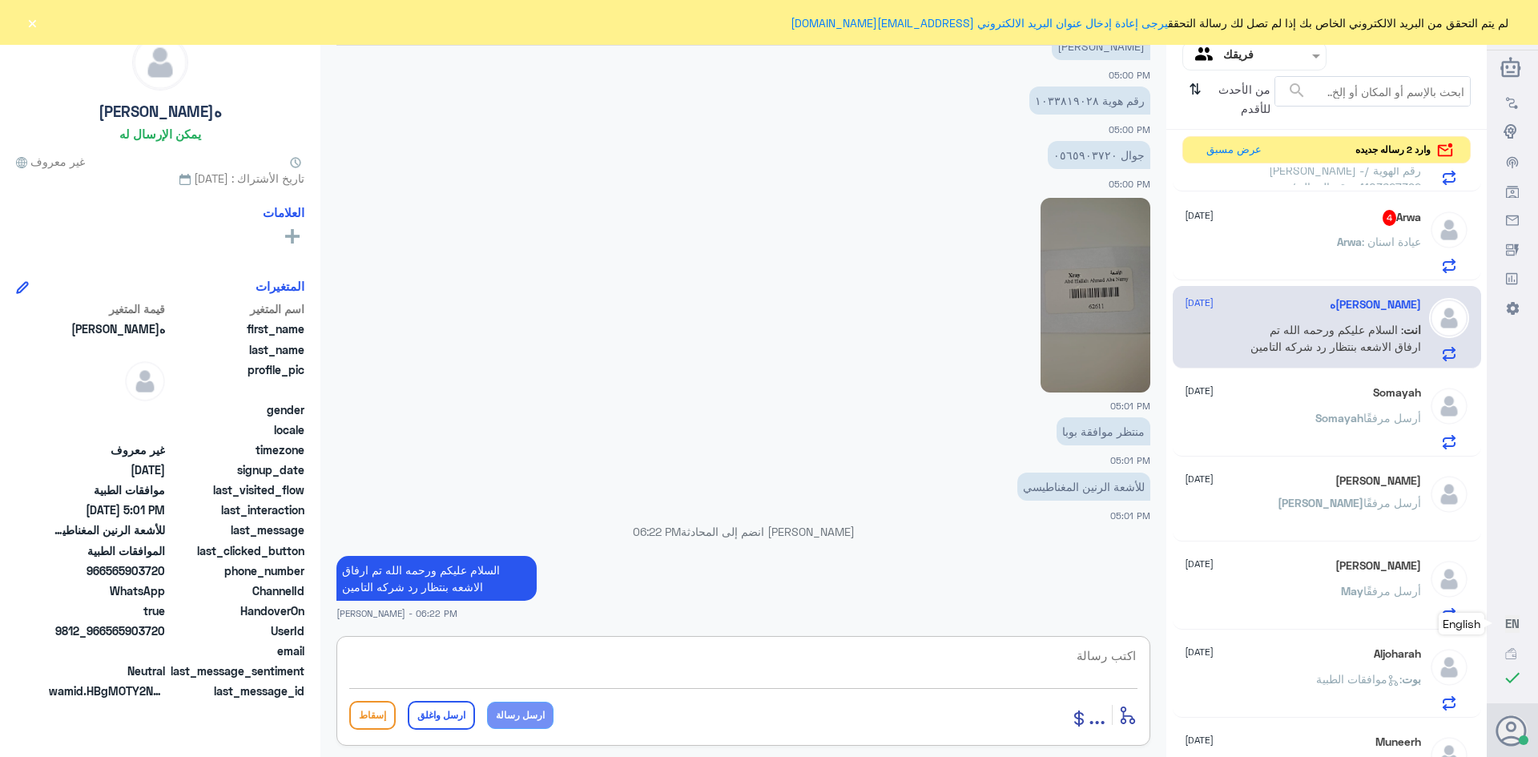
click at [1027, 654] on textarea at bounding box center [743, 664] width 788 height 39
paste textarea "تمنياتي لك بالشفاء العاجل"
type textarea "تمنياتي لك بالشفاء العاجل"
click at [452, 721] on button "ارسل واغلق" at bounding box center [441, 715] width 67 height 29
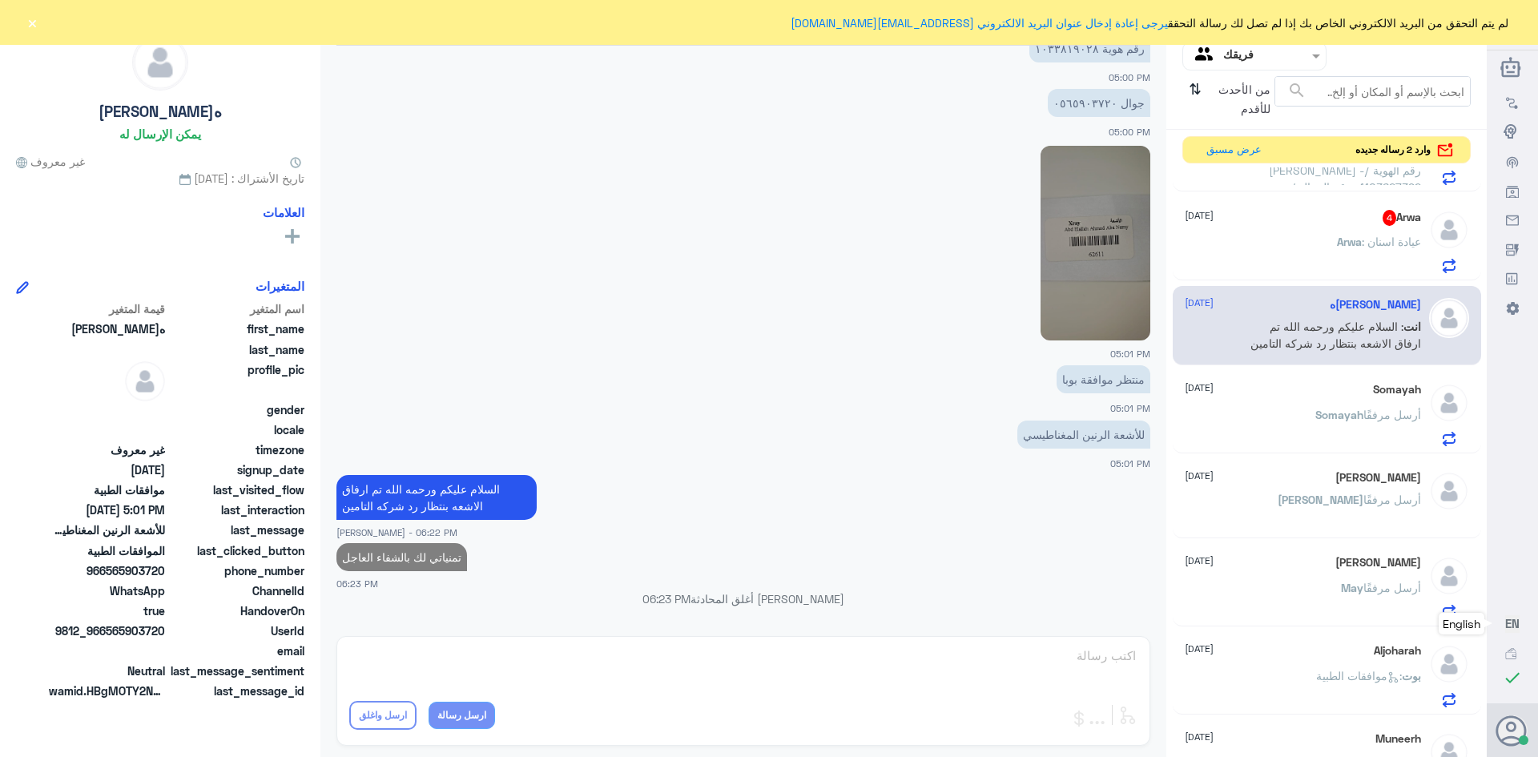
click at [1341, 239] on span "Arwa" at bounding box center [1349, 242] width 25 height 14
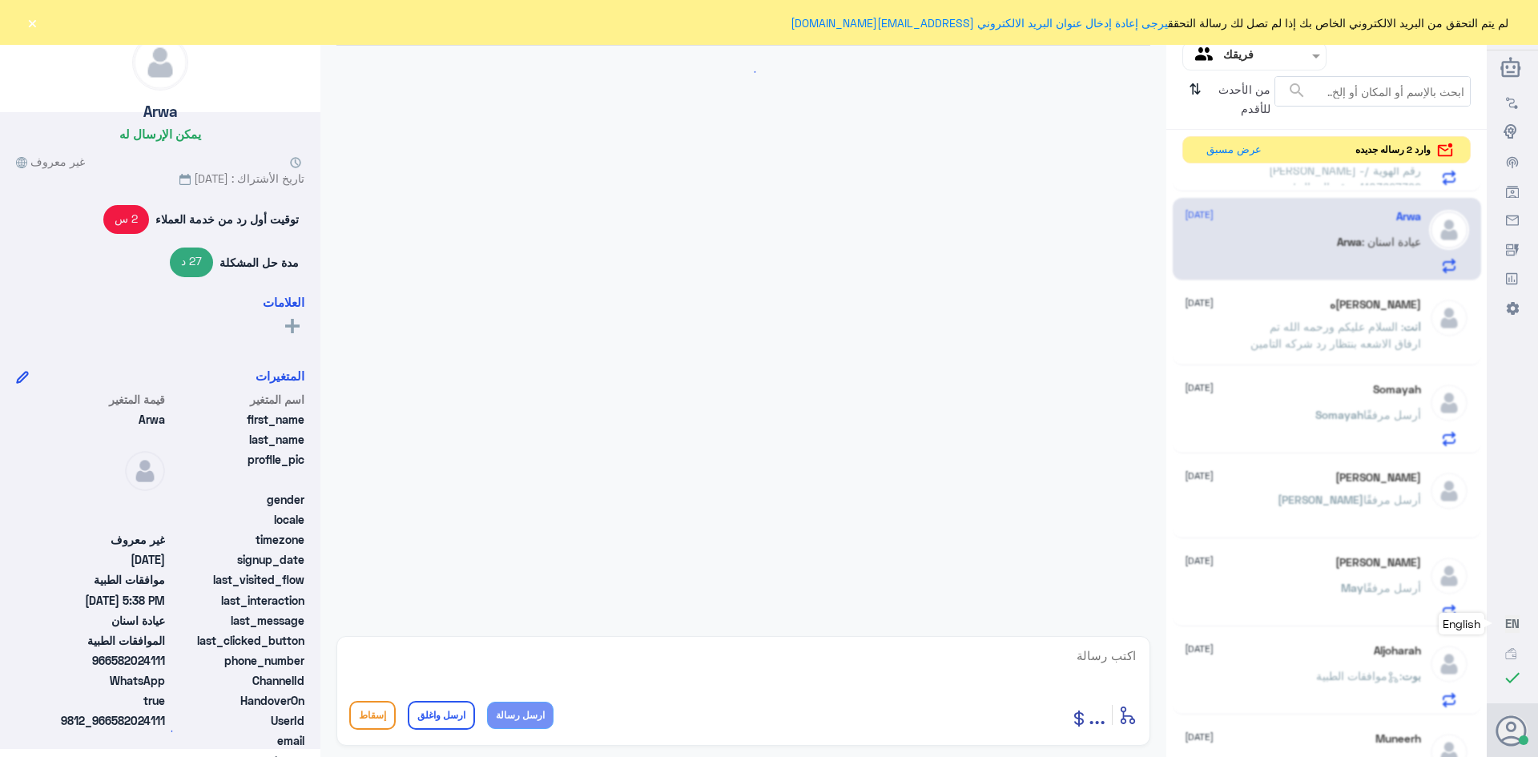
scroll to position [1441, 0]
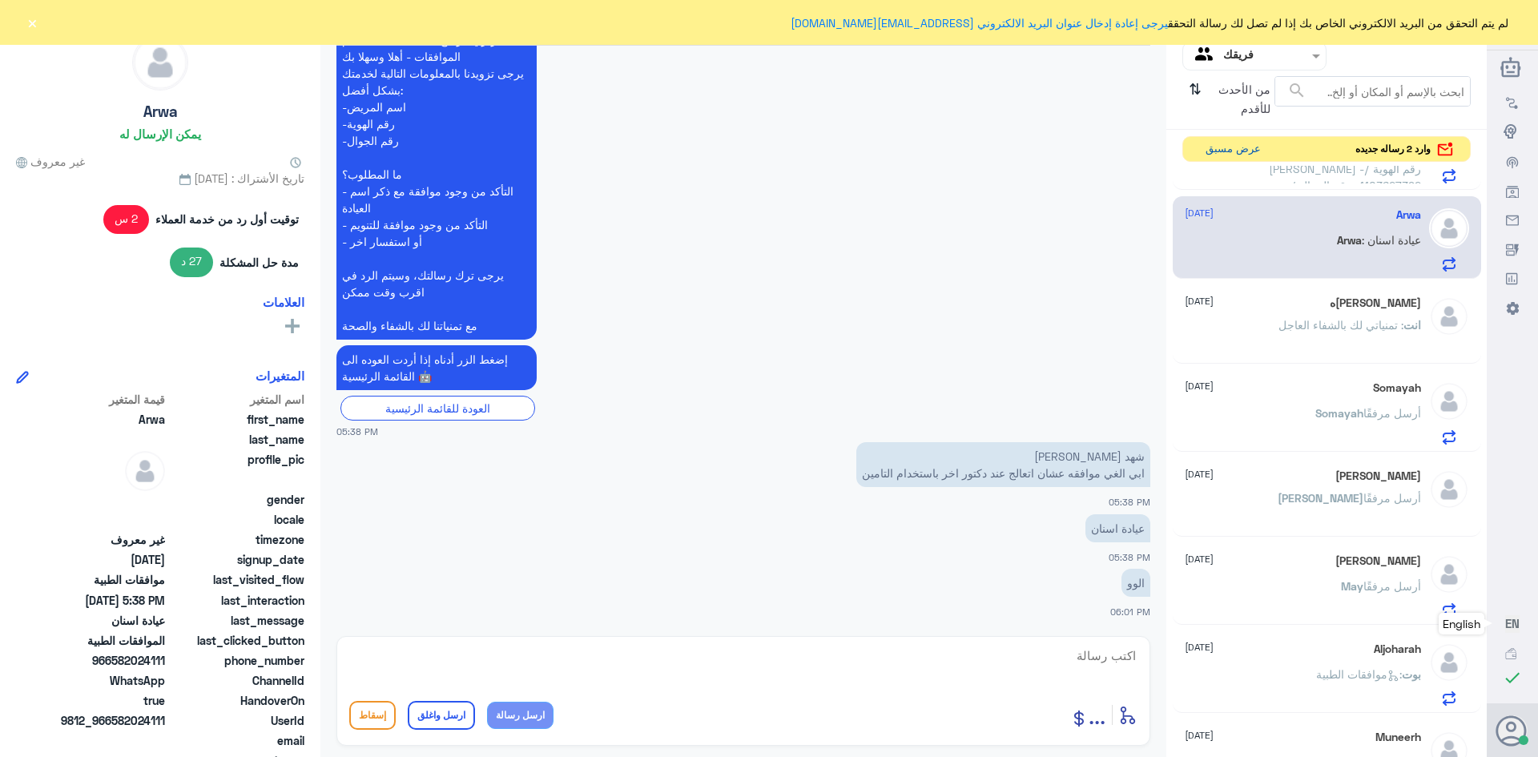
click at [1220, 152] on button "عرض مسبق" at bounding box center [1232, 149] width 67 height 25
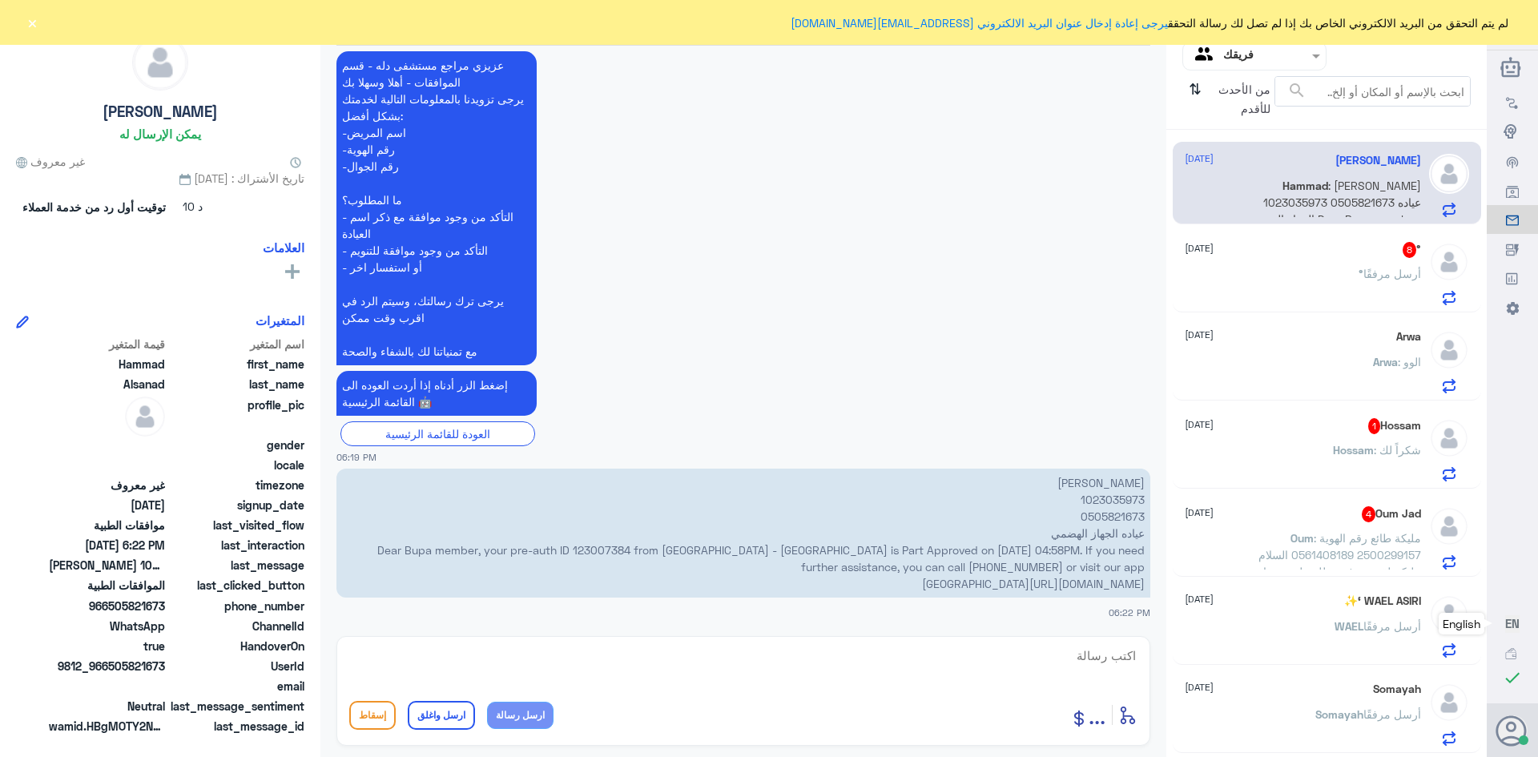
click at [1328, 261] on div "° 8 [DATE] ° أرسل مرفقًا" at bounding box center [1302, 273] width 236 height 63
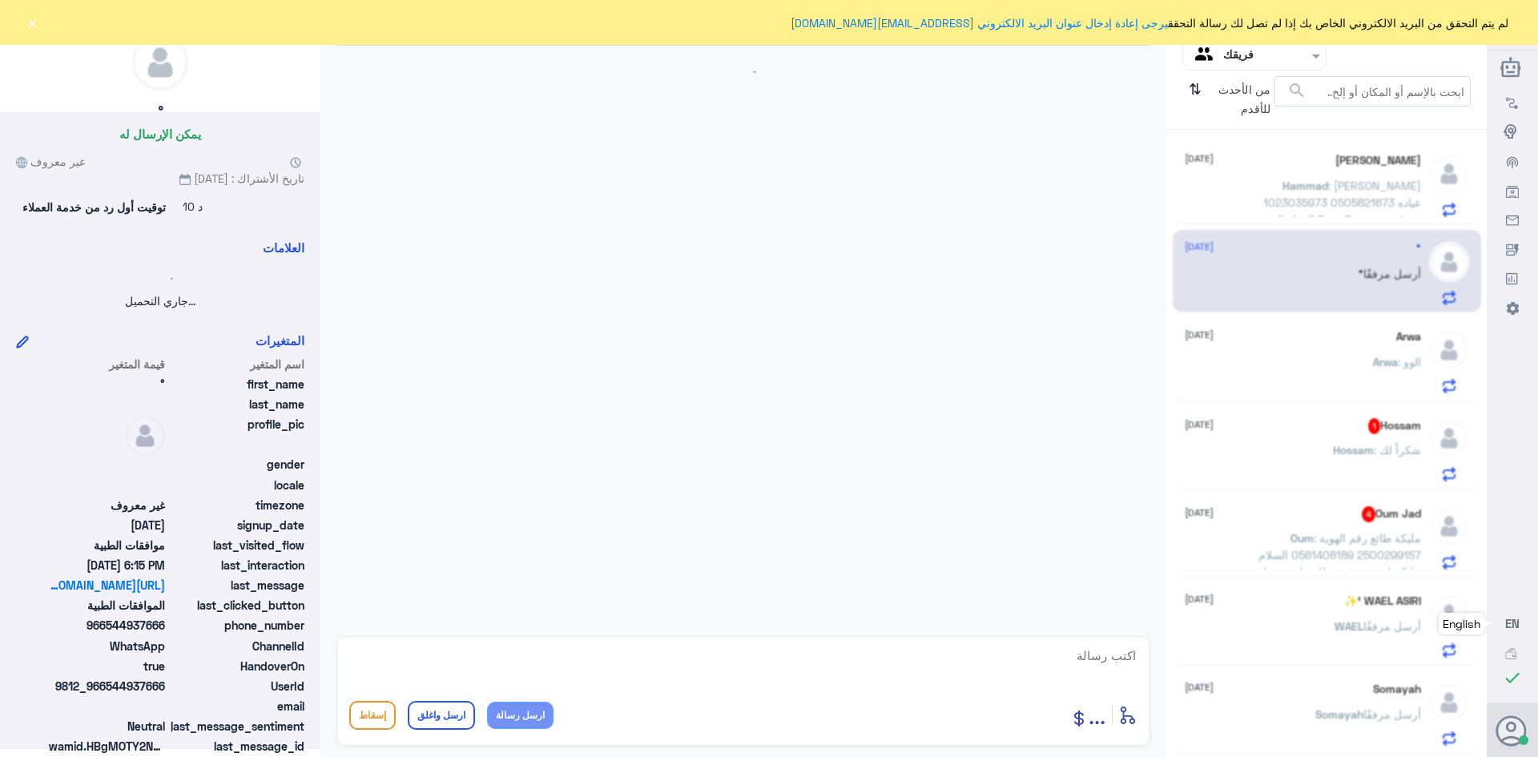
scroll to position [1292, 0]
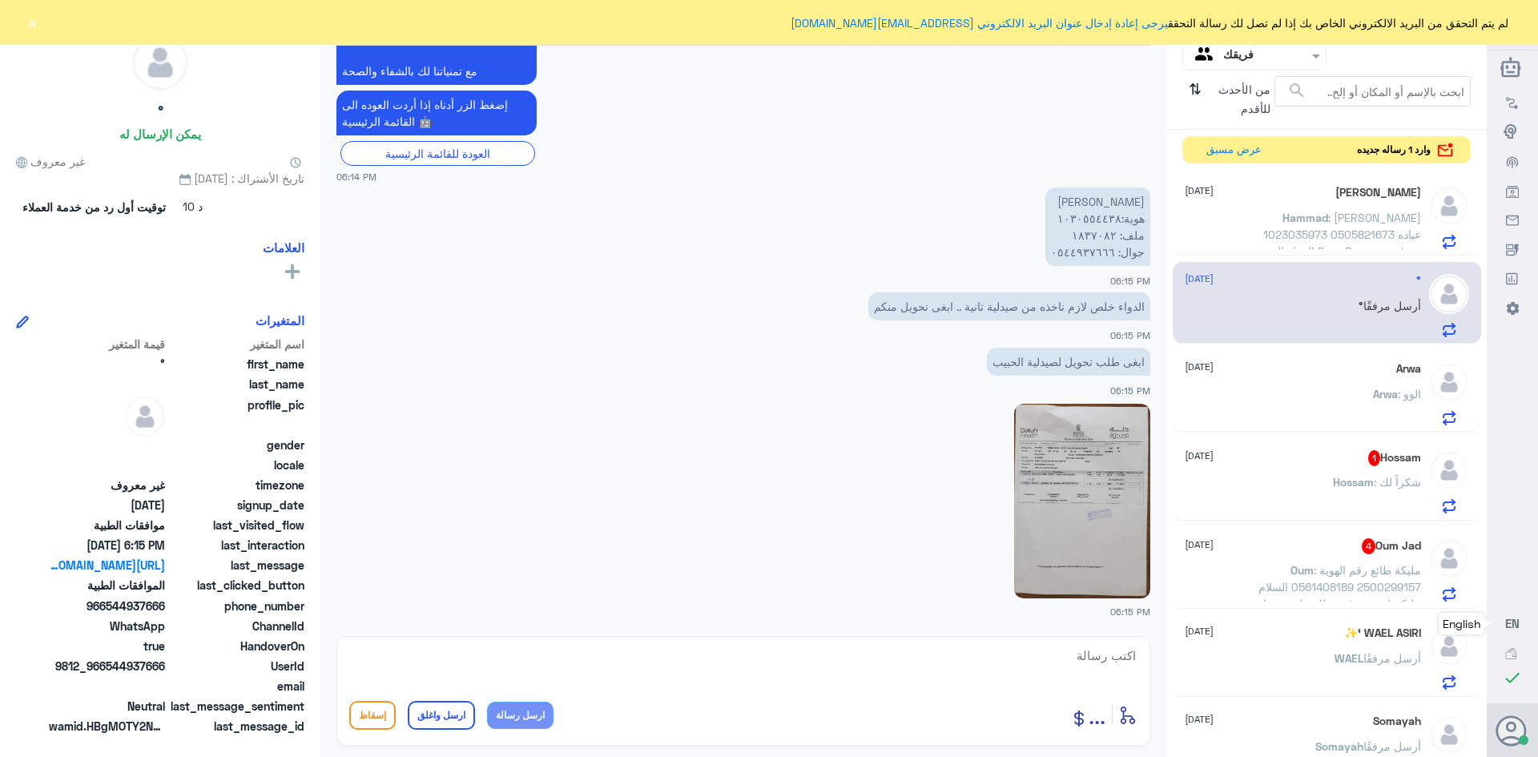
click at [1063, 437] on img at bounding box center [1082, 501] width 136 height 195
click at [1056, 485] on img at bounding box center [1082, 501] width 136 height 195
click at [1098, 654] on textarea at bounding box center [743, 664] width 788 height 39
type textarea "السلام عليكم روحمه الله وبركاته"
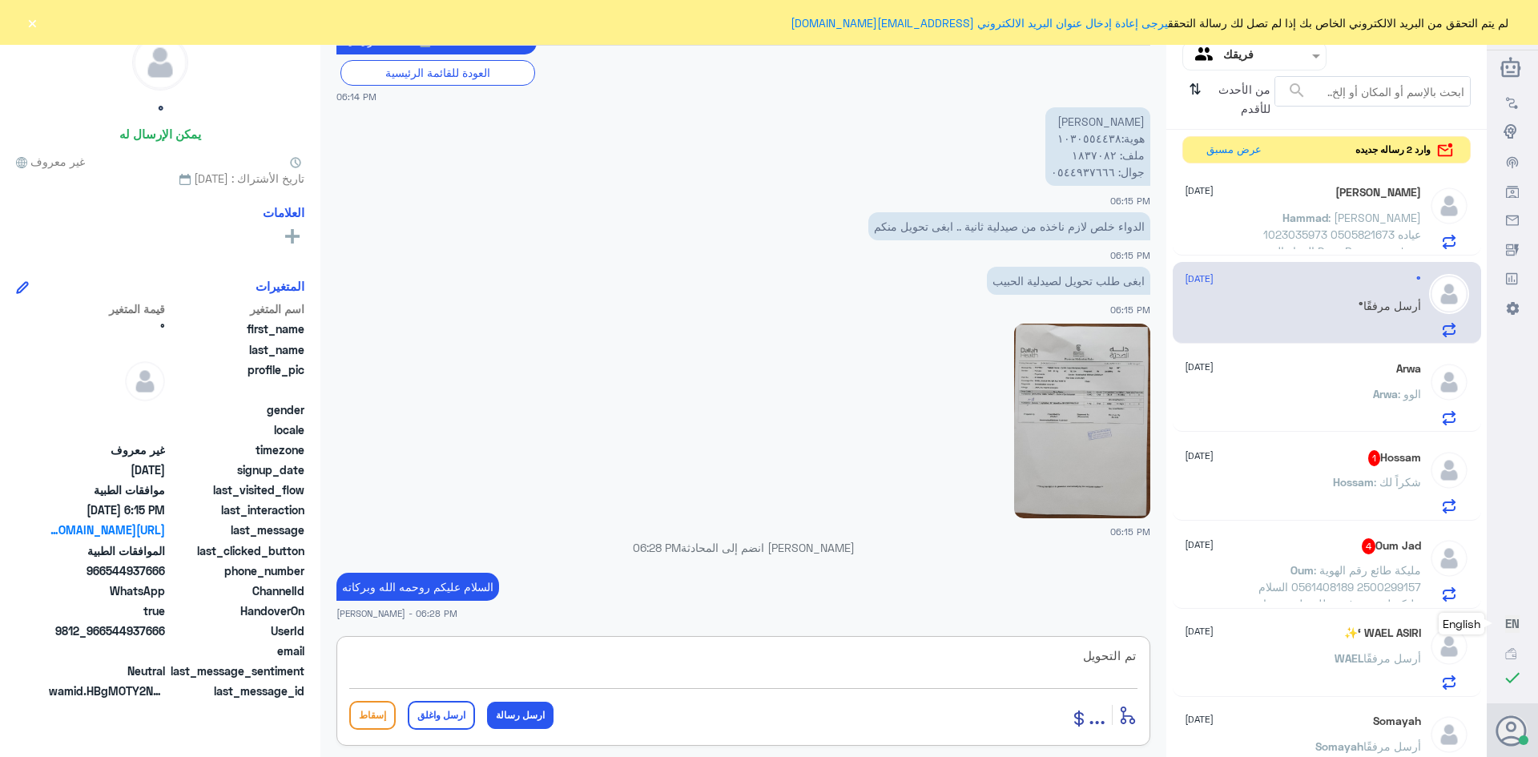
type textarea "تم التحويل"
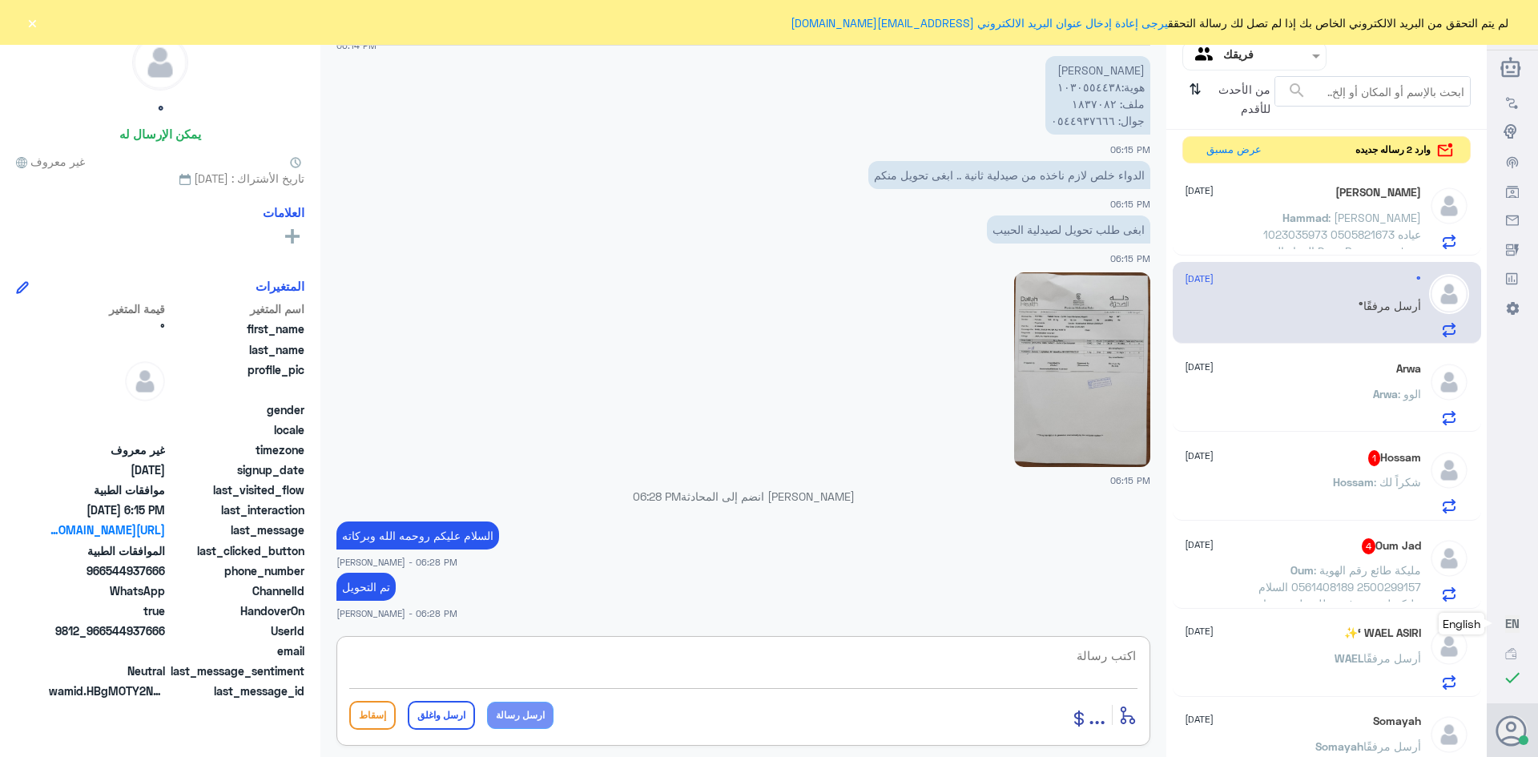
click at [1028, 650] on textarea at bounding box center [743, 664] width 788 height 39
paste textarea "تمنياتي لك بالشفاء العاجل"
type textarea "تمنياتي لك بالشفاء العاجل"
click at [434, 705] on button "ارسل واغلق" at bounding box center [441, 715] width 67 height 29
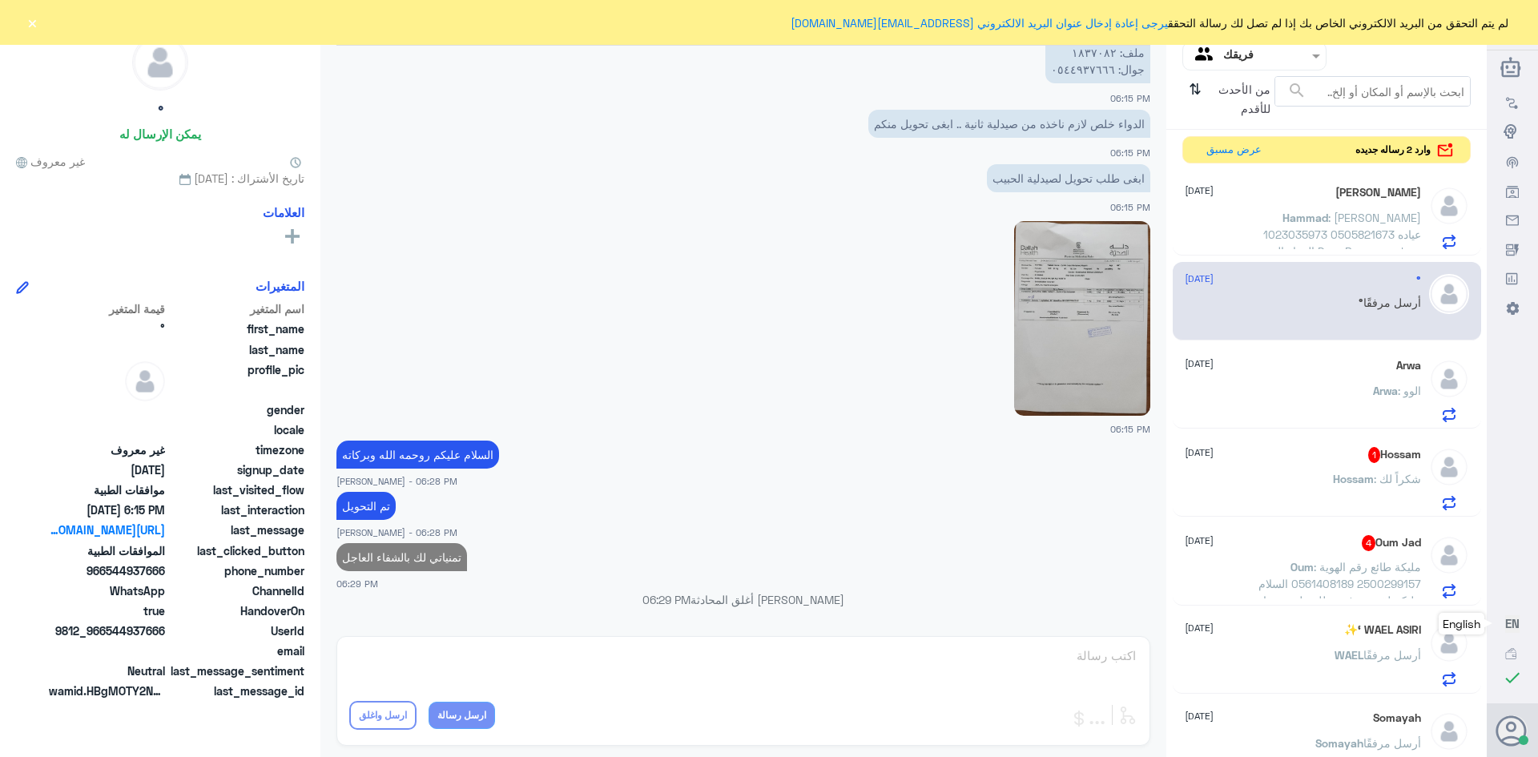
click at [1333, 494] on p "Hossam : شكراً لك" at bounding box center [1377, 490] width 88 height 40
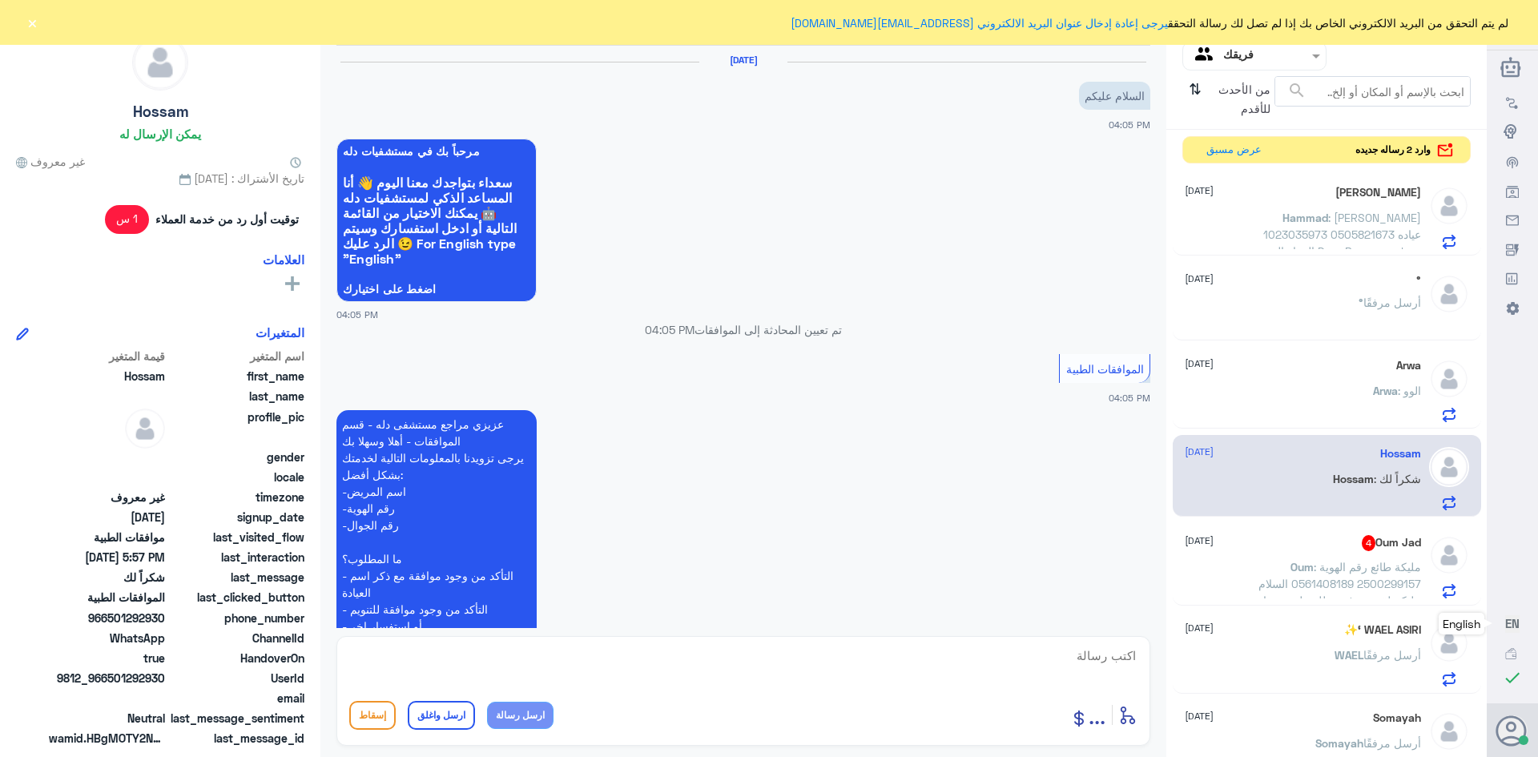
scroll to position [621, 0]
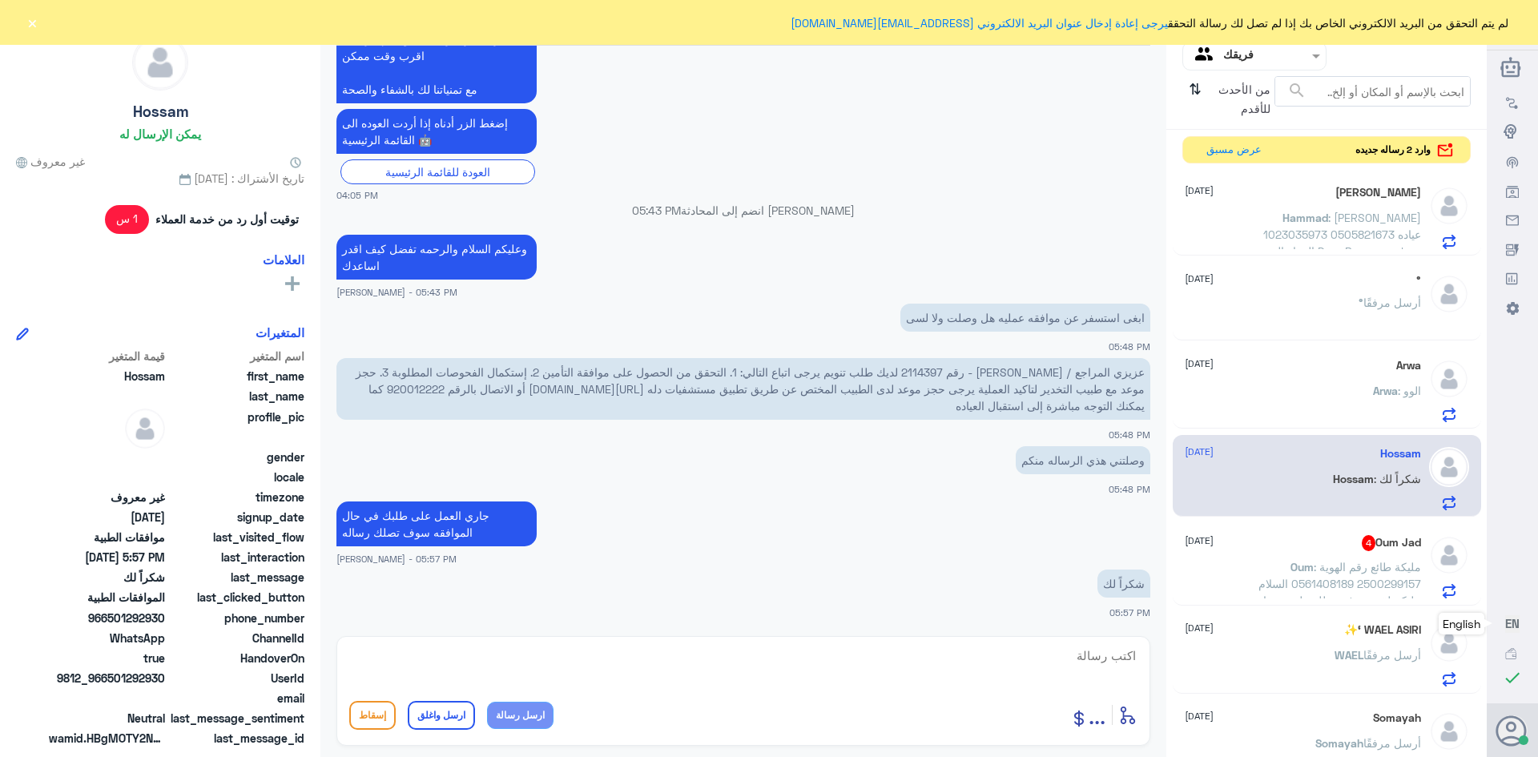
click at [933, 372] on span "عزيزي المراجع / [PERSON_NAME] - رقم 2114397 لديك طلب تنويم يرجى اتباع التالي: 1…" at bounding box center [750, 388] width 789 height 47
copy span "2114397"
click at [1060, 648] on textarea at bounding box center [743, 664] width 788 height 39
paste textarea "تمنياتي لك بالشفاء العاجل"
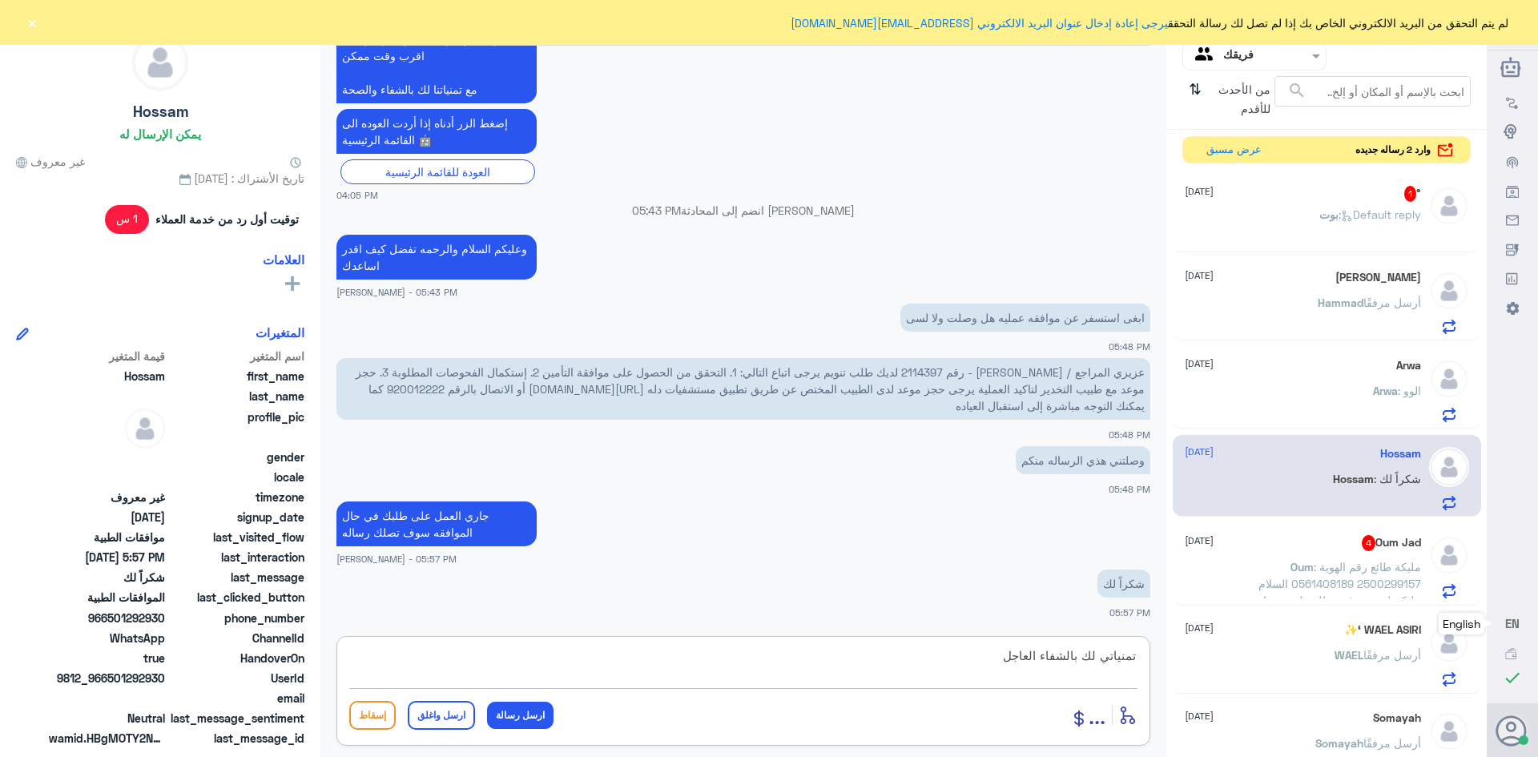
type textarea "تمنياتي لك بالشفاء العاجل"
click at [424, 714] on button "ارسل واغلق" at bounding box center [441, 715] width 67 height 29
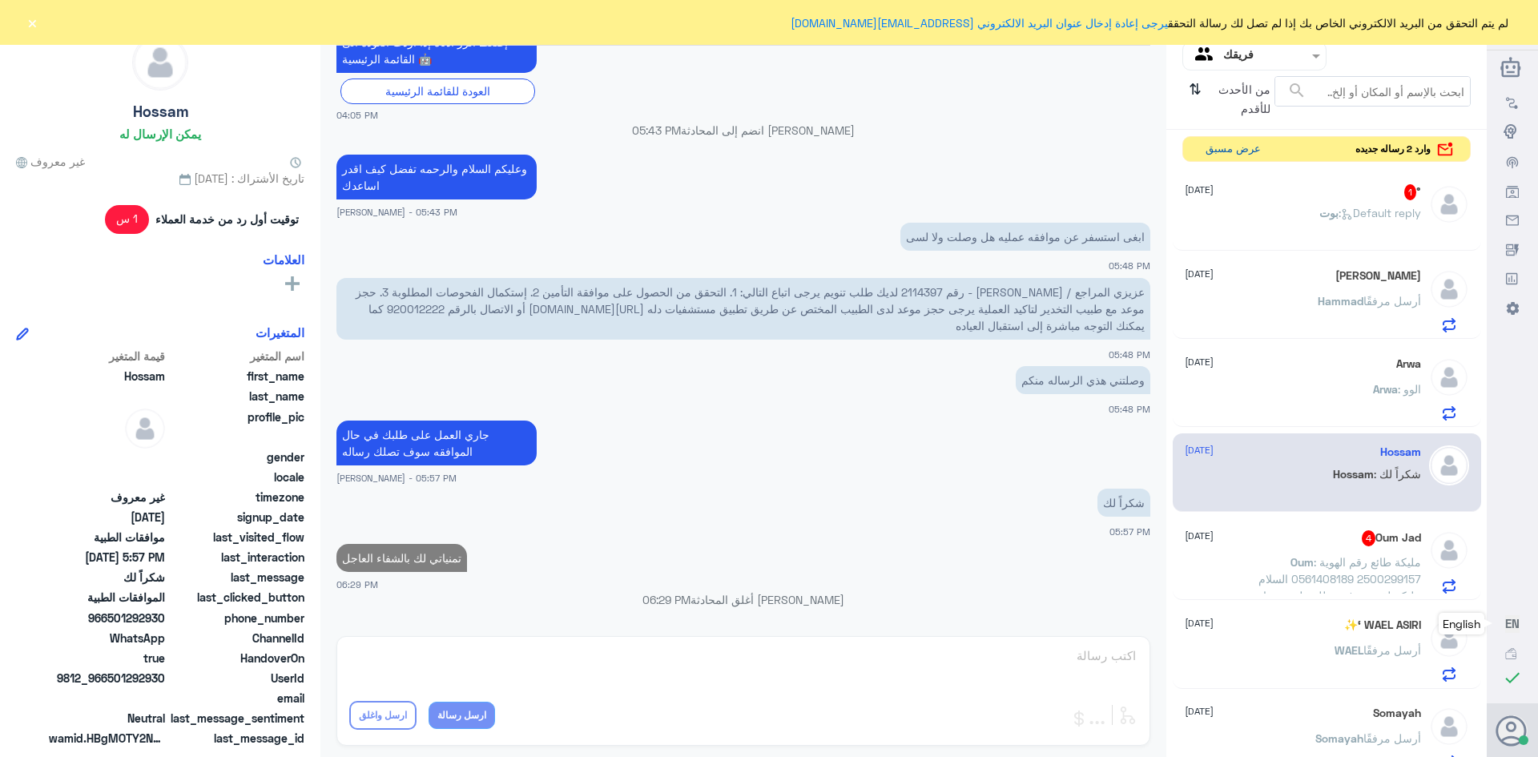
click at [1221, 145] on button "عرض مسبق" at bounding box center [1232, 149] width 67 height 25
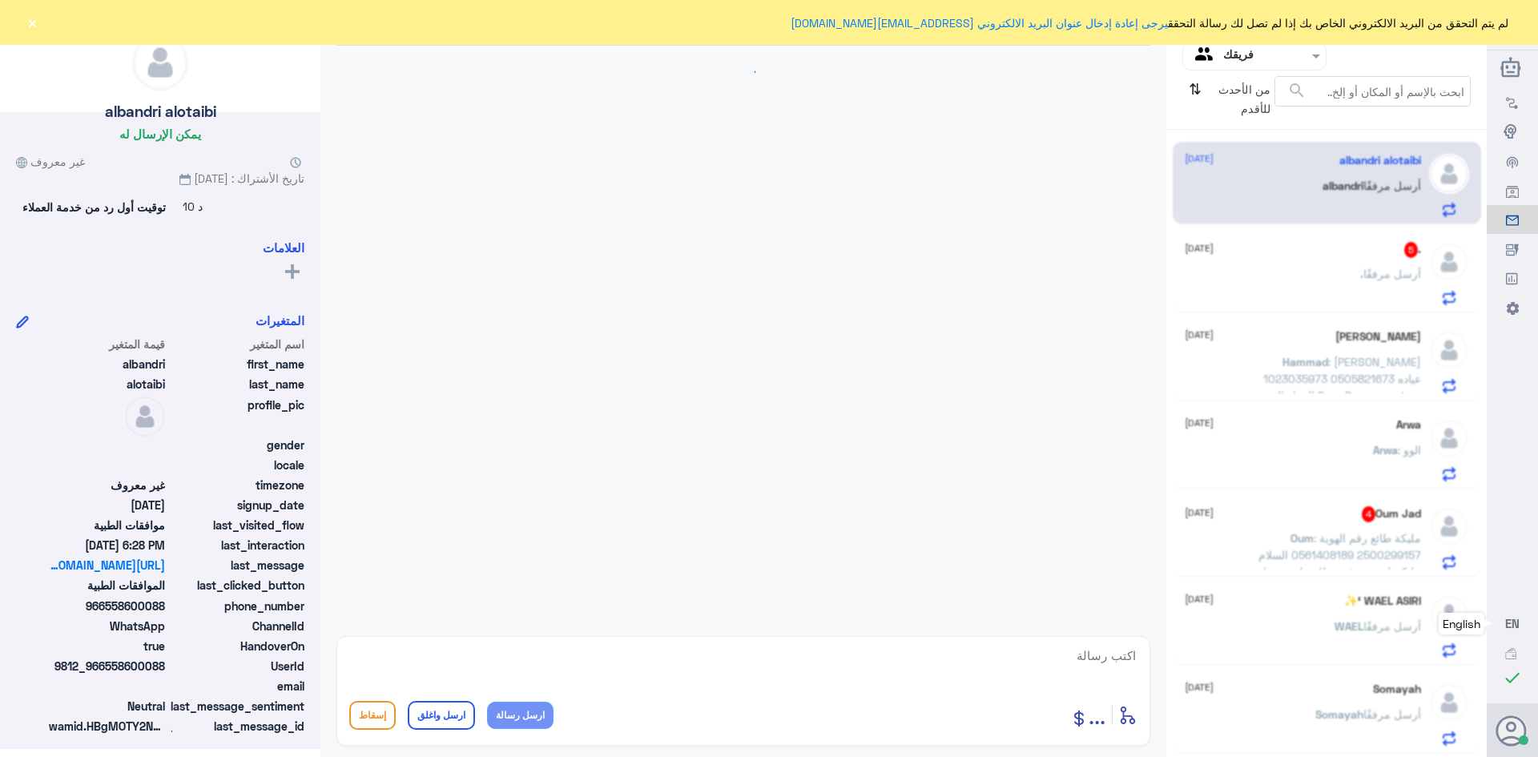
scroll to position [2440, 0]
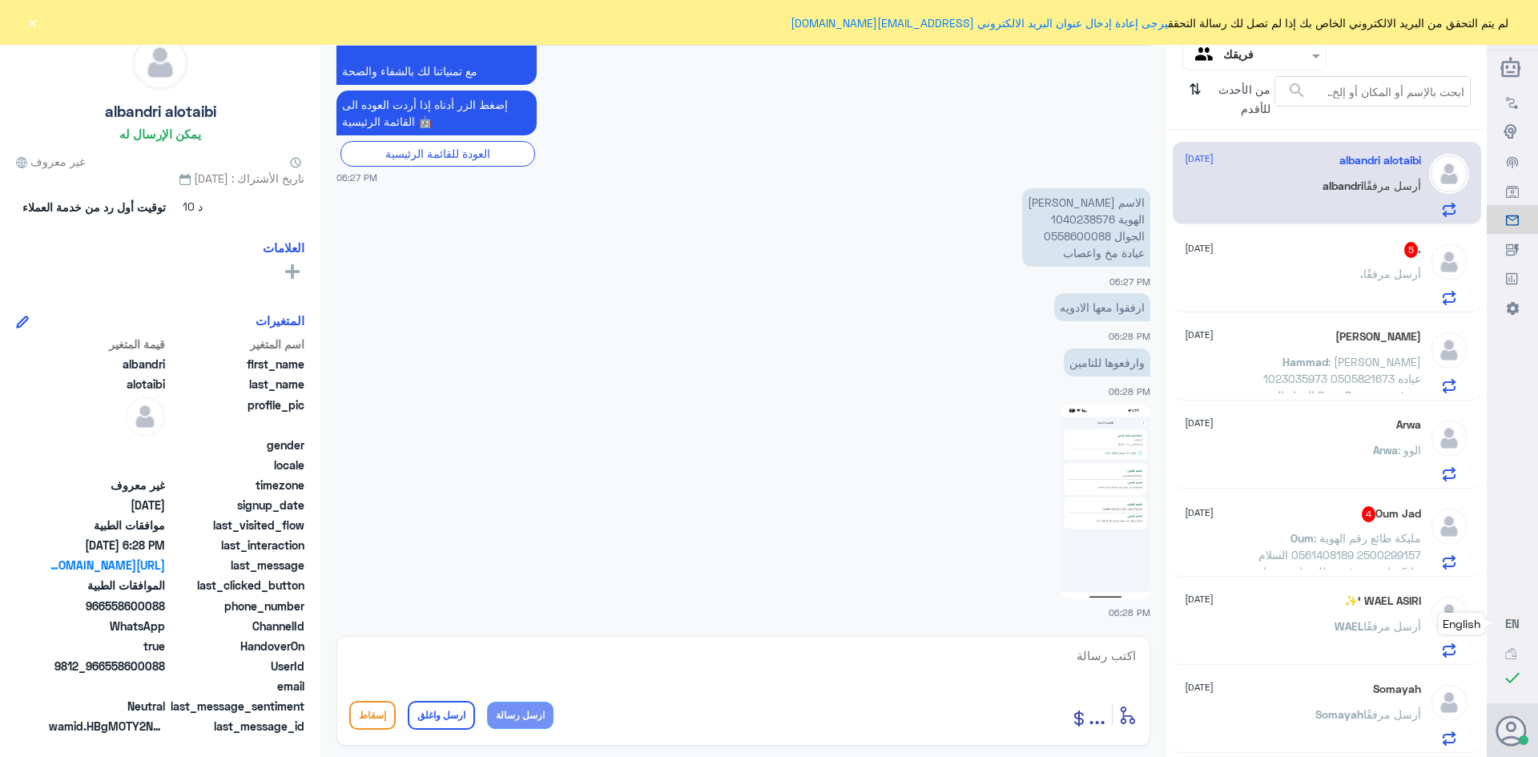
click at [1099, 457] on img at bounding box center [1105, 501] width 90 height 195
click at [1275, 280] on div ". أرسل مرفقًا" at bounding box center [1302, 287] width 236 height 36
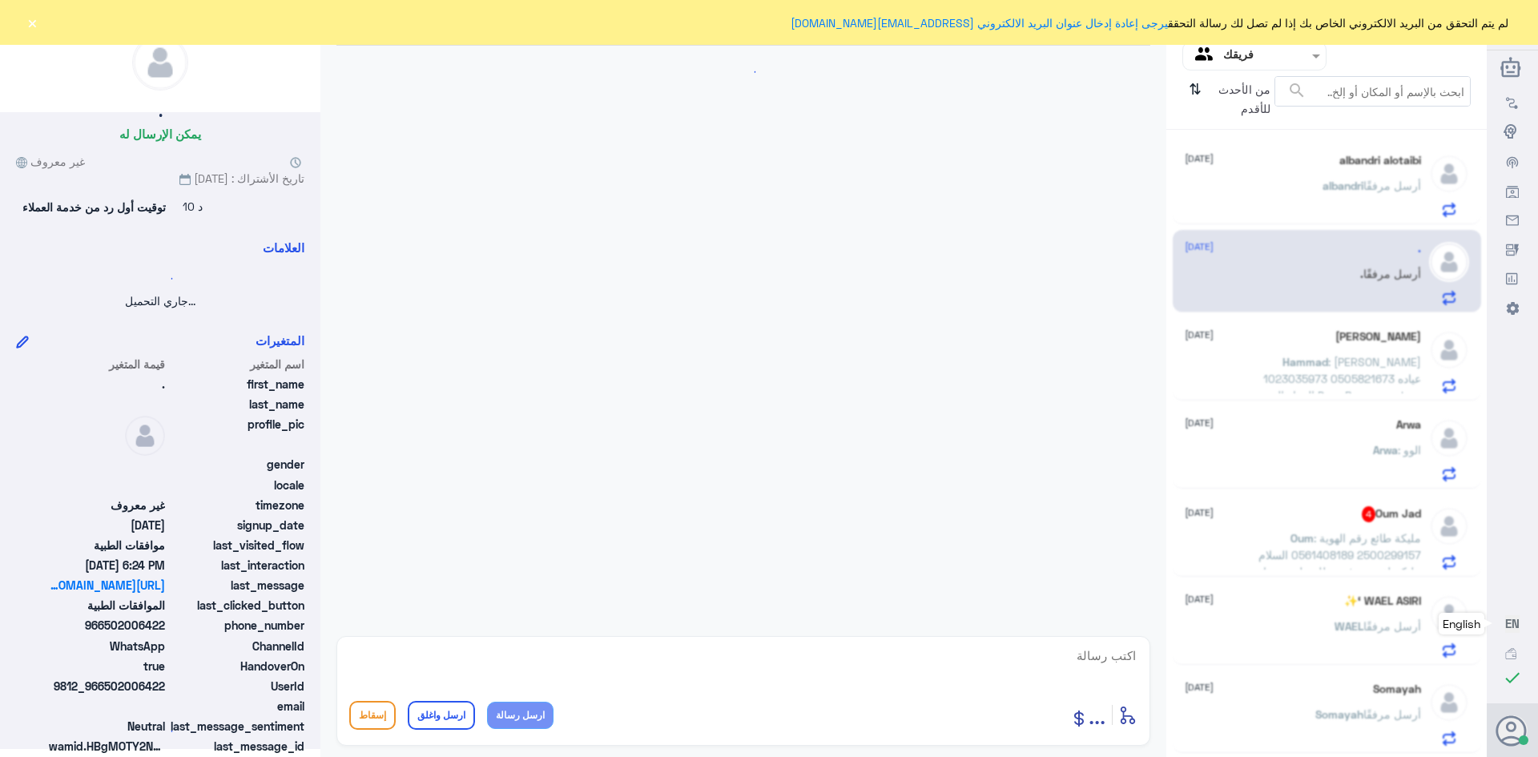
scroll to position [1518, 0]
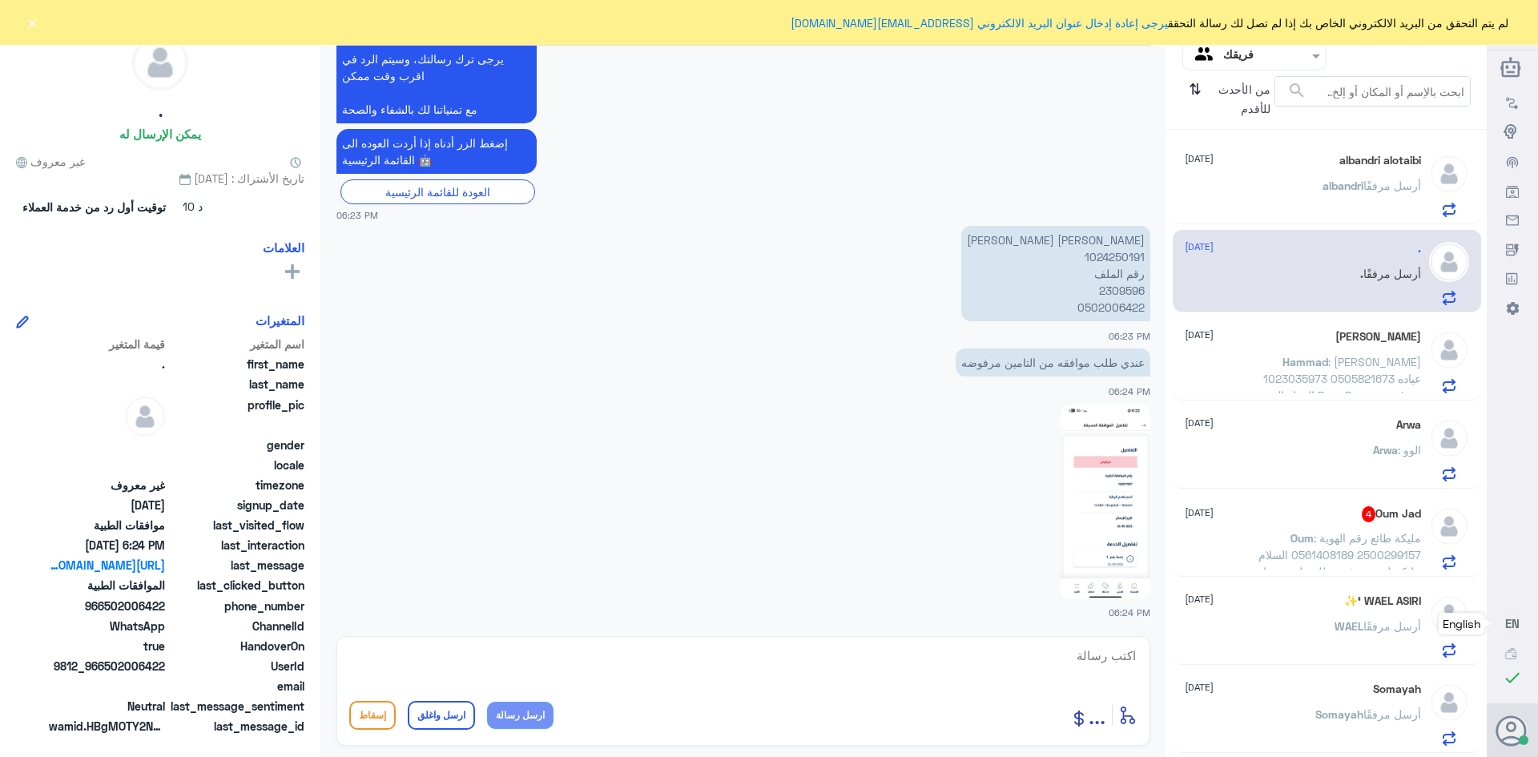
click at [1104, 291] on p "[PERSON_NAME] [PERSON_NAME] 1024250191 رقم الملف 2309596 0502006422" at bounding box center [1055, 273] width 189 height 95
